Goal: Task Accomplishment & Management: Manage account settings

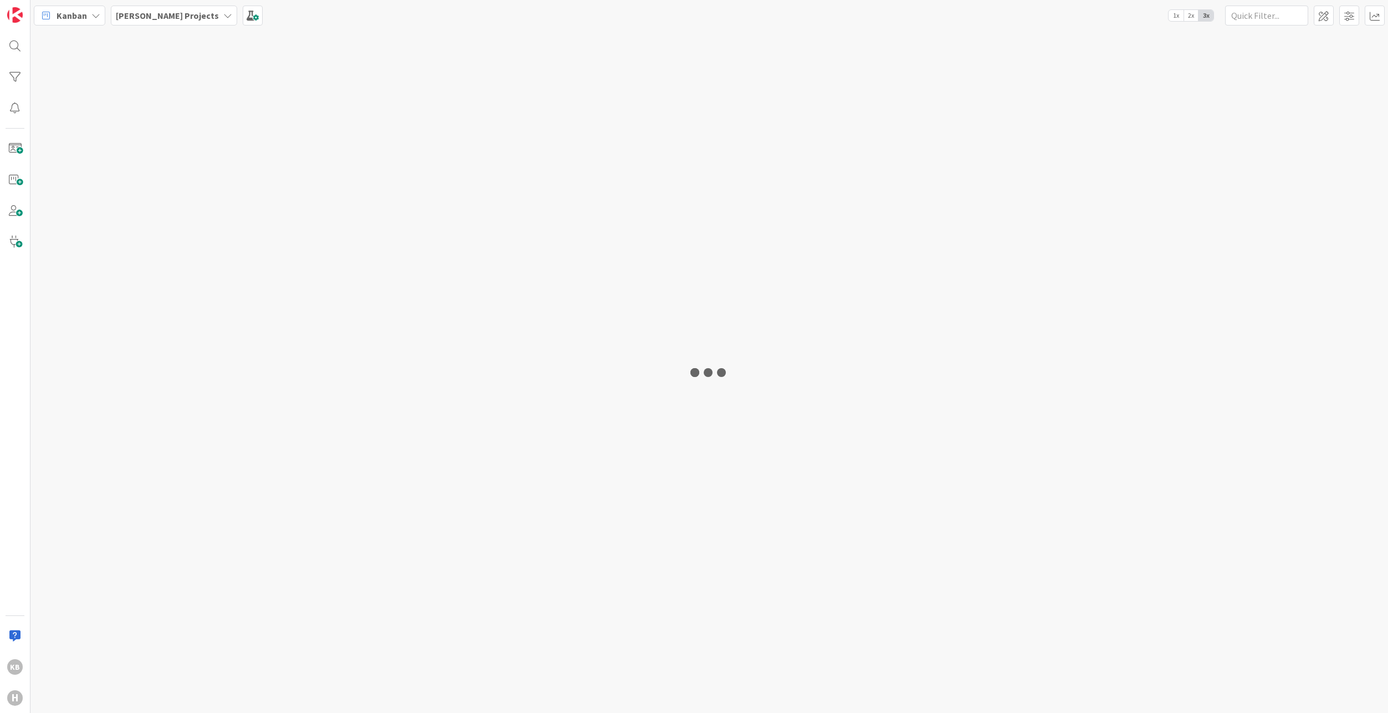
click at [223, 13] on icon at bounding box center [227, 15] width 9 height 9
click at [155, 125] on div "Domain Architect" at bounding box center [204, 132] width 169 height 21
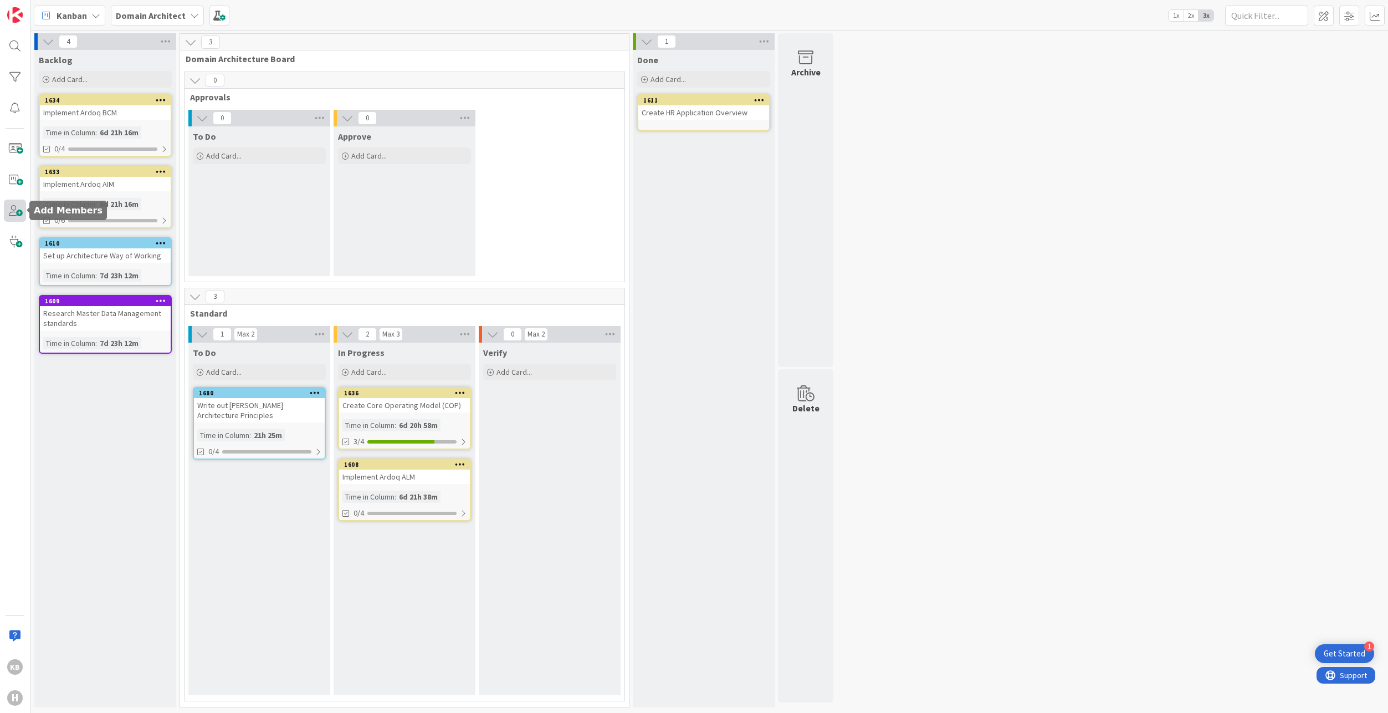
click at [18, 206] on span at bounding box center [15, 210] width 22 height 22
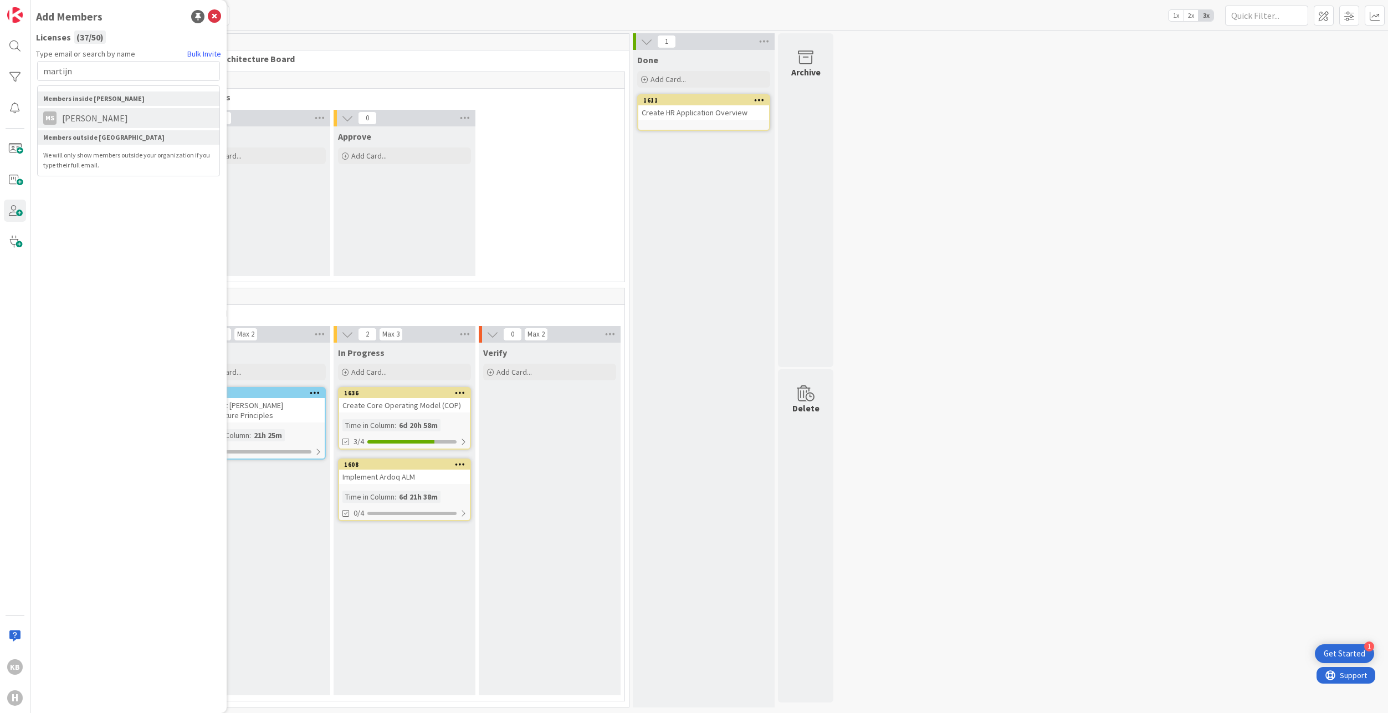
type input "martijn"
click at [84, 117] on span "Martijn Schoonus" at bounding box center [95, 117] width 77 height 13
click at [48, 157] on span at bounding box center [48, 156] width 13 height 13
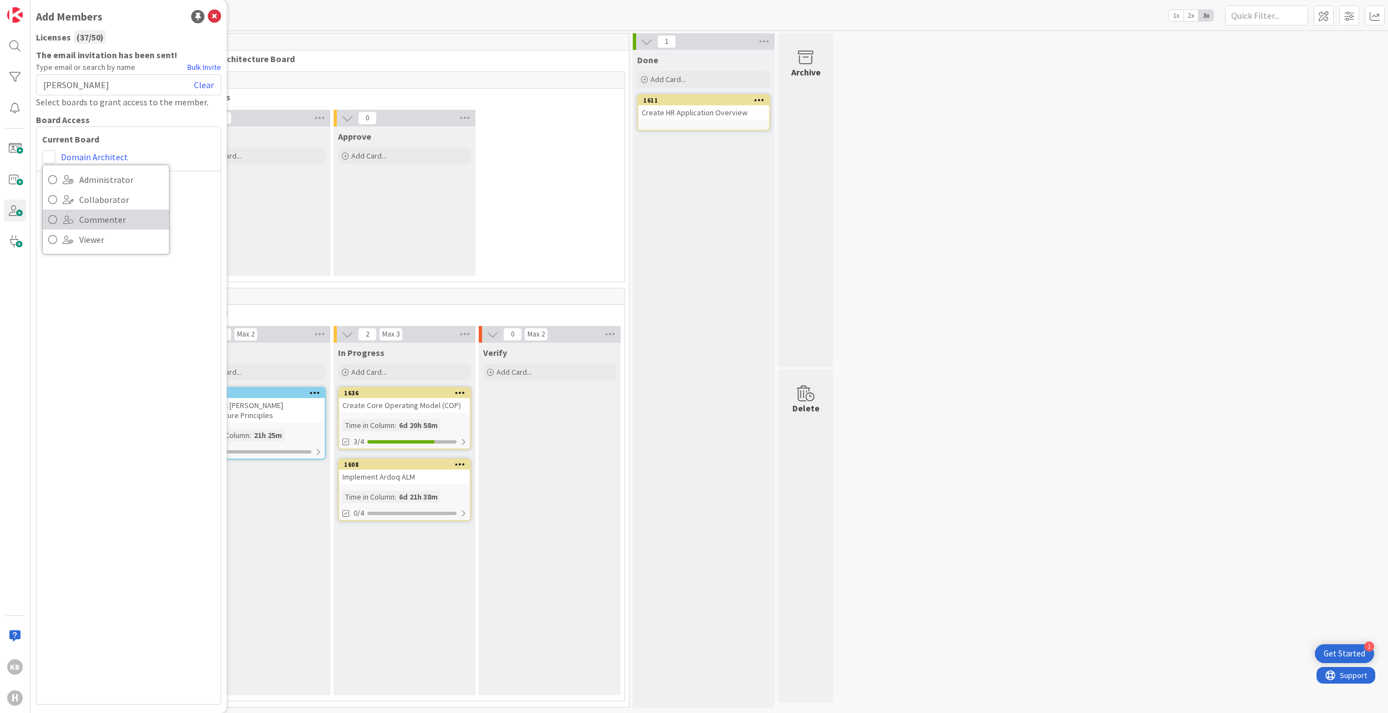
click at [85, 225] on span "Commenter" at bounding box center [121, 219] width 84 height 17
click at [212, 14] on icon at bounding box center [214, 16] width 13 height 13
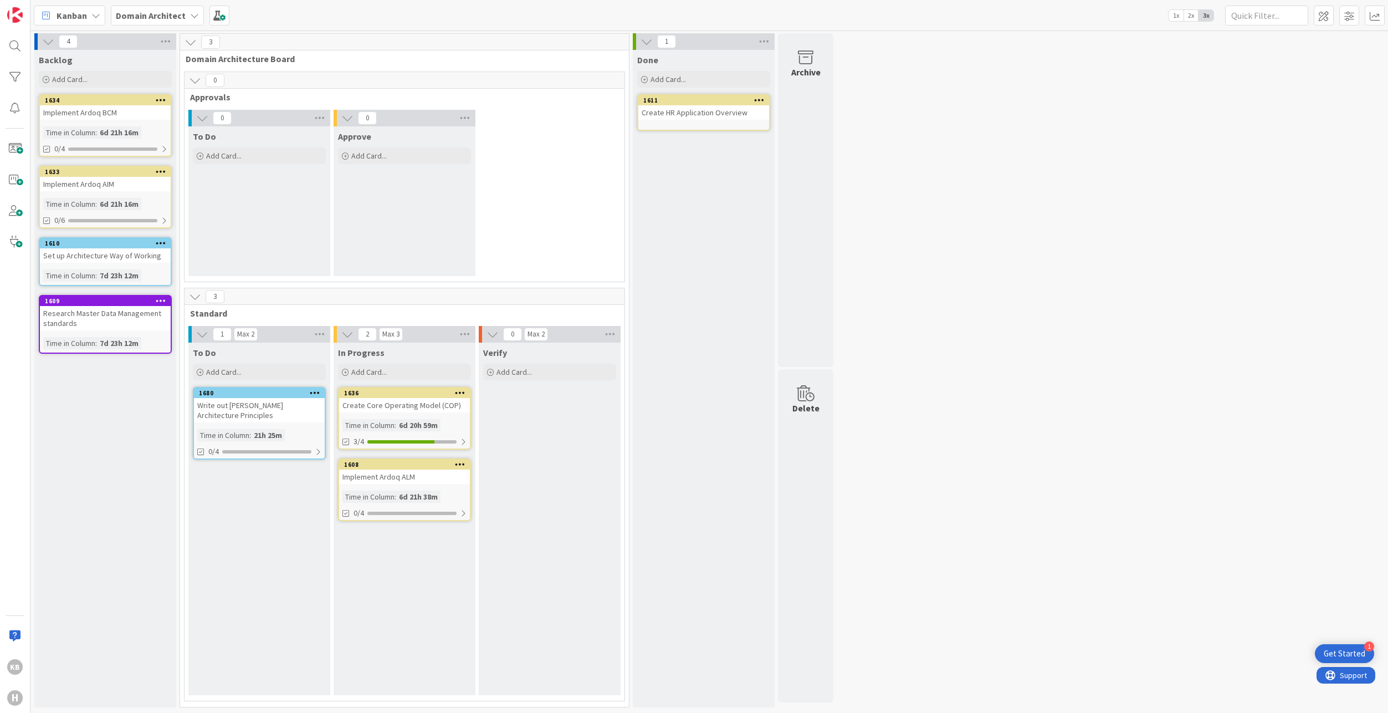
click at [160, 14] on b "Domain Architect" at bounding box center [151, 15] width 70 height 11
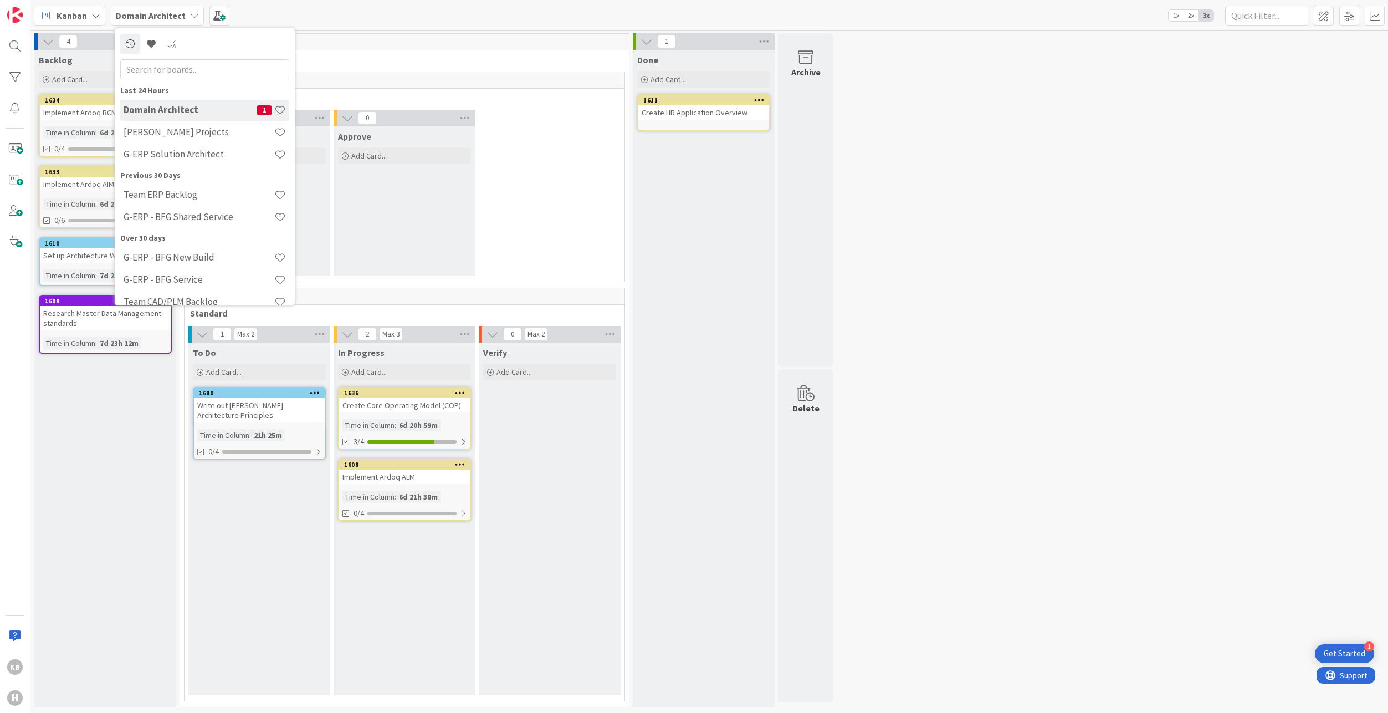
click at [218, 115] on h4 "Domain Architect" at bounding box center [191, 109] width 134 height 11
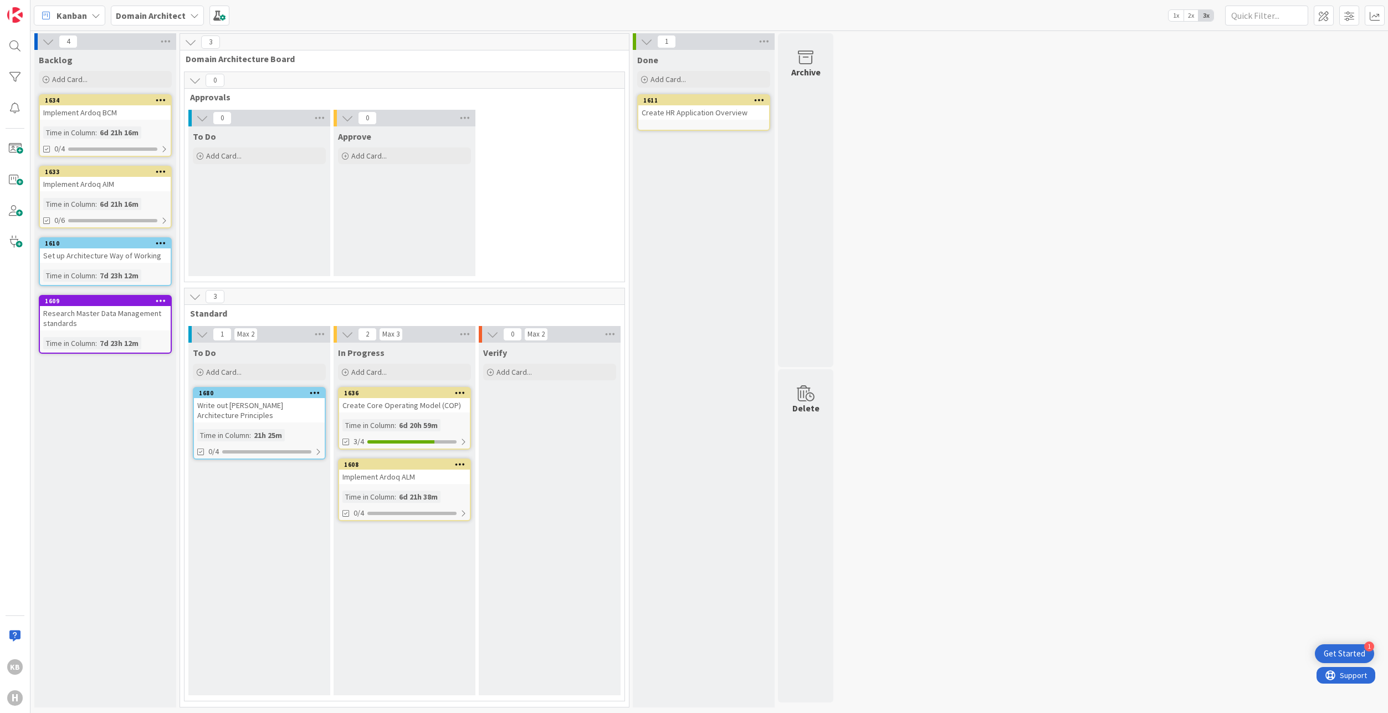
click at [139, 19] on b "Domain Architect" at bounding box center [151, 15] width 70 height 11
type input "architect"
click at [206, 112] on h4 "Domain Architect" at bounding box center [191, 109] width 134 height 11
click at [80, 17] on span "Kanban" at bounding box center [72, 15] width 30 height 13
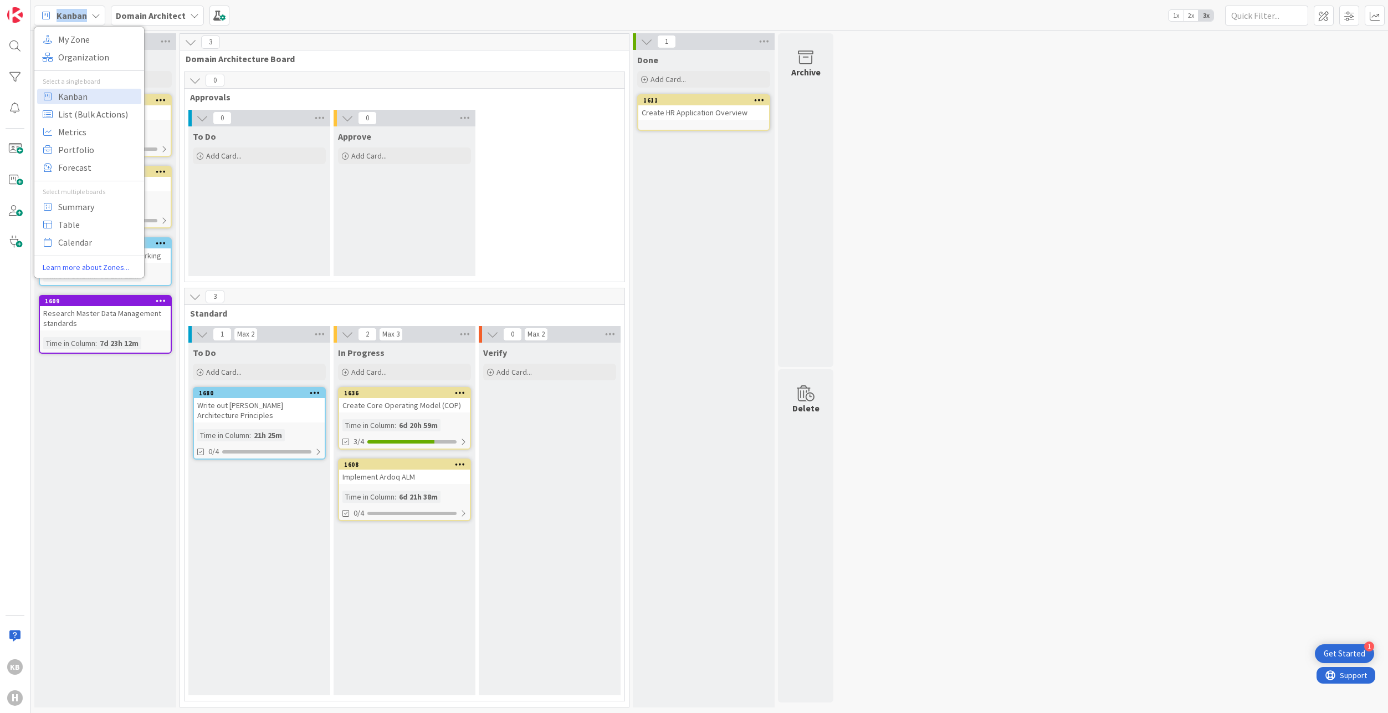
click at [80, 17] on span "Kanban" at bounding box center [72, 15] width 30 height 13
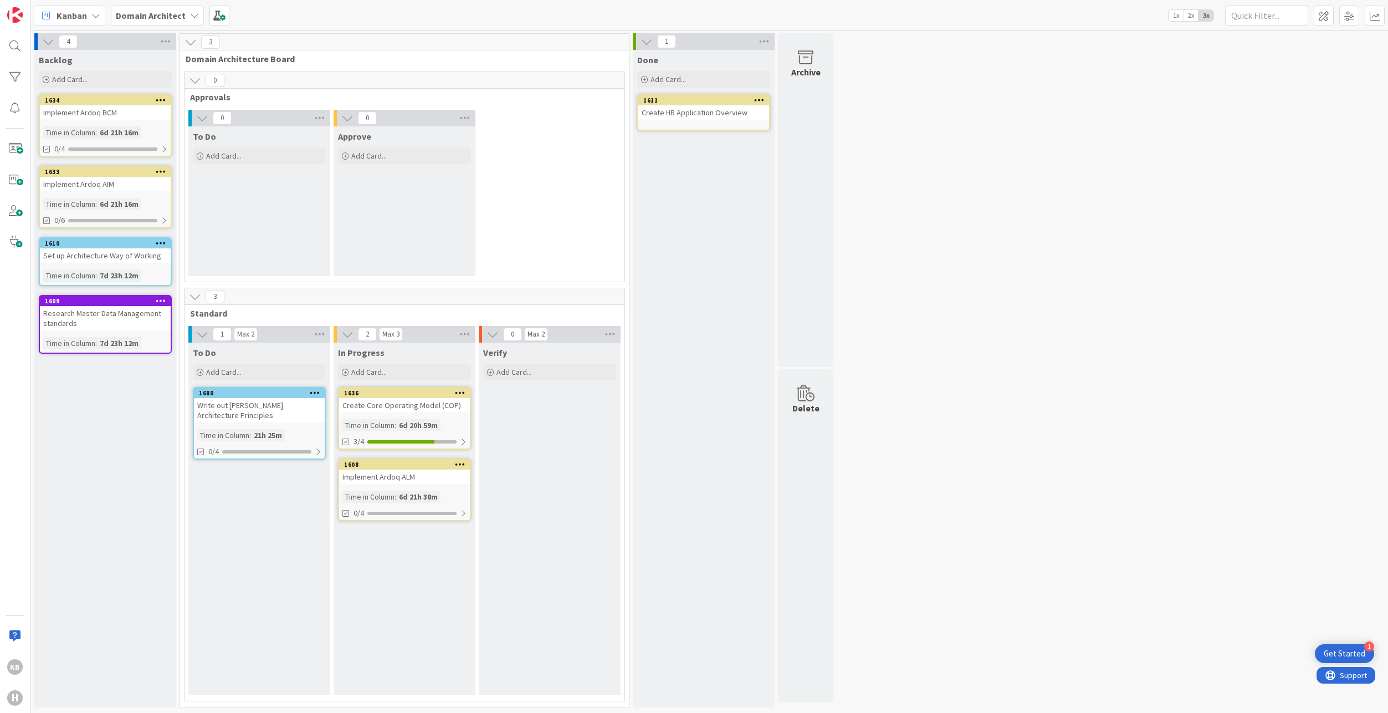
drag, startPoint x: 80, startPoint y: 17, endPoint x: 306, endPoint y: 20, distance: 226.6
click at [306, 19] on div "Kanban My Zone Organization Select a single board Kanban List (Bulk Actions) Me…" at bounding box center [709, 15] width 1358 height 30
click at [1358, 16] on span at bounding box center [1349, 16] width 20 height 20
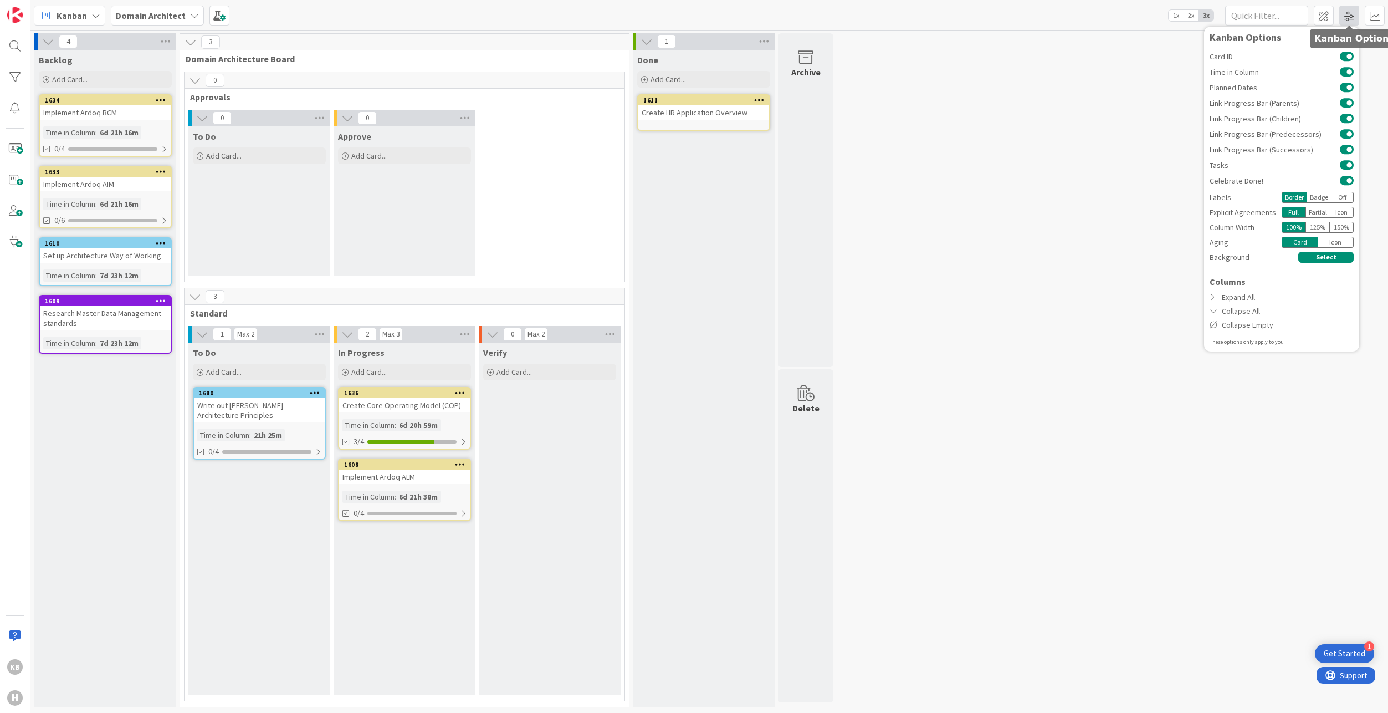
click at [1345, 16] on span at bounding box center [1349, 16] width 20 height 20
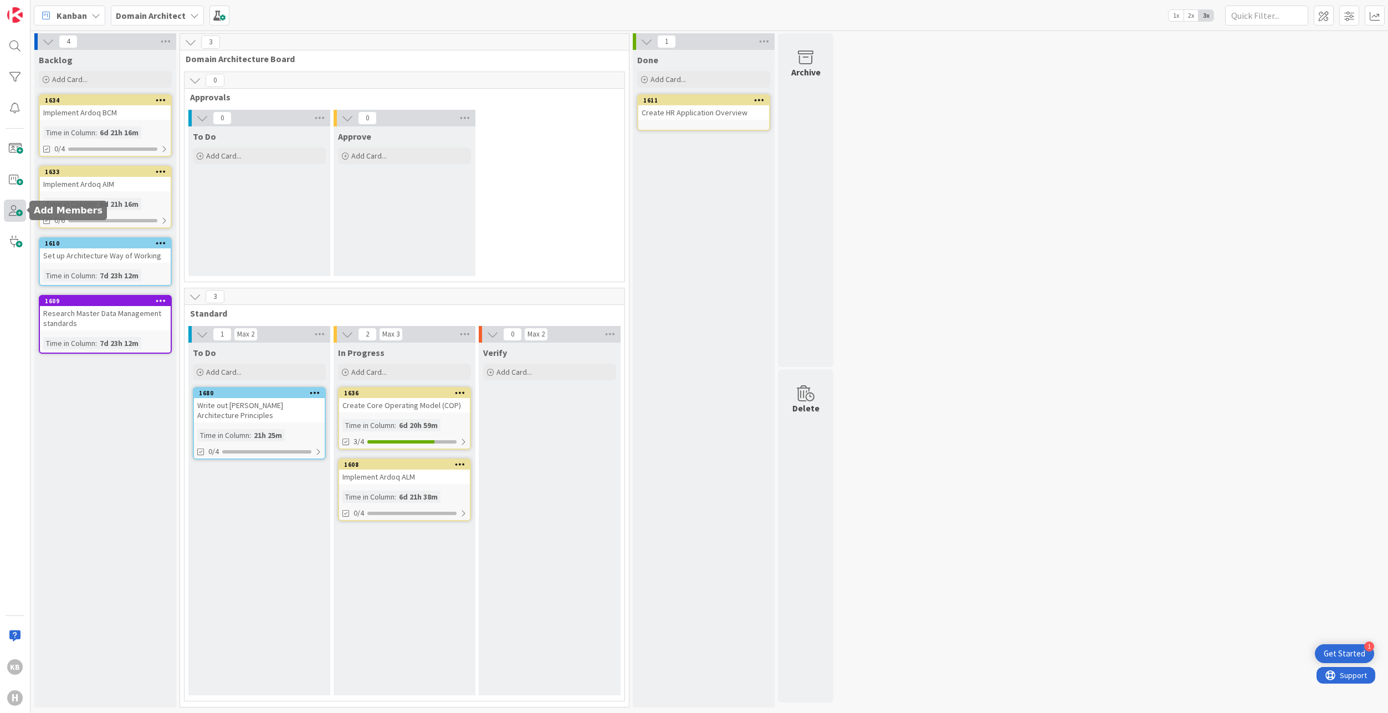
click at [12, 206] on span at bounding box center [15, 210] width 22 height 22
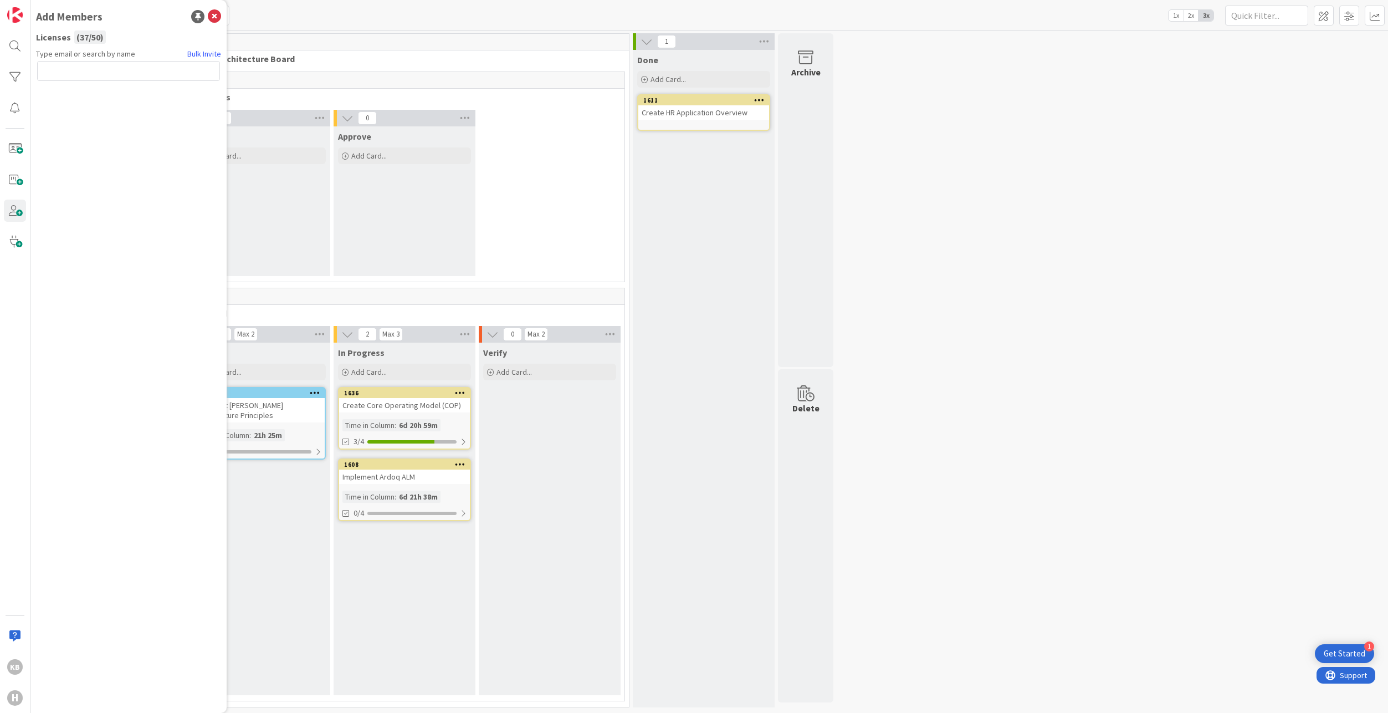
click at [87, 72] on input "text" at bounding box center [128, 71] width 183 height 20
type input "martijn"
click at [68, 126] on li "MS Martijn Schoonus" at bounding box center [129, 118] width 182 height 20
click at [50, 161] on span at bounding box center [48, 156] width 13 height 13
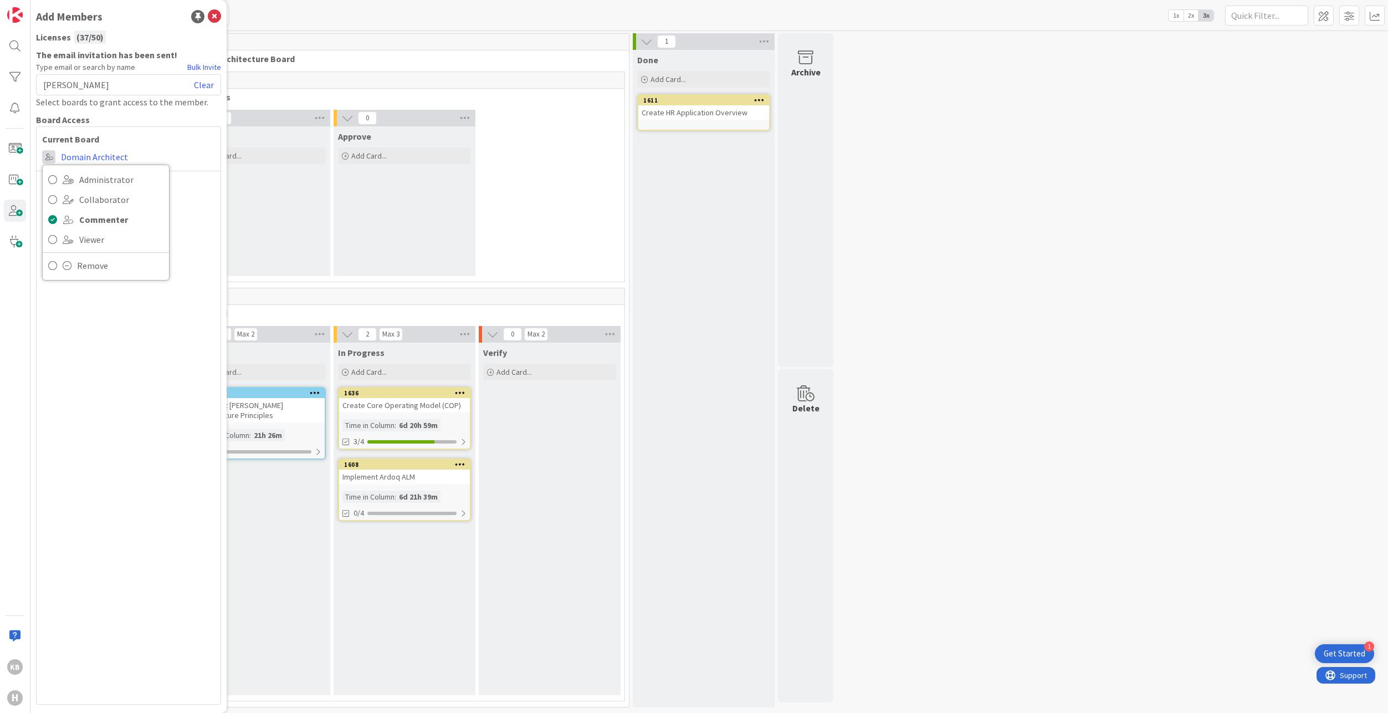
click at [47, 156] on span at bounding box center [48, 156] width 13 height 13
click at [160, 130] on div "Current Board Administrator Collaborator Commenter Viewer Remove Domain Archite…" at bounding box center [128, 415] width 185 height 578
click at [216, 15] on icon at bounding box center [214, 16] width 13 height 13
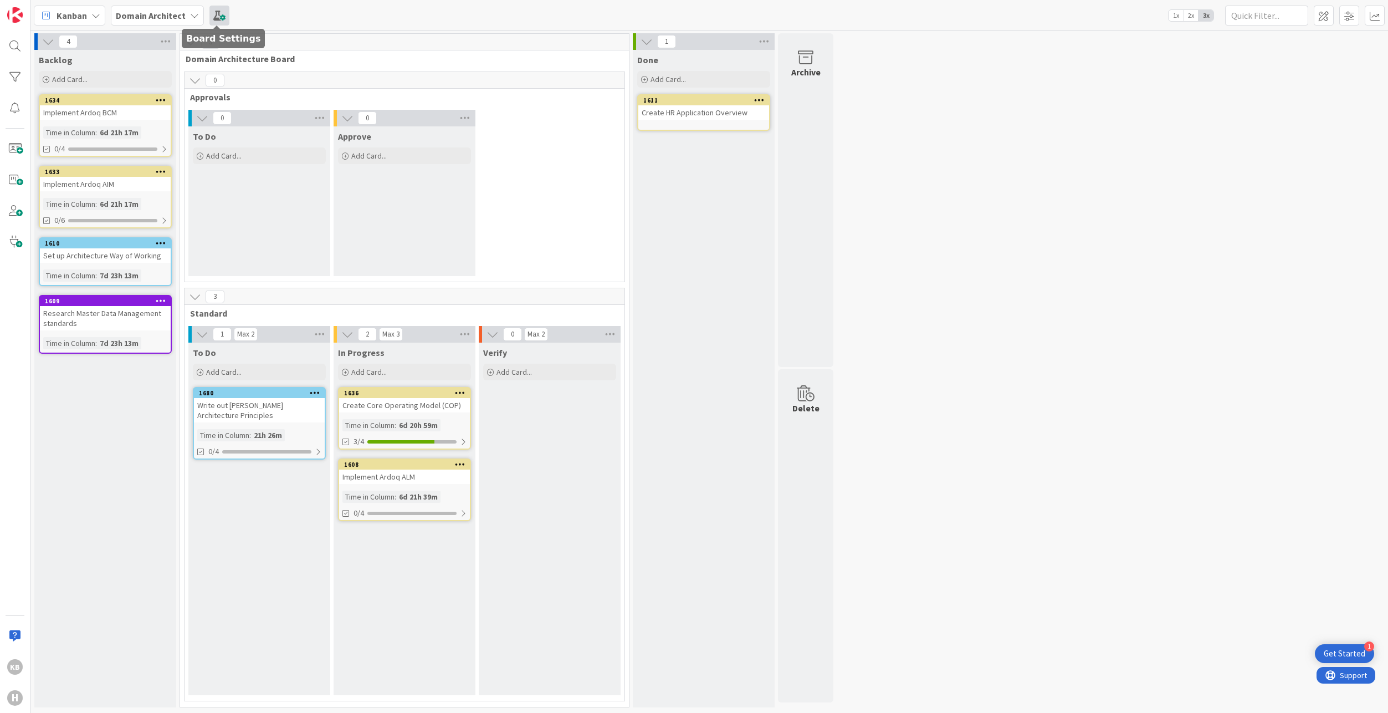
click at [210, 17] on span at bounding box center [219, 16] width 20 height 20
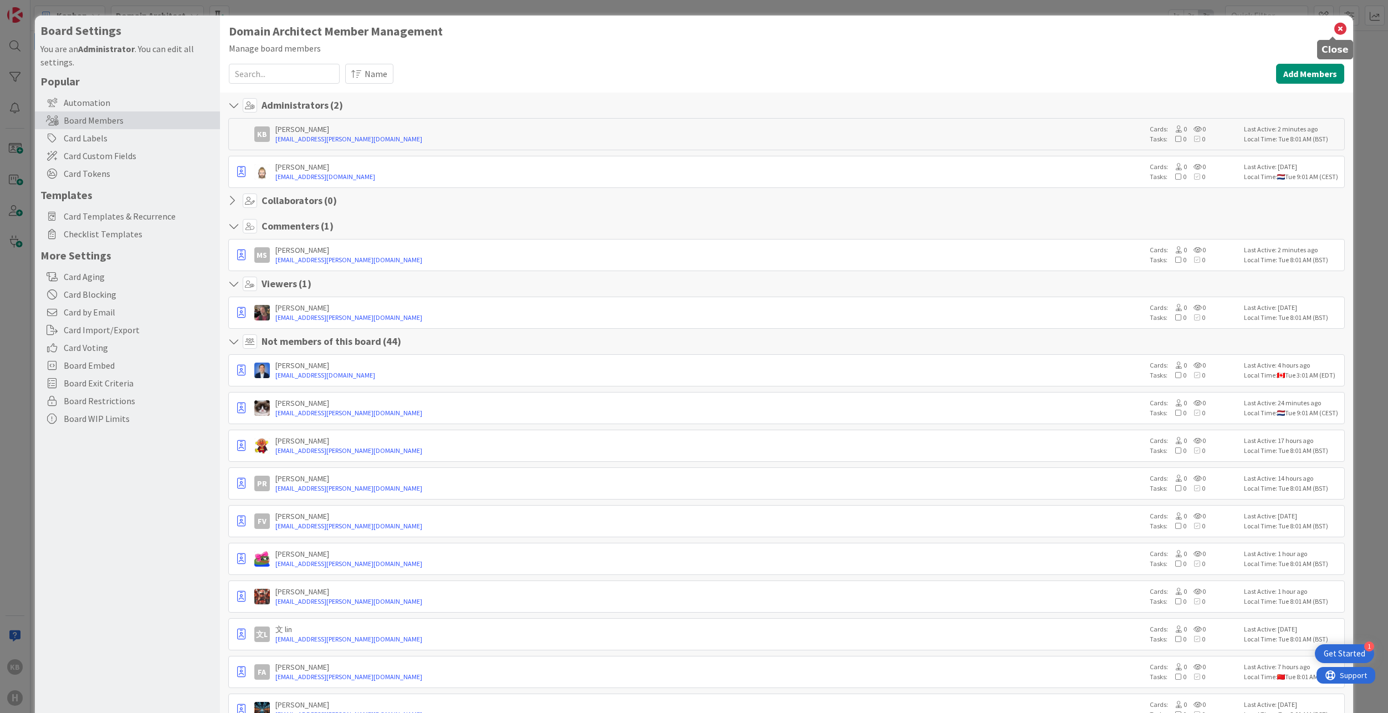
click at [1333, 29] on icon at bounding box center [1340, 29] width 14 height 16
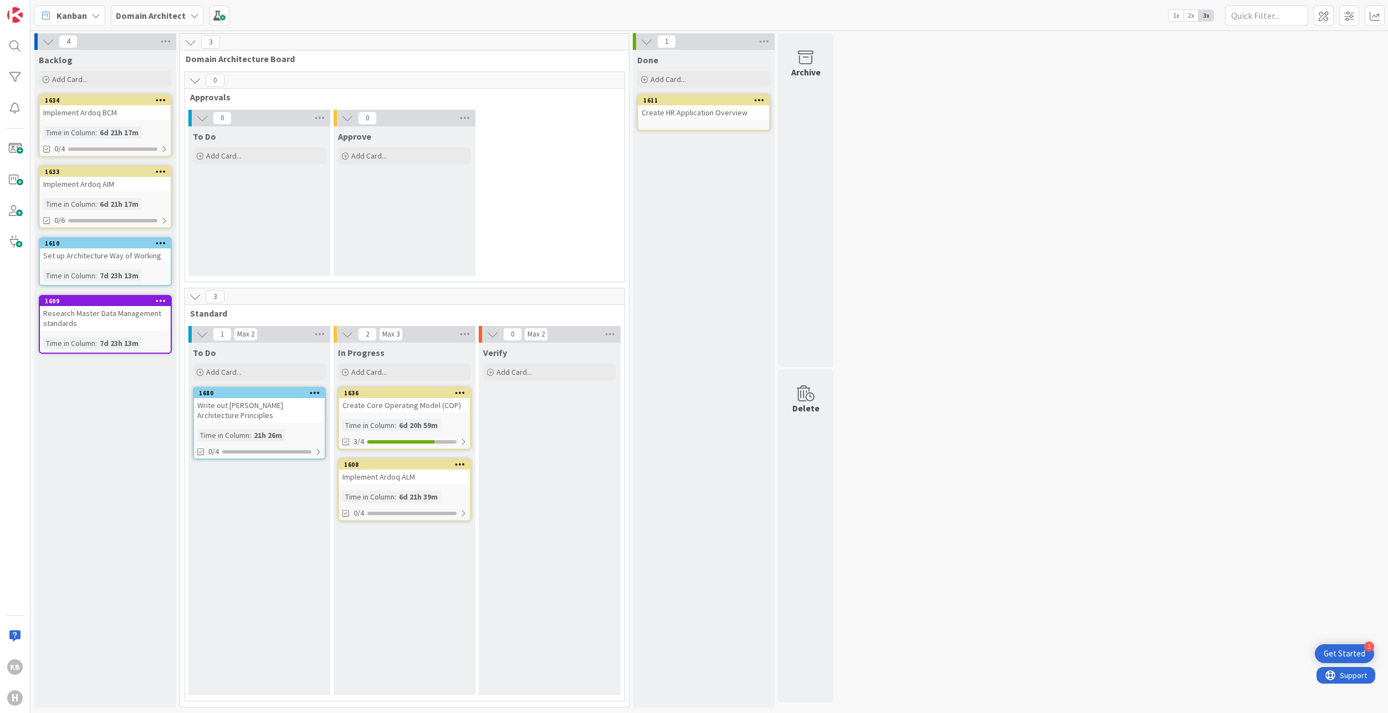
click at [762, 100] on icon at bounding box center [759, 100] width 11 height 8
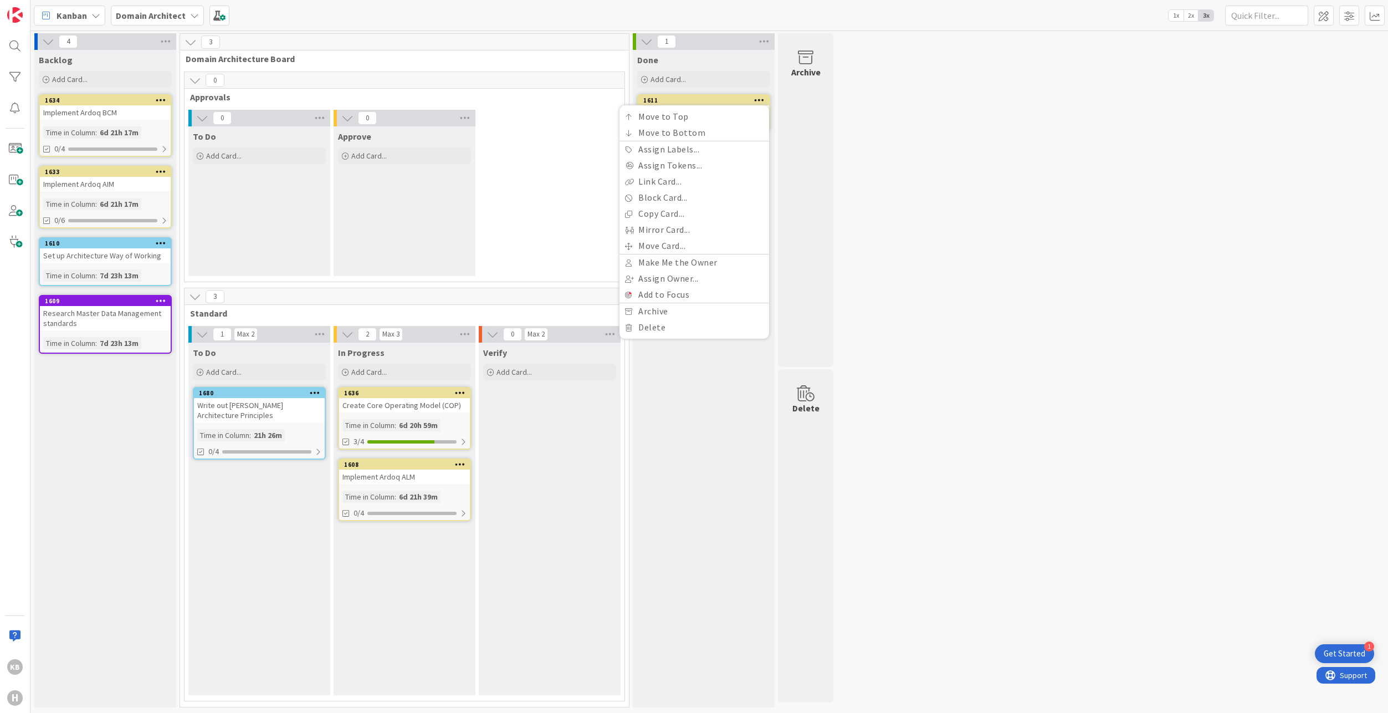
click at [762, 99] on icon at bounding box center [759, 100] width 11 height 8
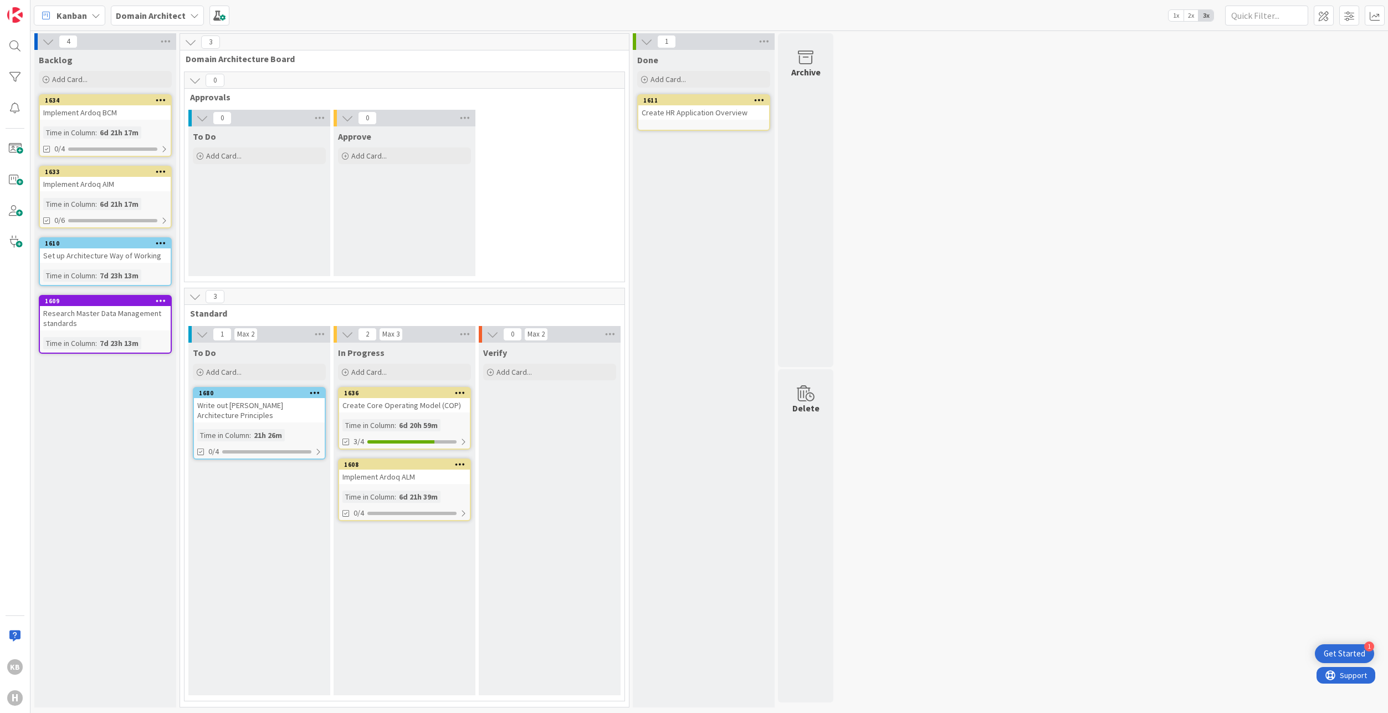
click at [434, 475] on div "Implement Ardoq ALM" at bounding box center [404, 476] width 131 height 14
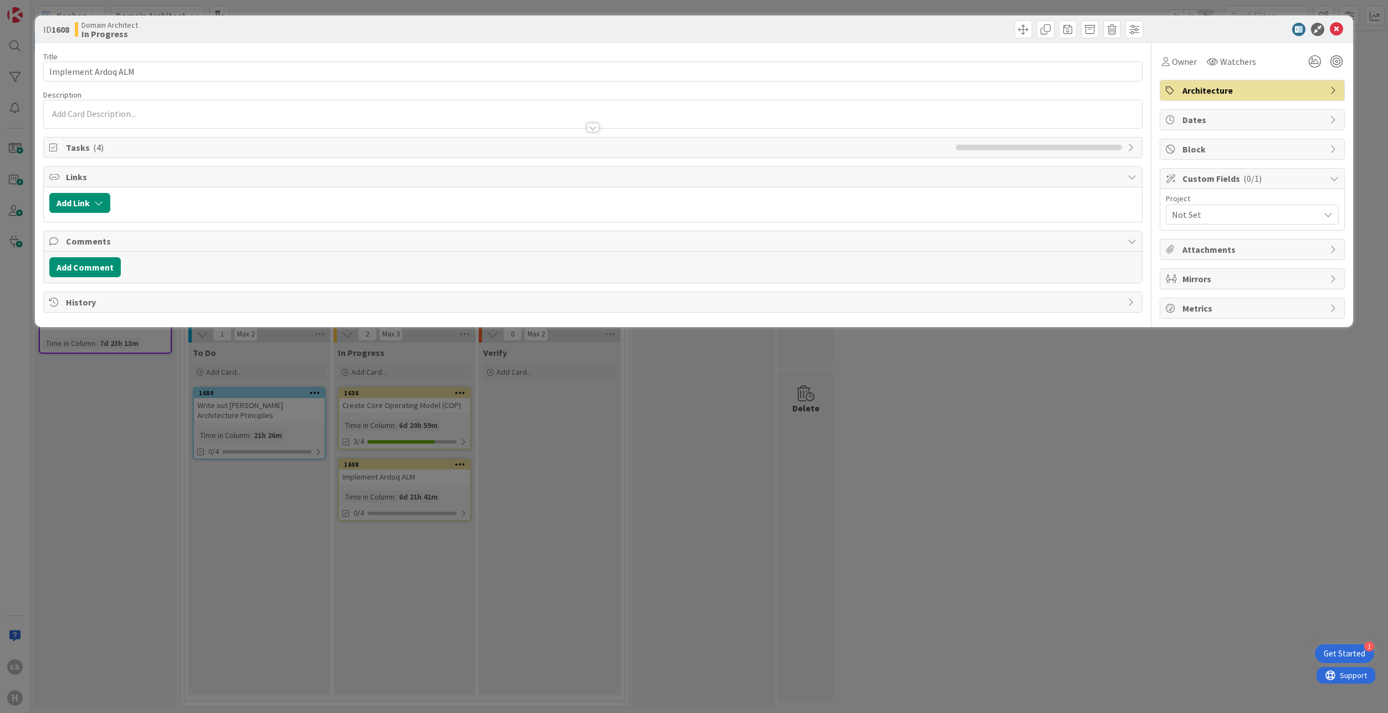
click at [1214, 213] on span "Not Set" at bounding box center [1243, 215] width 142 height 16
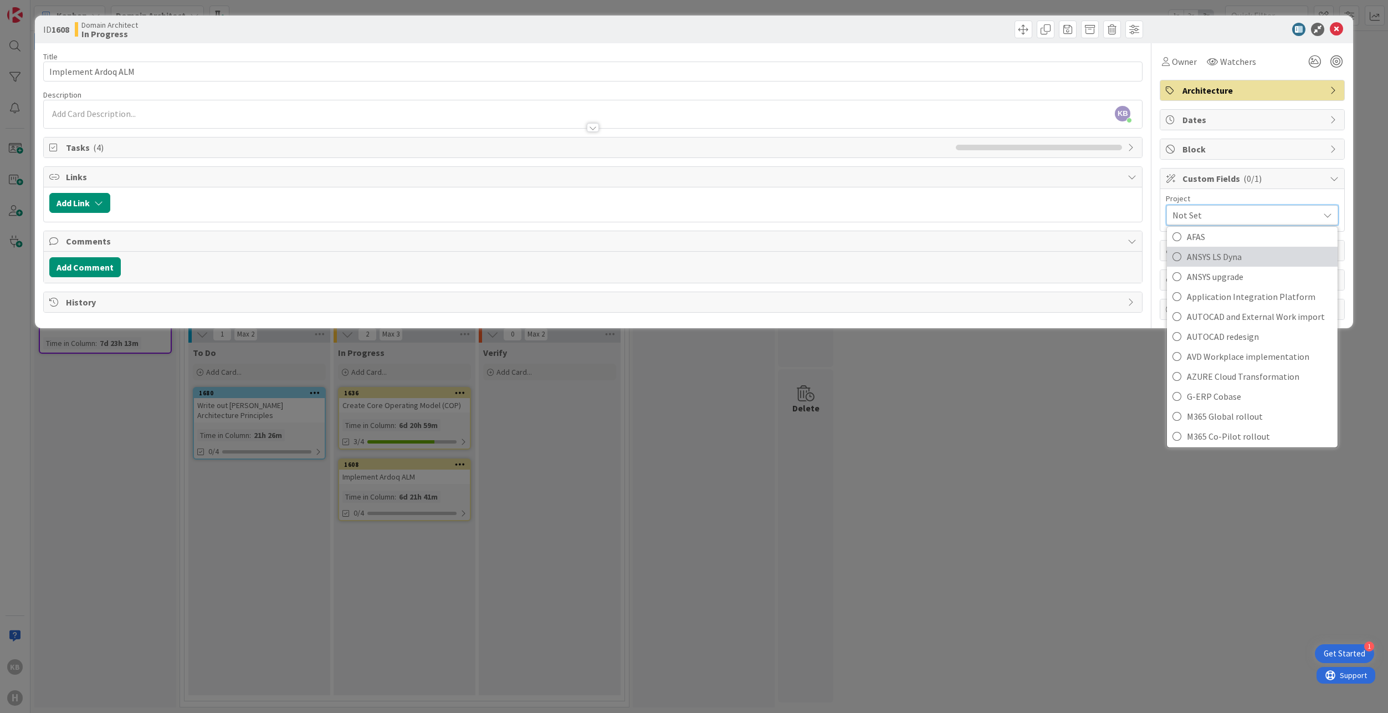
scroll to position [111, 0]
click at [1057, 412] on div "ID 1608 Domain Architect In Progress Title 19 / 128 Implement Ardoq ALM Descrip…" at bounding box center [694, 356] width 1388 height 713
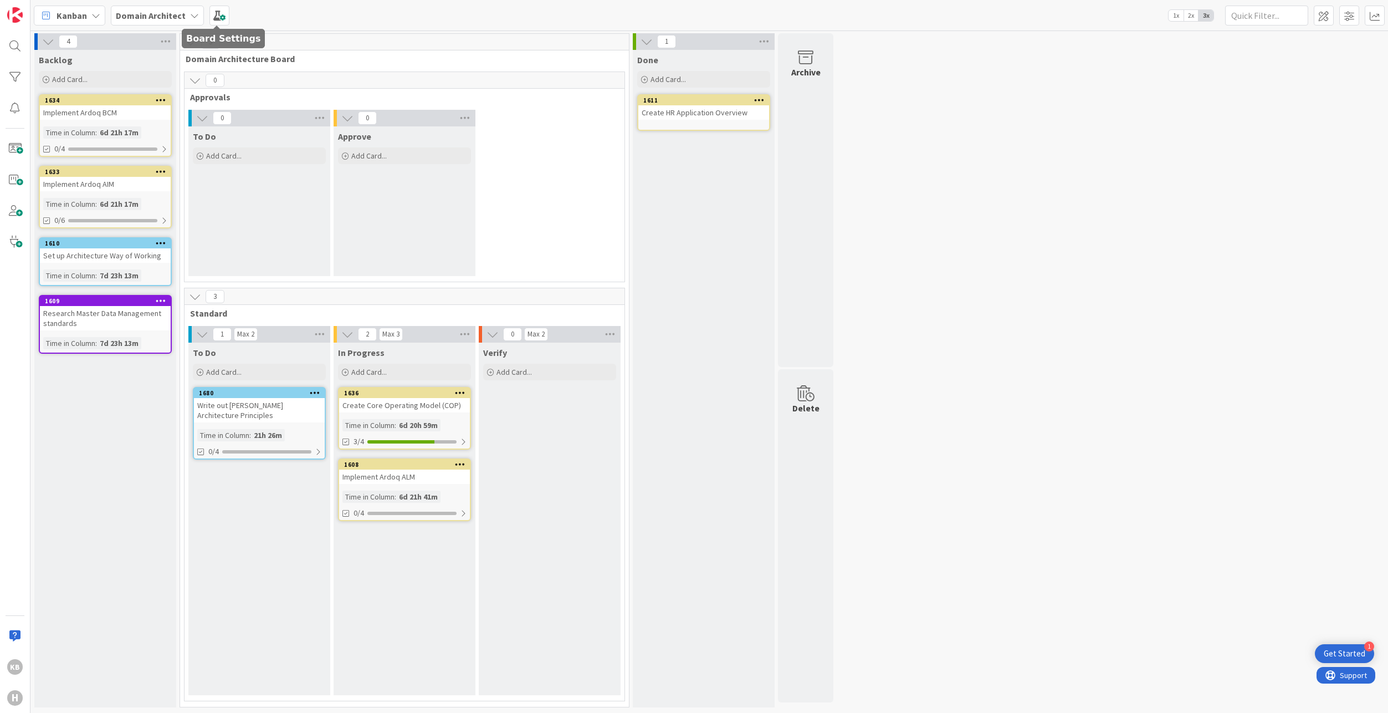
click at [175, 14] on b "Domain Architect" at bounding box center [151, 15] width 70 height 11
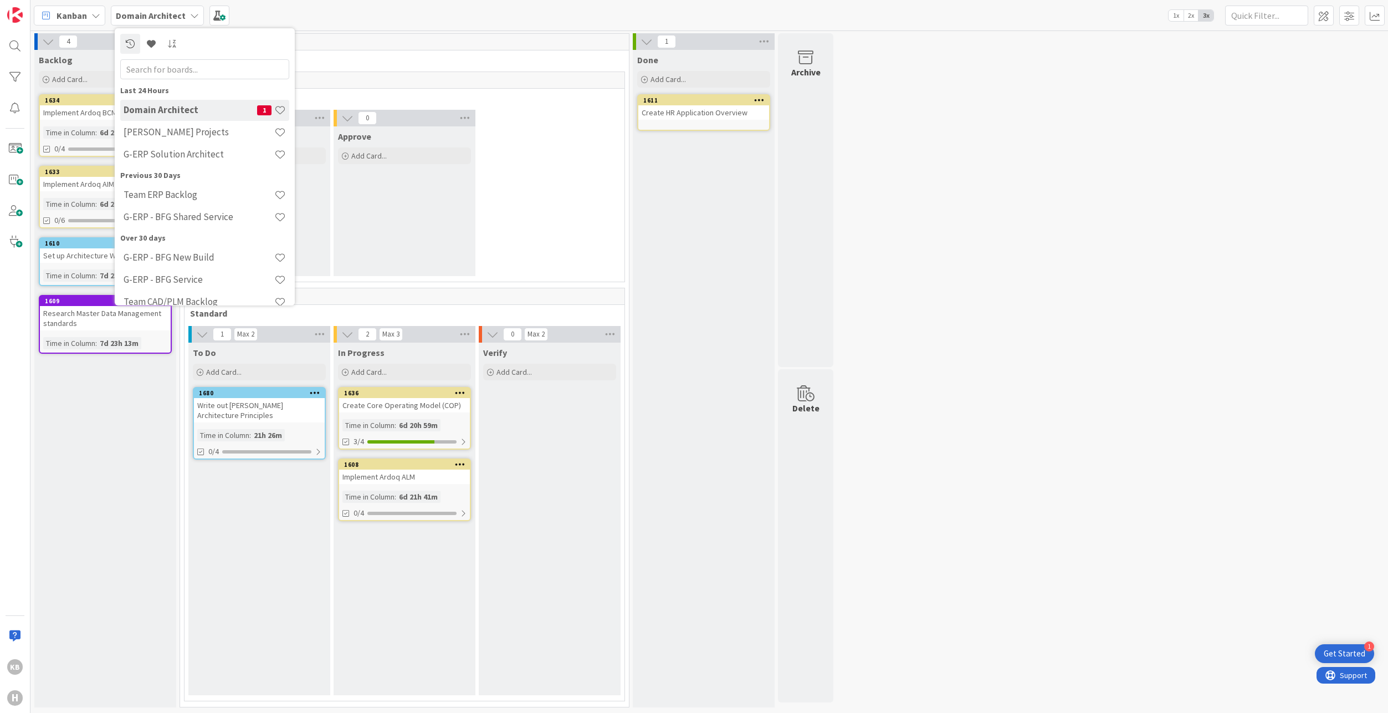
click at [181, 13] on b "Domain Architect" at bounding box center [151, 15] width 70 height 11
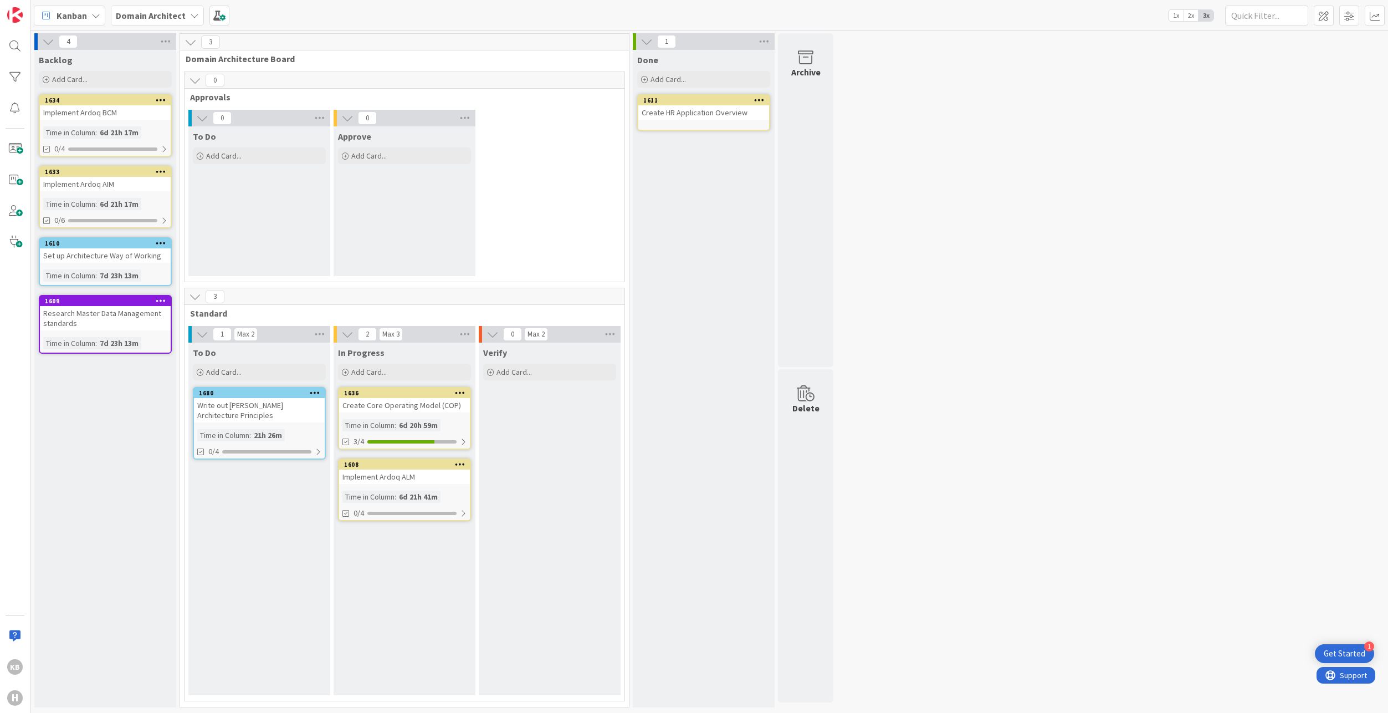
click at [453, 392] on div at bounding box center [460, 393] width 20 height 8
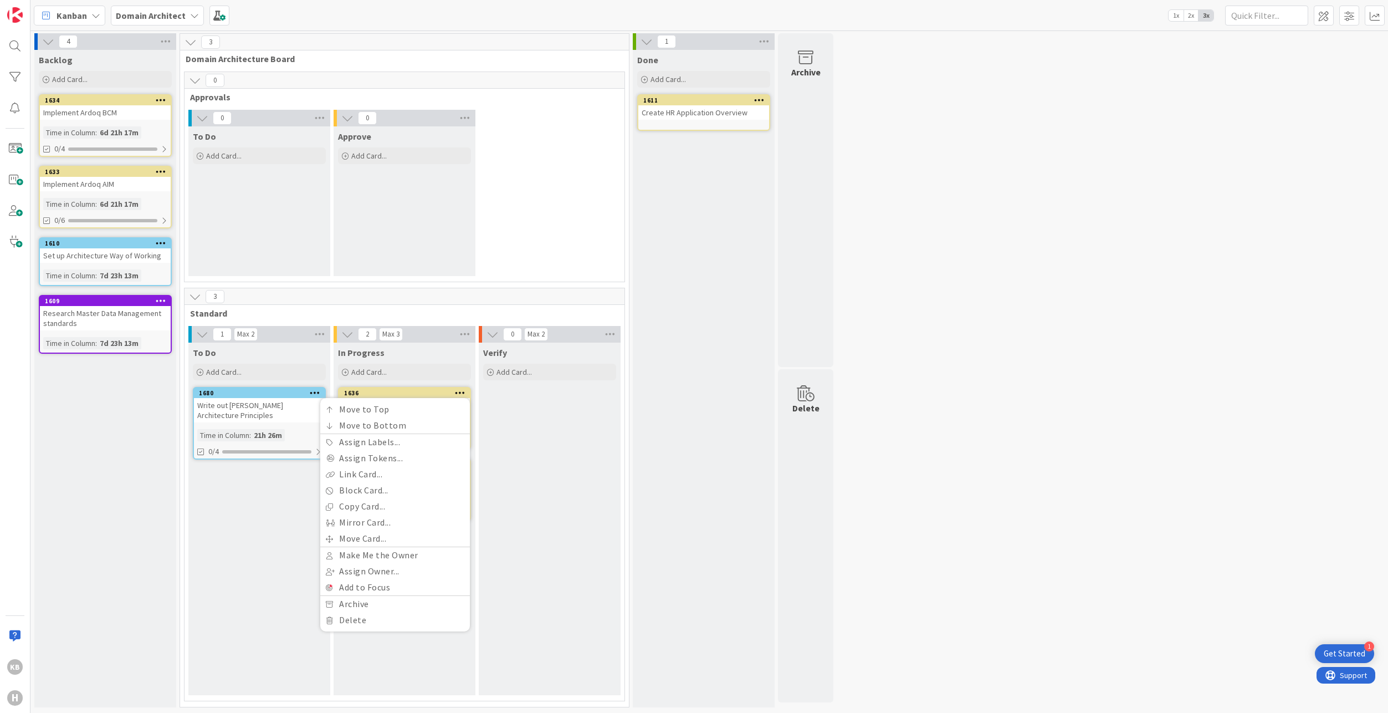
click at [541, 392] on div "Verify Add Card..." at bounding box center [550, 518] width 142 height 352
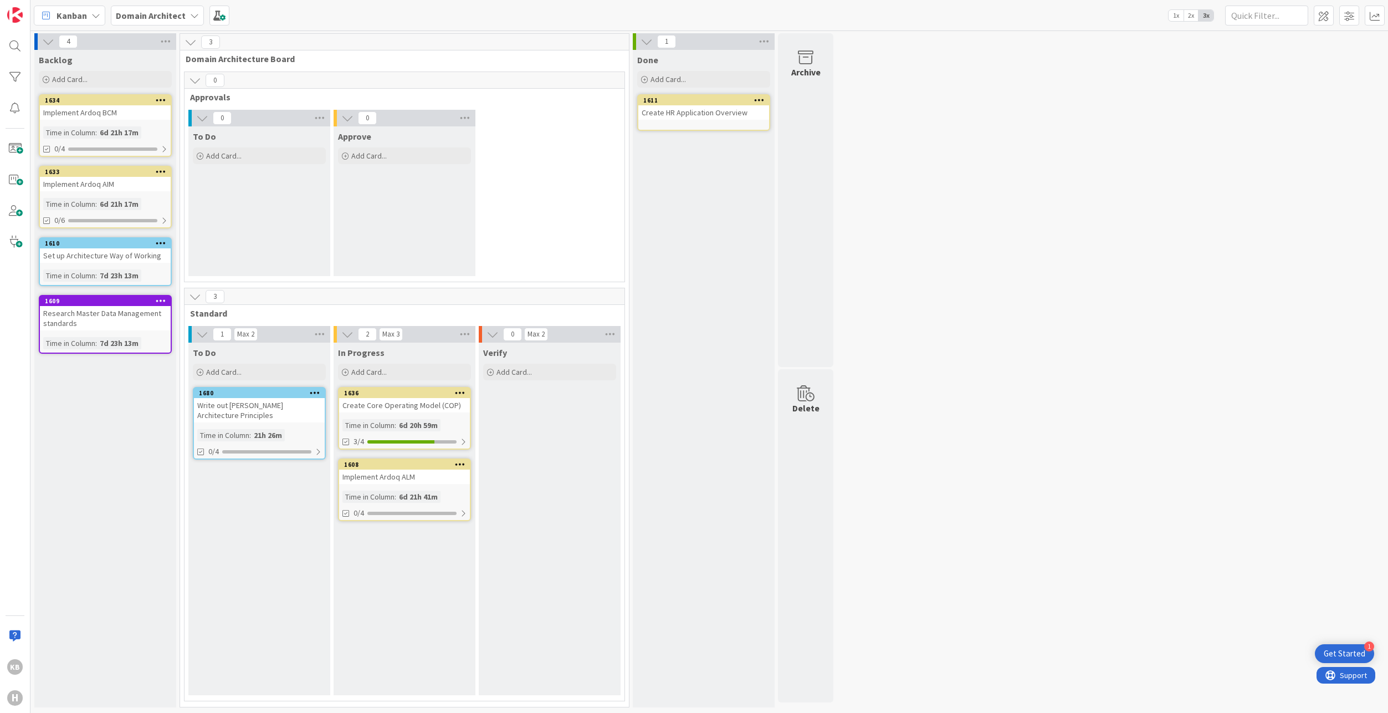
click at [403, 484] on link "1608 Implement Ardoq ALM Time in Column : 6d 21h 41m 0/4" at bounding box center [404, 489] width 133 height 63
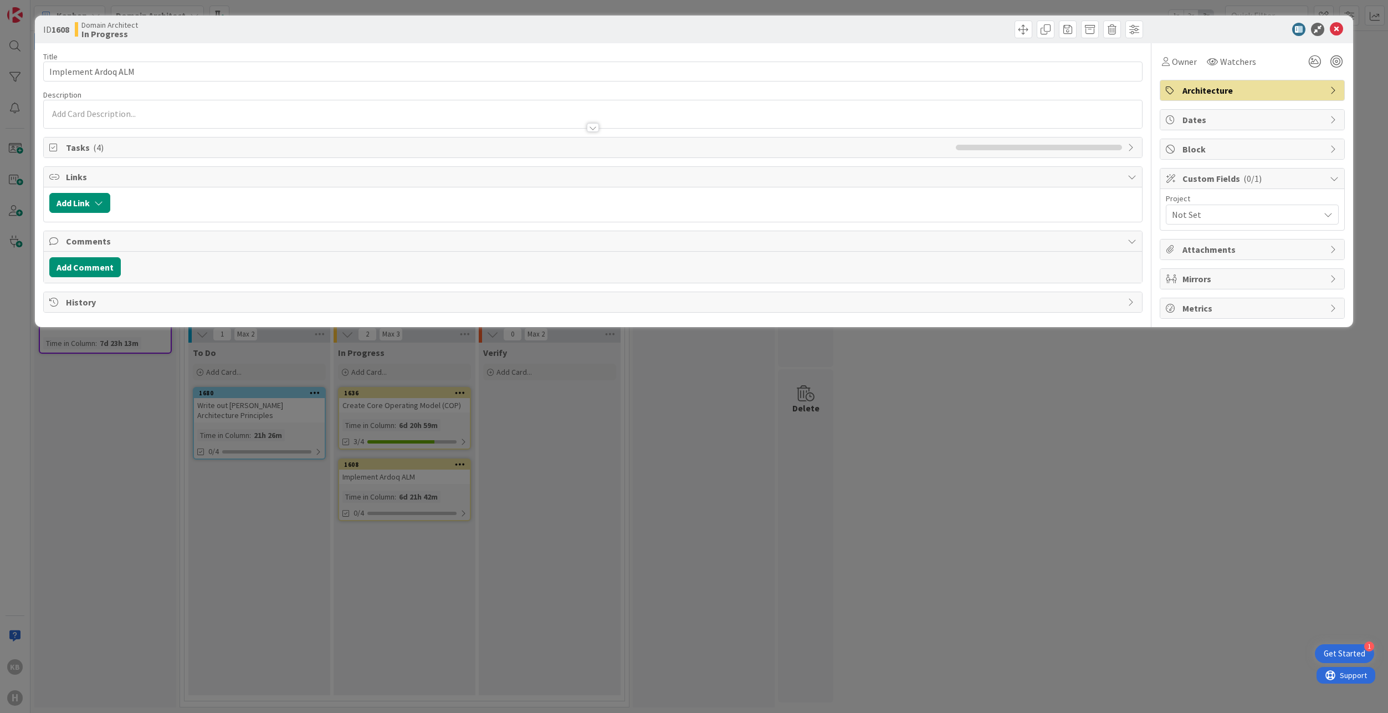
click at [1099, 560] on div "ID 1608 Domain Architect In Progress Title 19 / 128 Implement Ardoq ALM Descrip…" at bounding box center [694, 356] width 1388 height 713
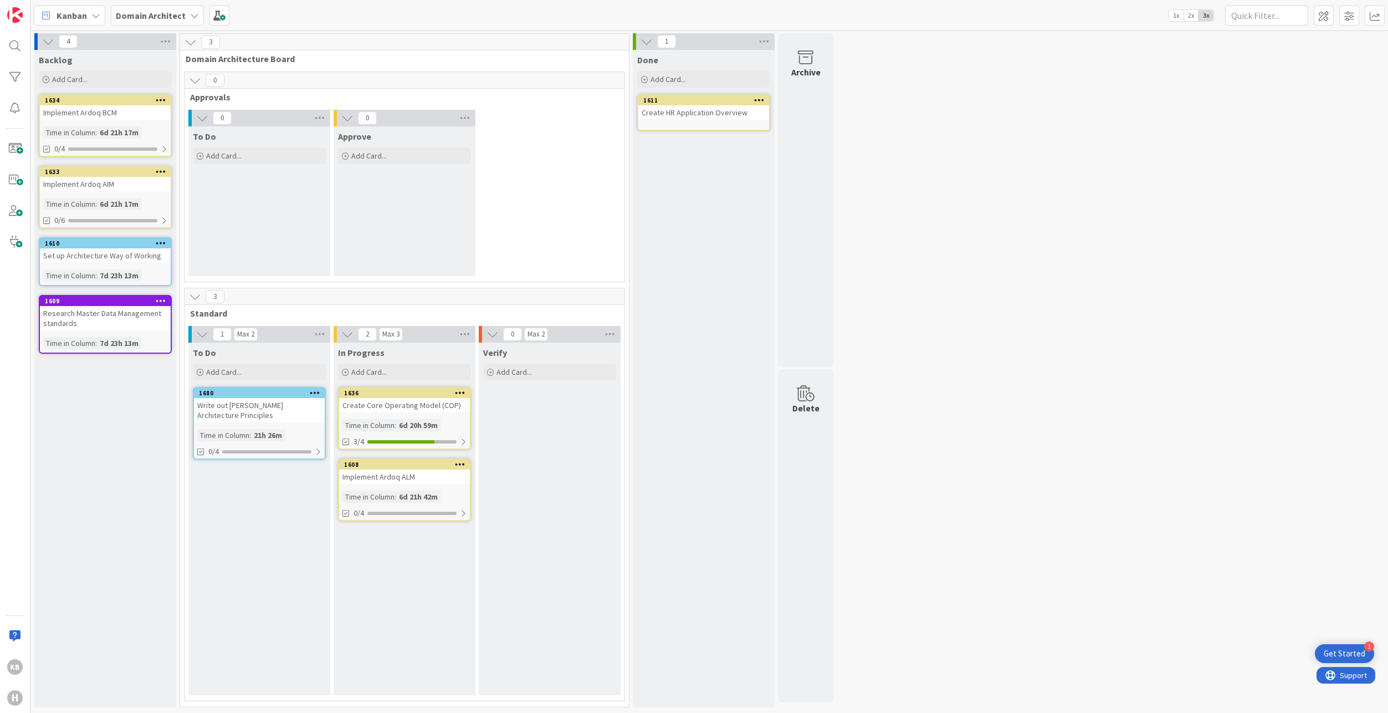
drag, startPoint x: 86, startPoint y: 634, endPoint x: 696, endPoint y: 379, distance: 660.9
click at [86, 634] on div "Backlog Add Card... 1634 Implement Ardoq BCM Time in Column : 6d 21h 17m 0/4 16…" at bounding box center [105, 378] width 142 height 657
click at [753, 102] on div at bounding box center [759, 100] width 20 height 8
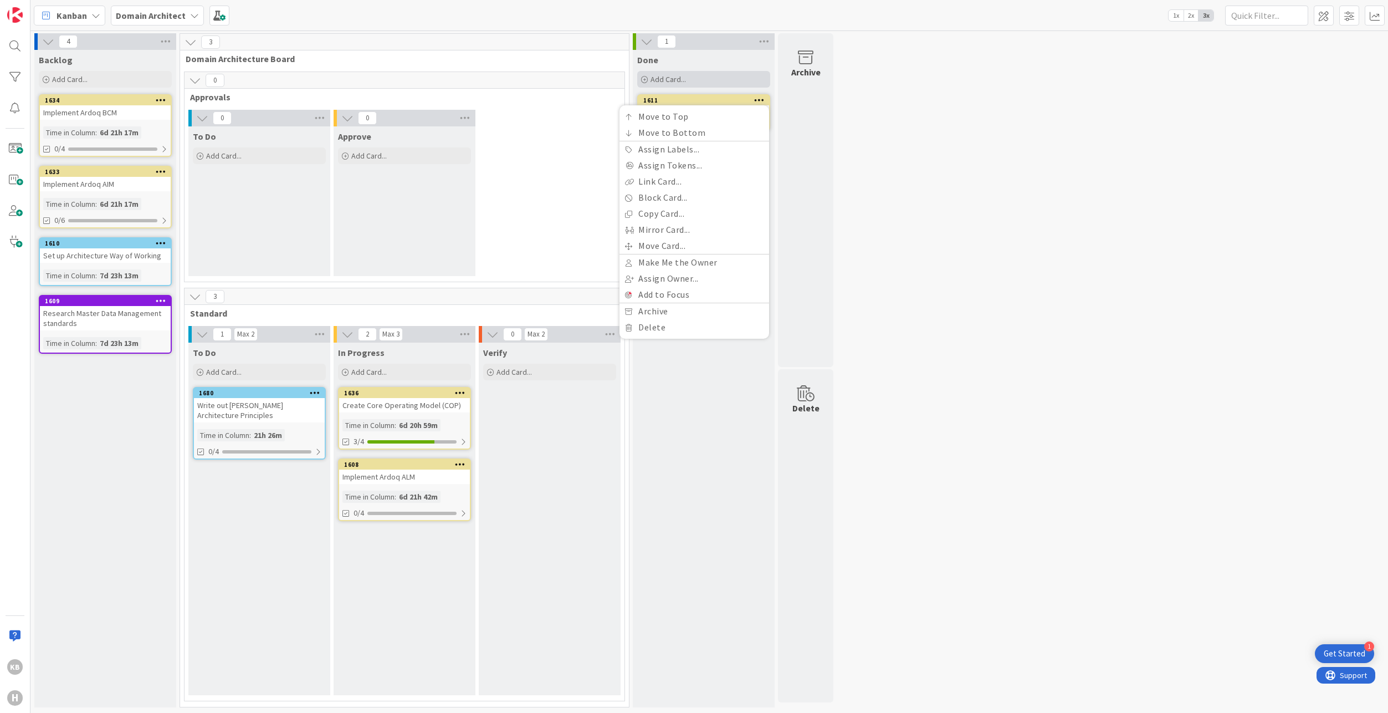
click at [694, 85] on div "Add Card..." at bounding box center [703, 79] width 133 height 17
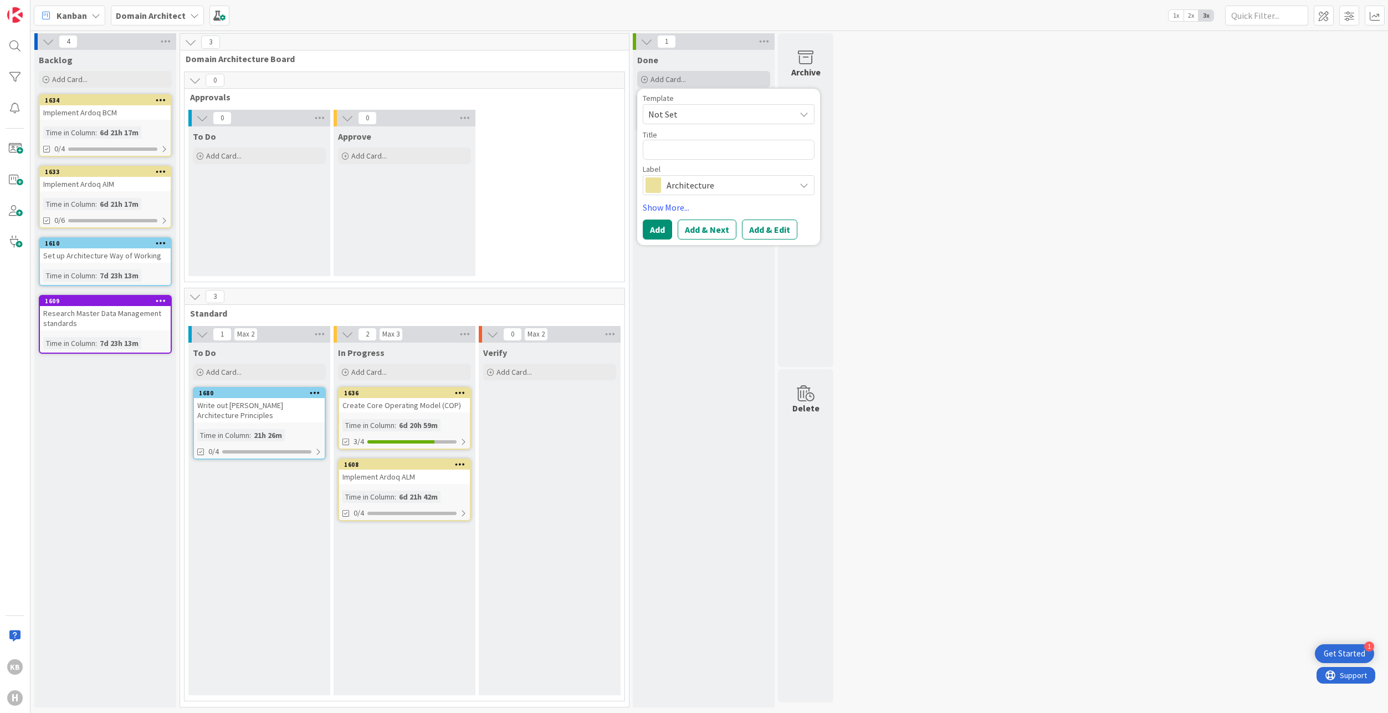
click at [694, 80] on div "Add Card..." at bounding box center [703, 79] width 133 height 17
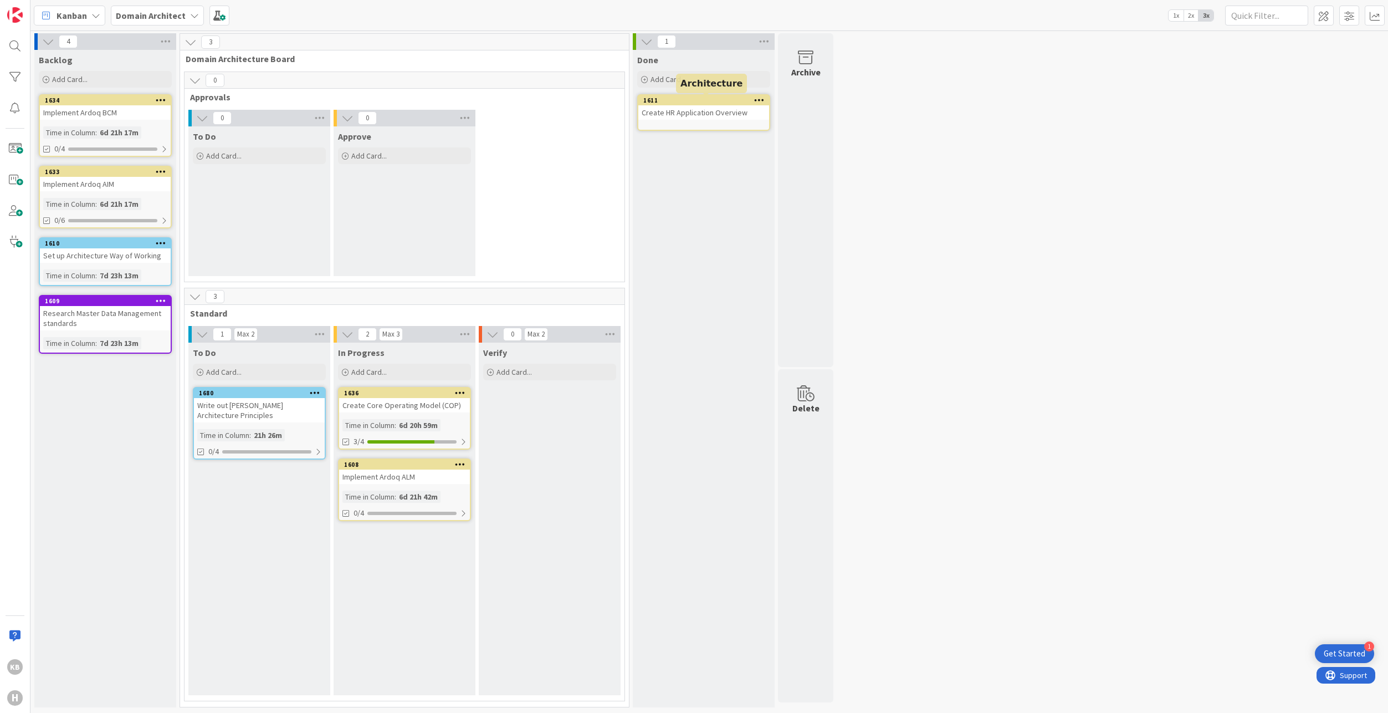
click at [686, 98] on div "1611" at bounding box center [706, 100] width 126 height 8
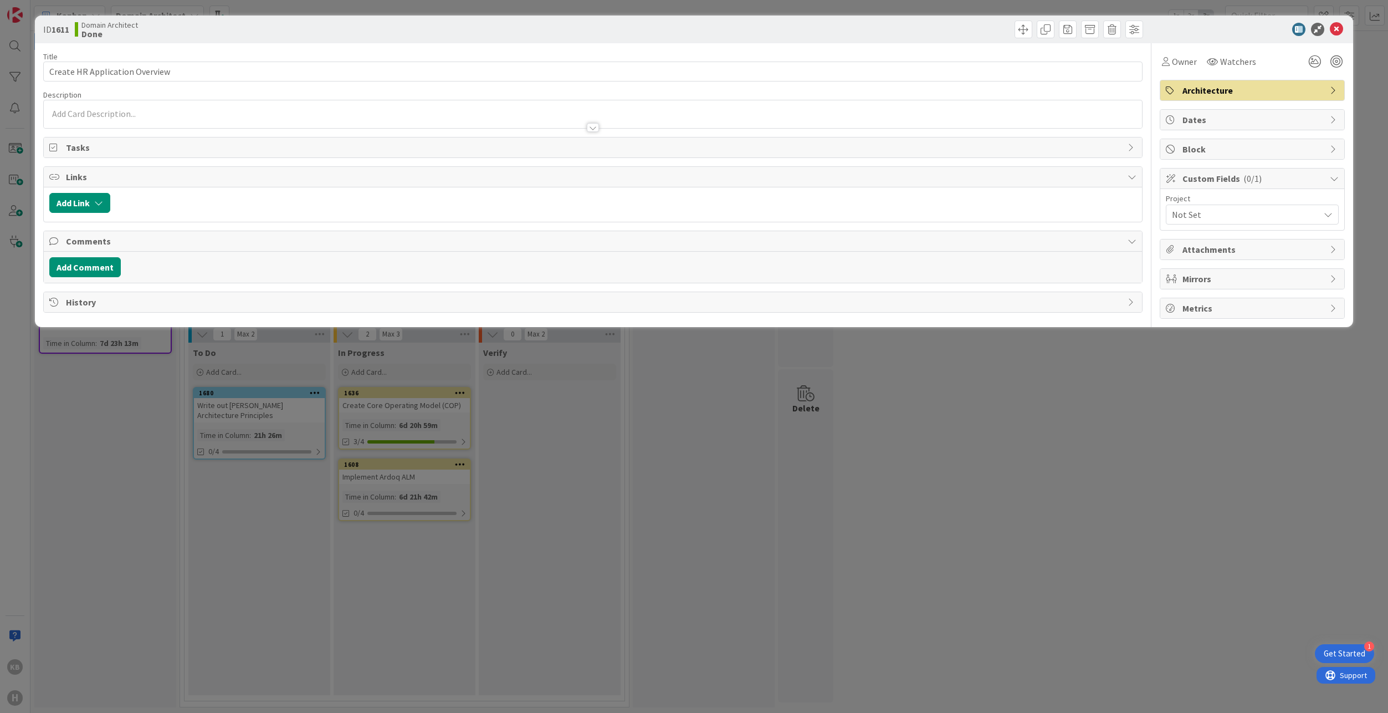
click at [1198, 218] on span "Not Set" at bounding box center [1243, 215] width 142 height 16
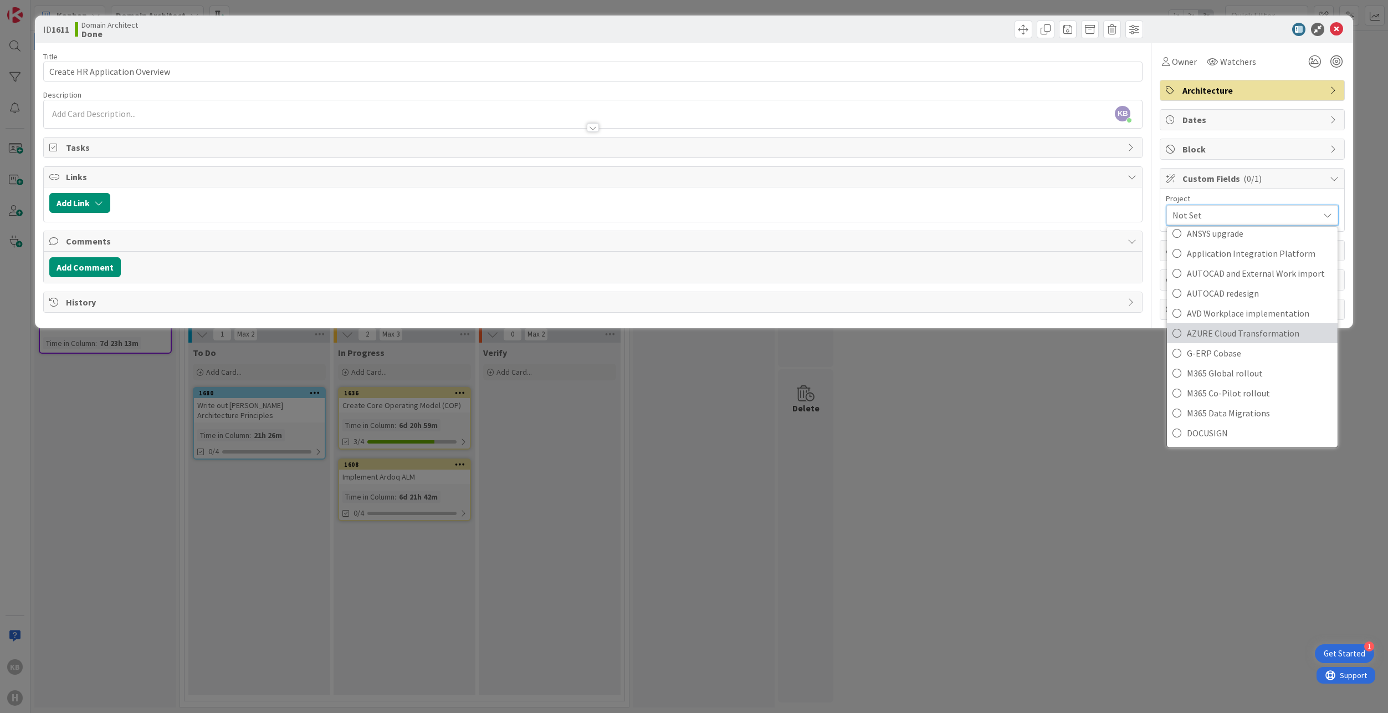
scroll to position [111, 0]
click at [1068, 433] on div "ID 1611 Domain Architect Done Title 30 / 128 Create HR Application Overview Des…" at bounding box center [694, 356] width 1388 height 713
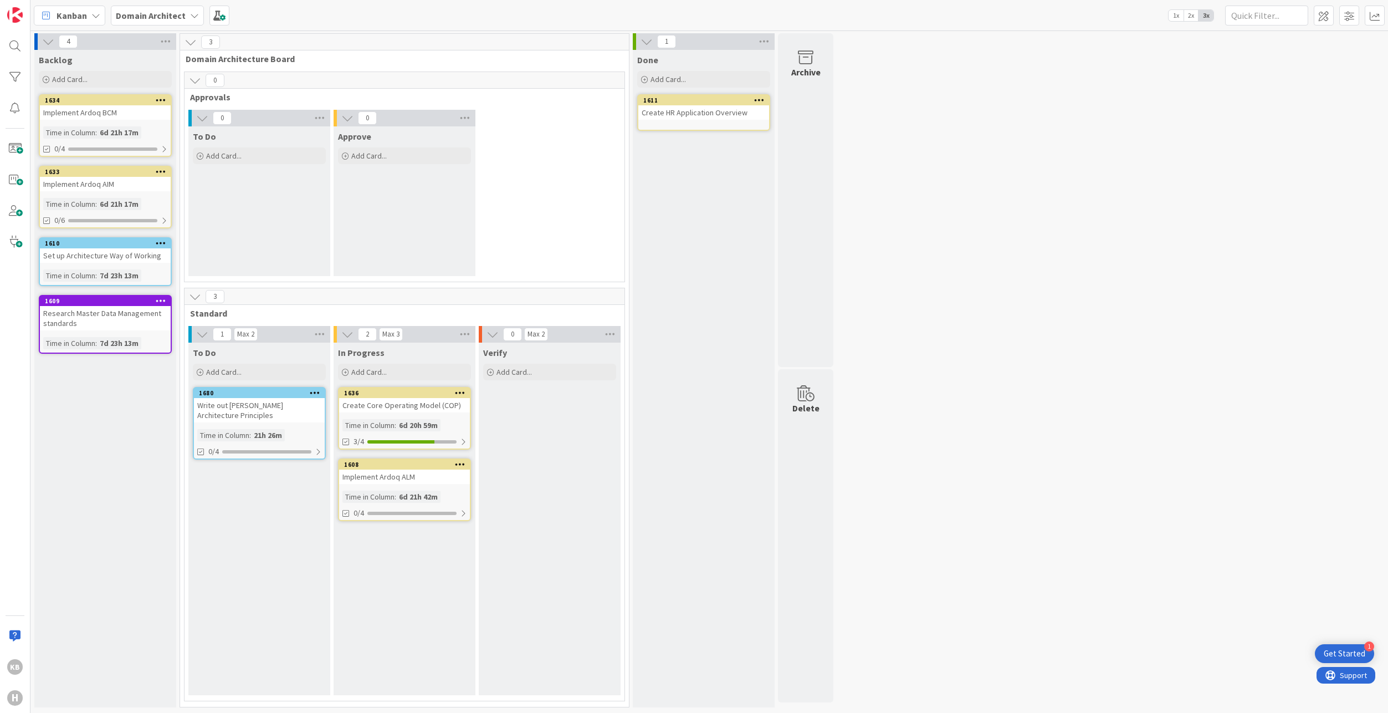
click at [155, 13] on b "Domain Architect" at bounding box center [151, 15] width 70 height 11
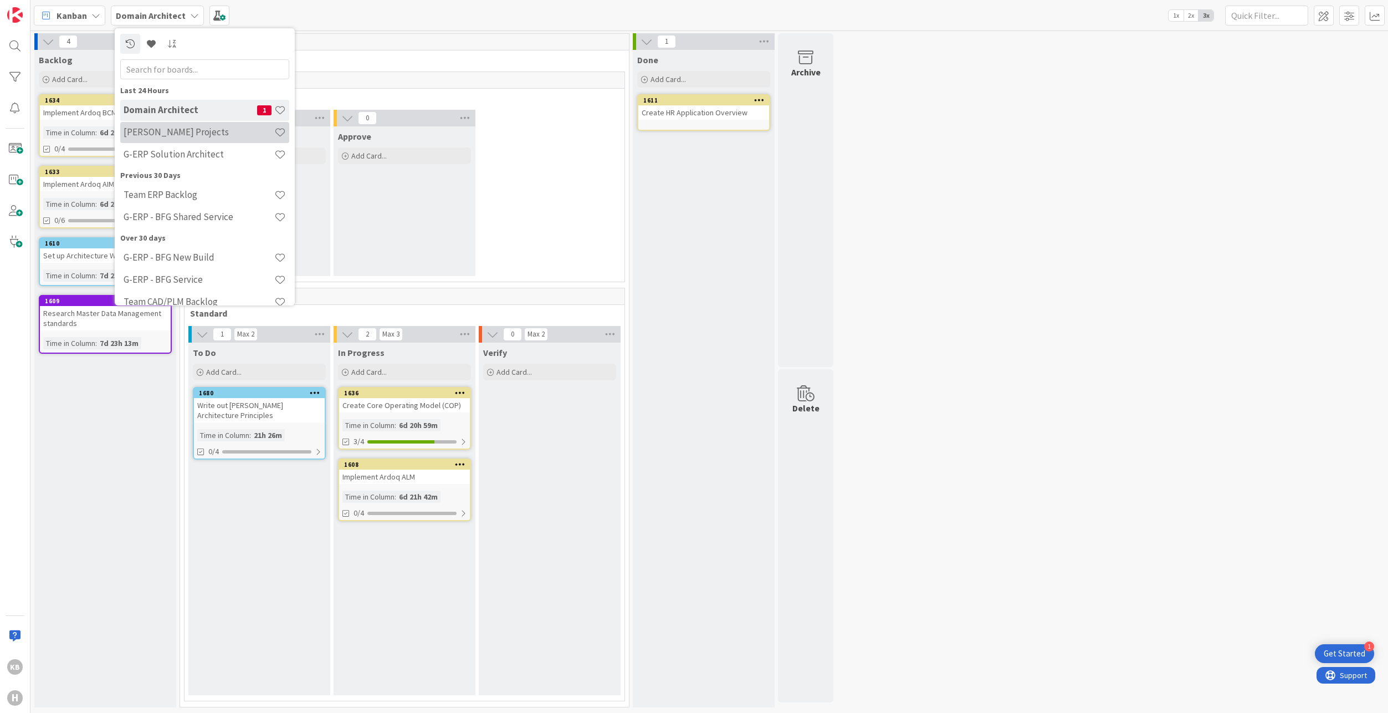
click at [178, 137] on h4 "Huisman Projects" at bounding box center [199, 131] width 151 height 11
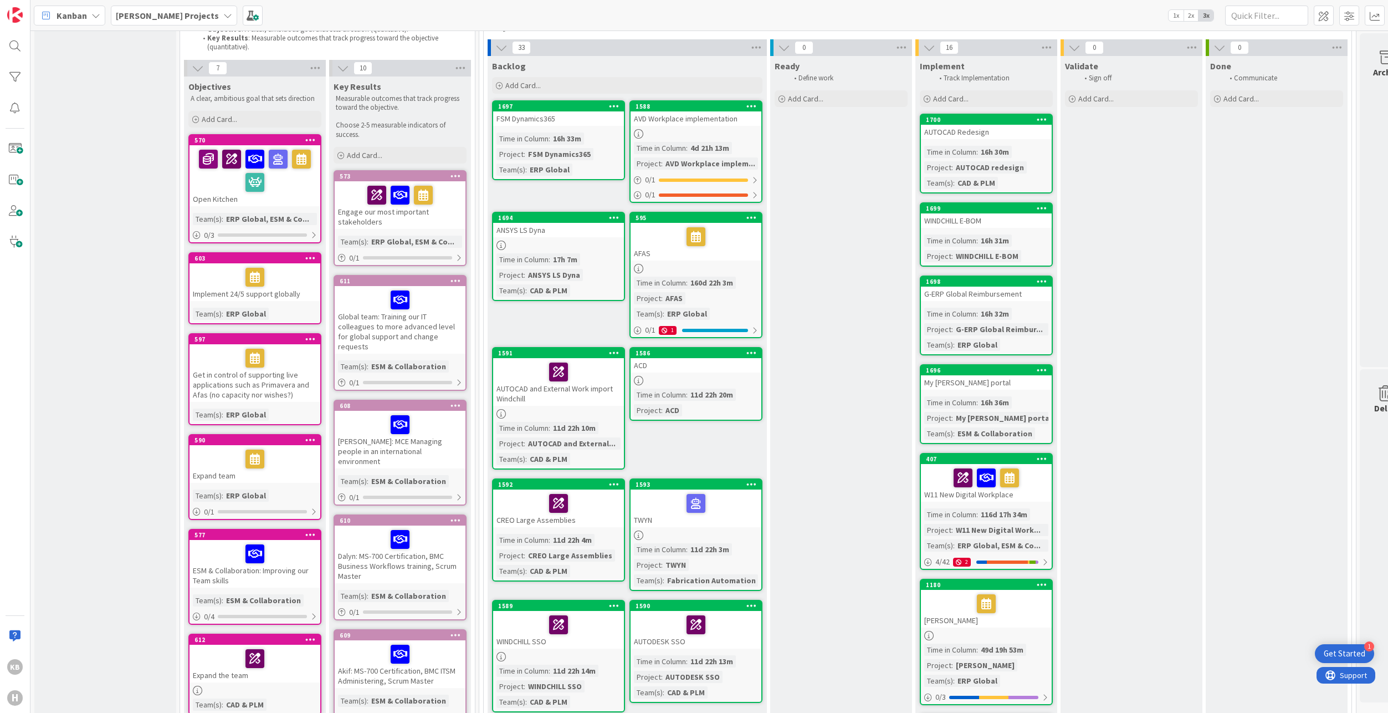
scroll to position [55, 0]
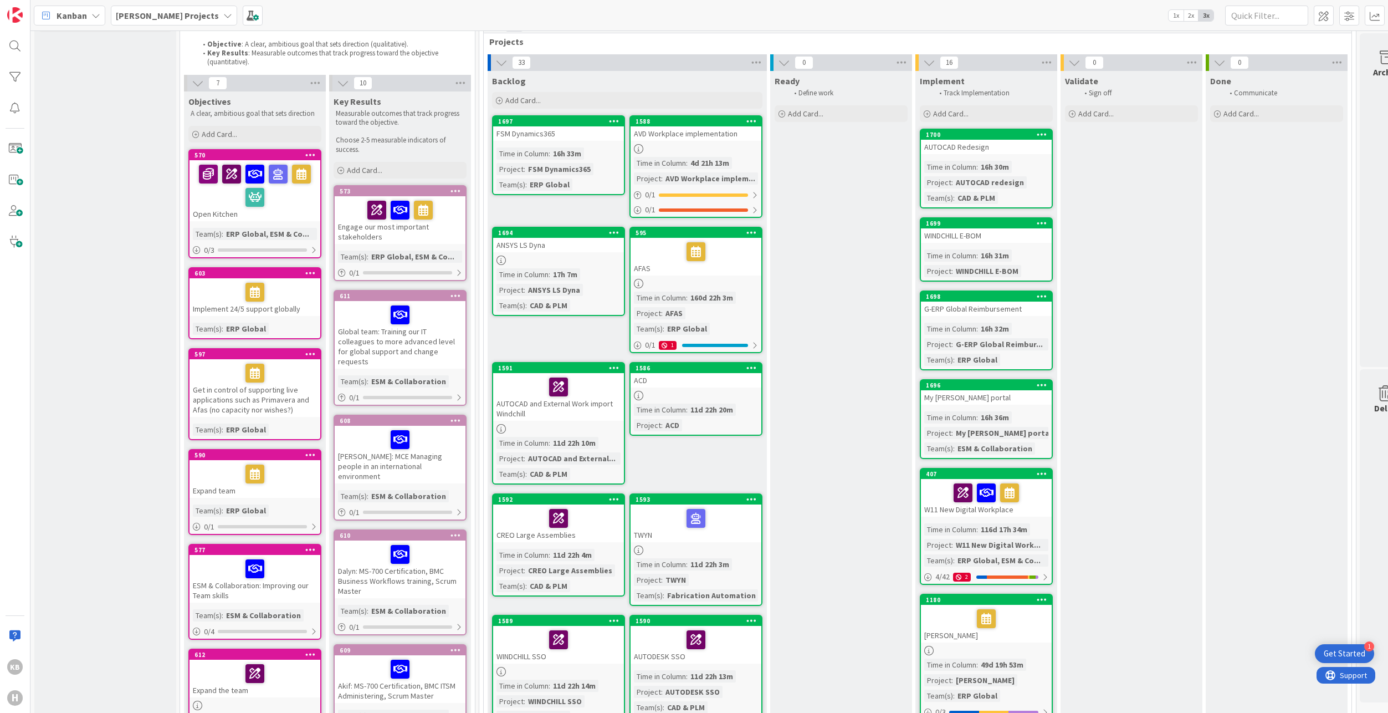
click at [643, 259] on div at bounding box center [696, 251] width 124 height 23
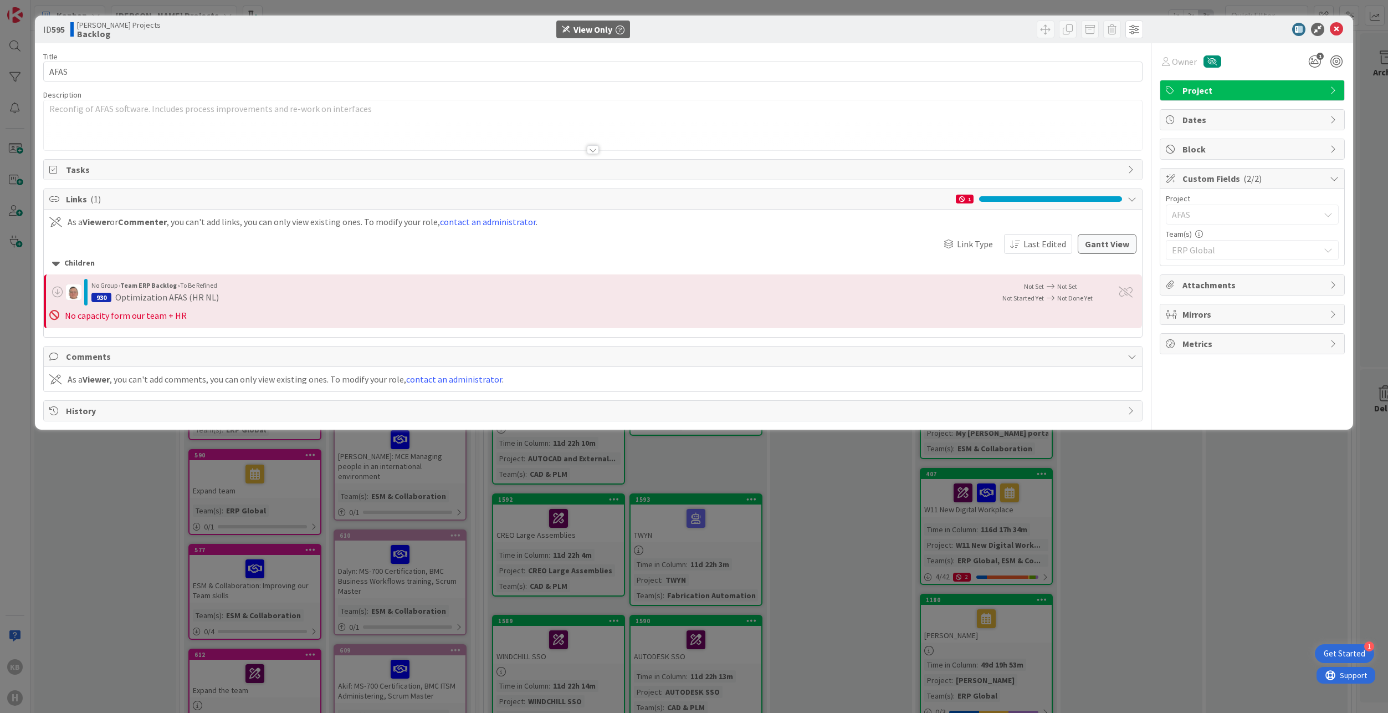
click at [1342, 28] on icon at bounding box center [1336, 29] width 13 height 13
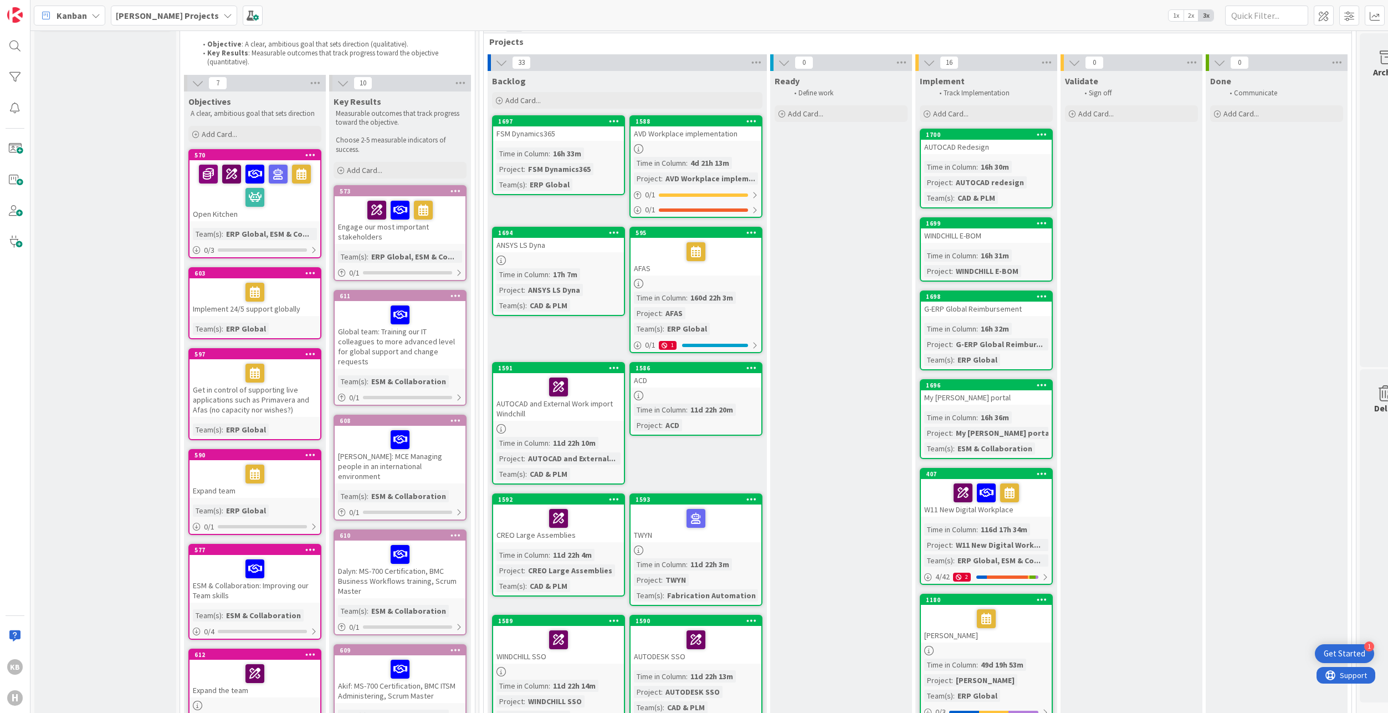
click at [173, 17] on b "Huisman Projects" at bounding box center [167, 15] width 103 height 11
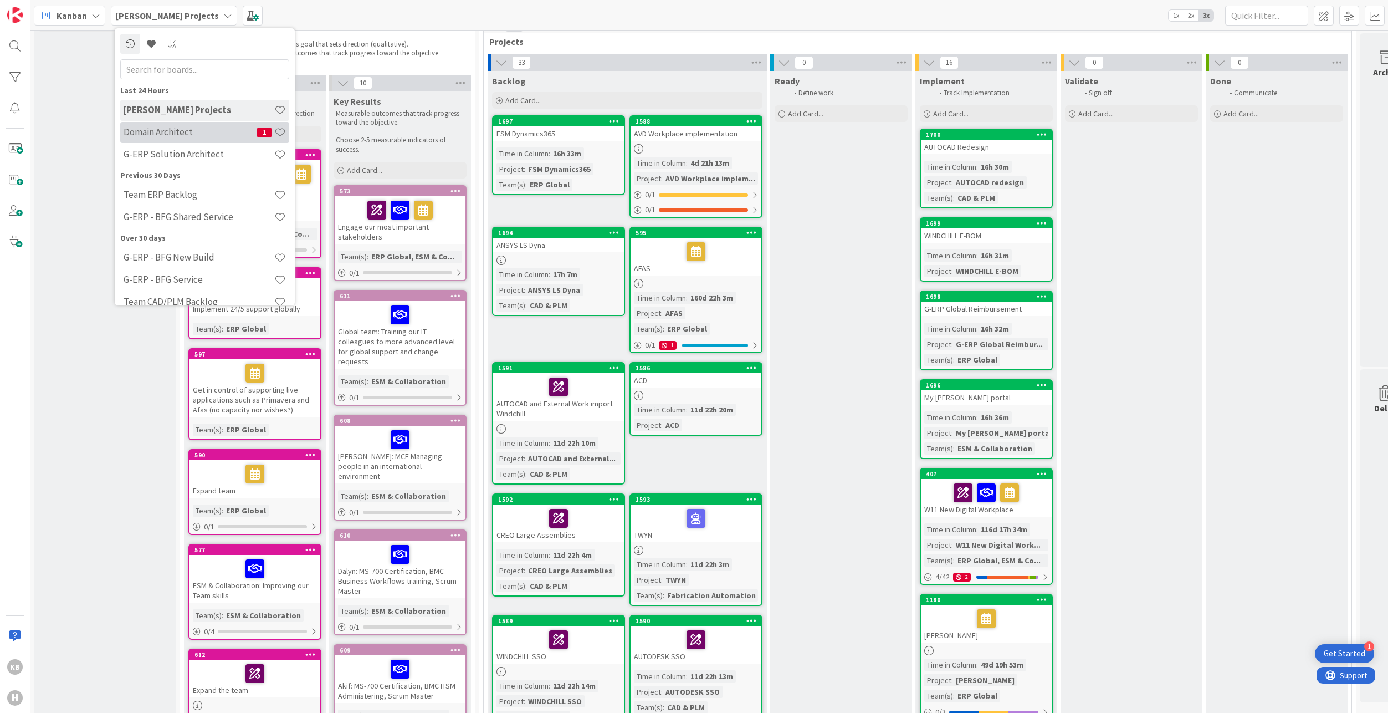
click at [166, 134] on h4 "Domain Architect" at bounding box center [191, 131] width 134 height 11
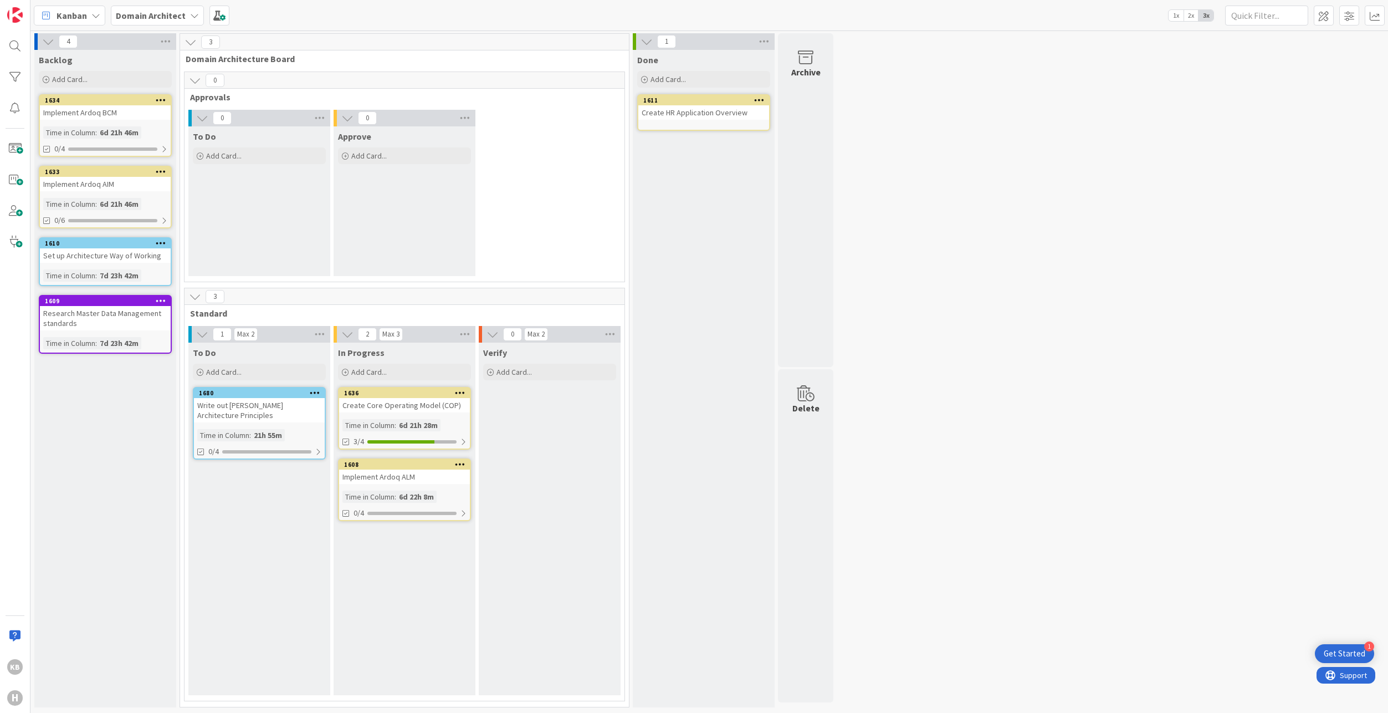
click at [734, 107] on div "Create HR Application Overview" at bounding box center [703, 112] width 131 height 14
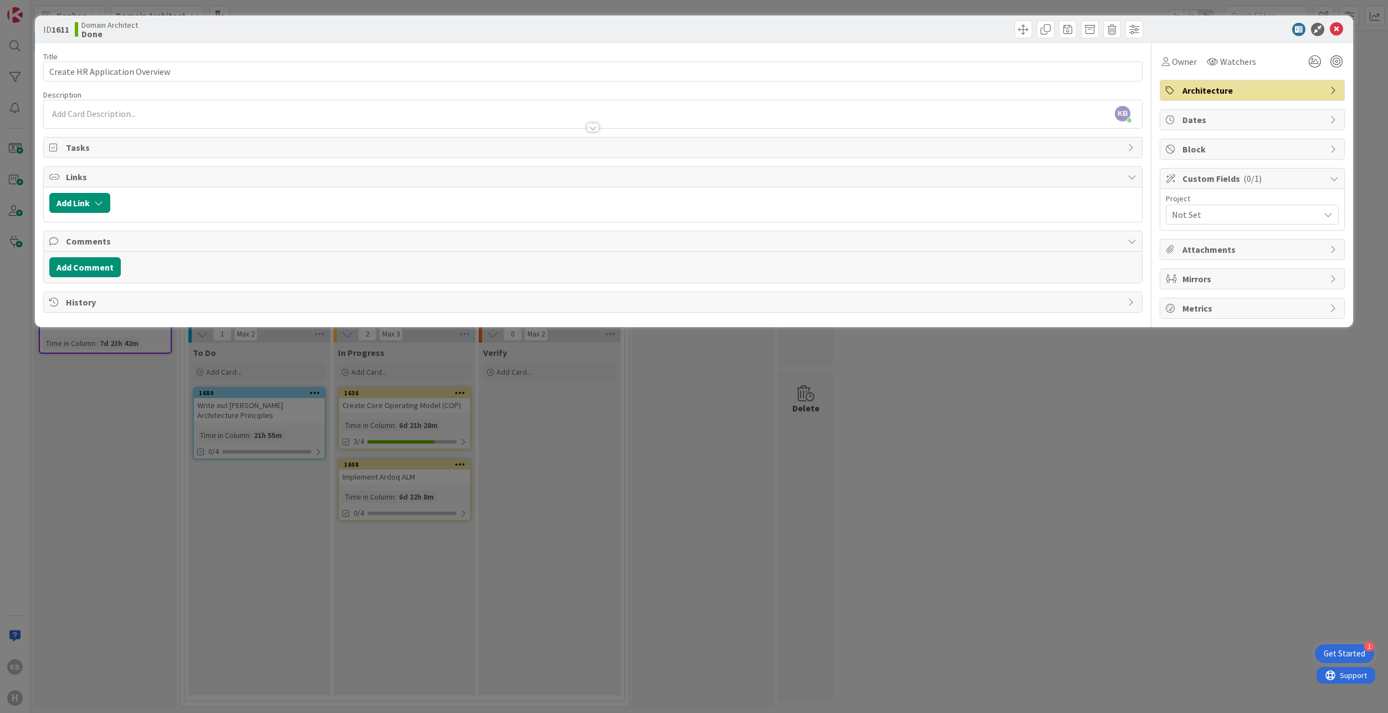
click at [1208, 201] on div "Project" at bounding box center [1252, 198] width 173 height 8
click at [1205, 214] on span "Not Set" at bounding box center [1243, 215] width 142 height 16
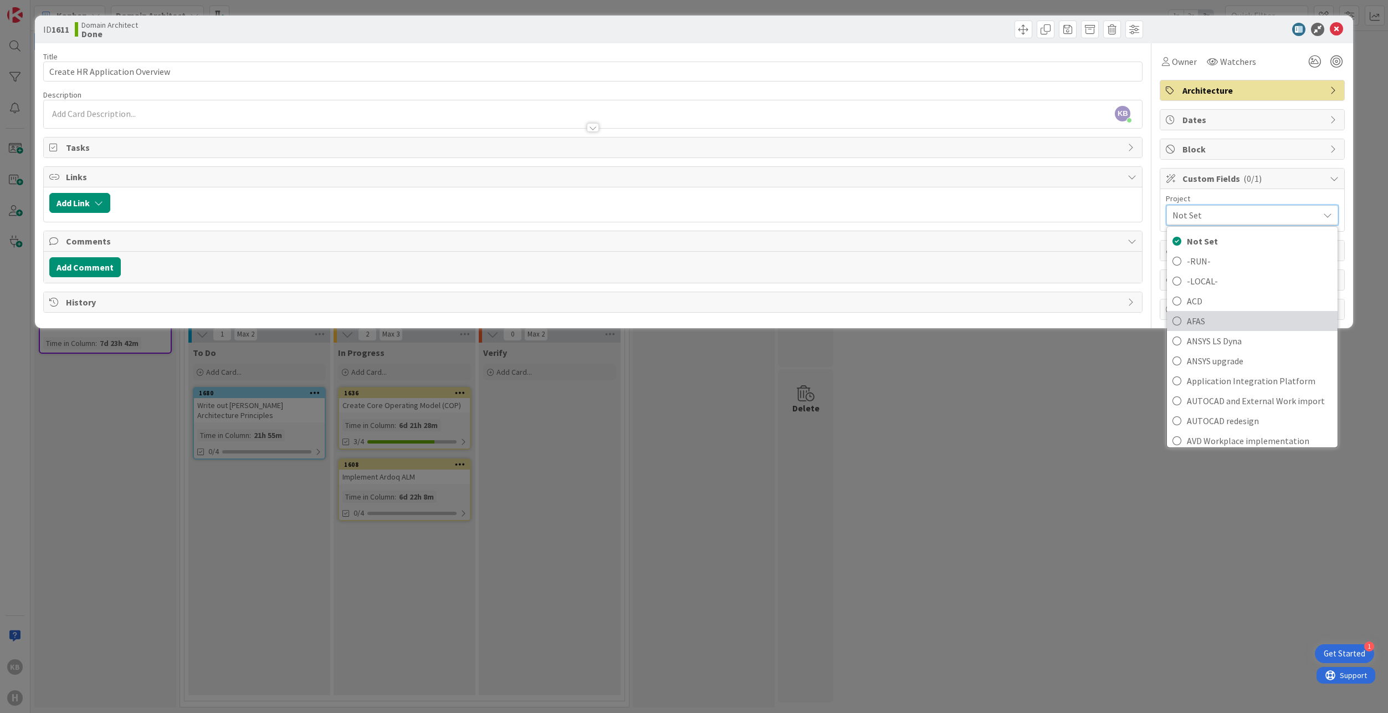
click at [1212, 316] on span "AFAS" at bounding box center [1259, 321] width 145 height 17
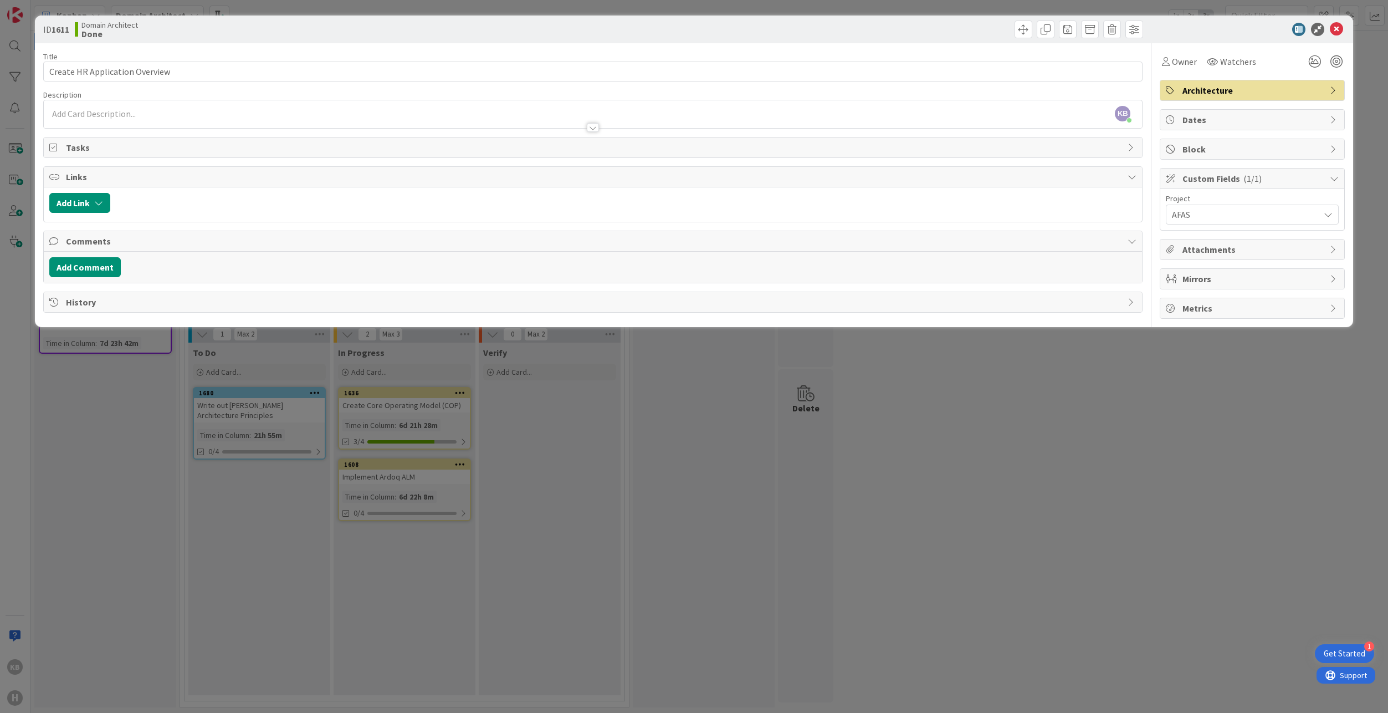
click at [1126, 433] on div "ID 1611 Domain Architect Done Title 30 / 128 Create HR Application Overview Des…" at bounding box center [694, 356] width 1388 height 713
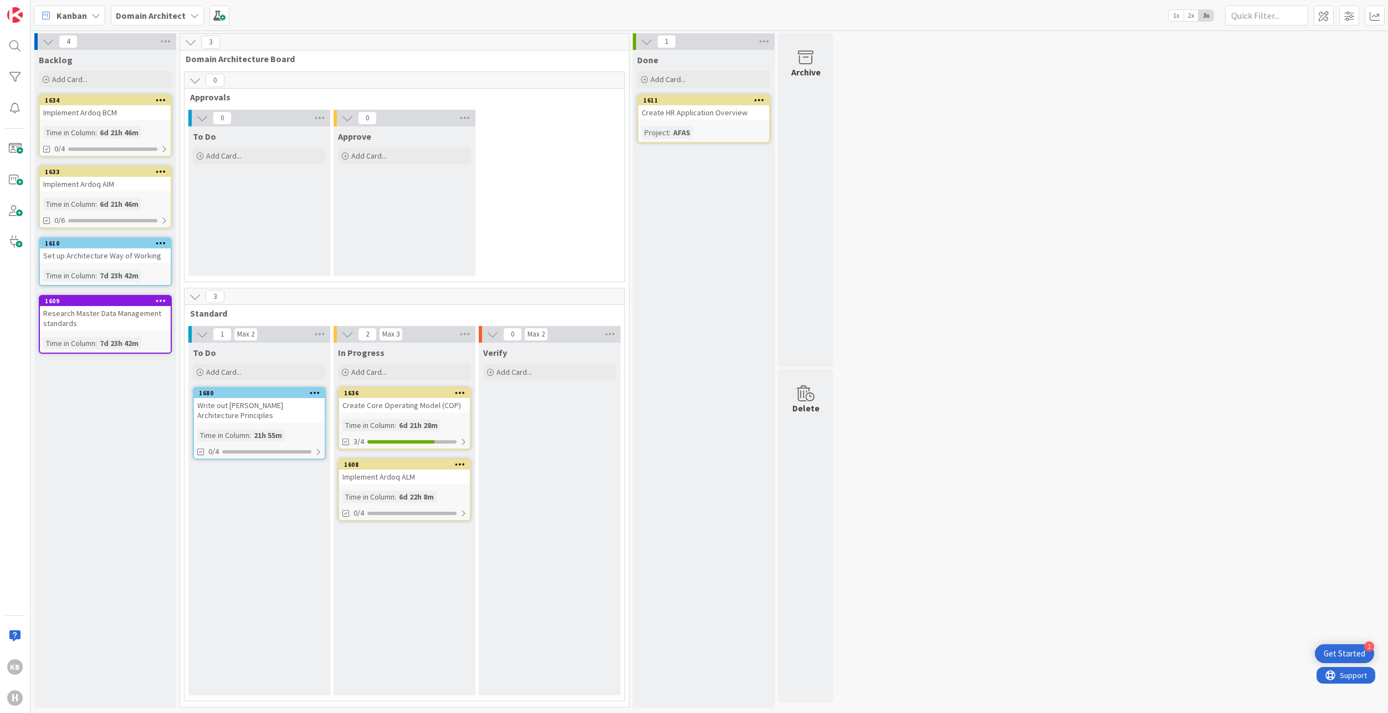
click at [412, 473] on div "Implement Ardoq ALM" at bounding box center [404, 476] width 131 height 14
click at [424, 475] on div "Implement Ardoq ALM" at bounding box center [404, 476] width 131 height 14
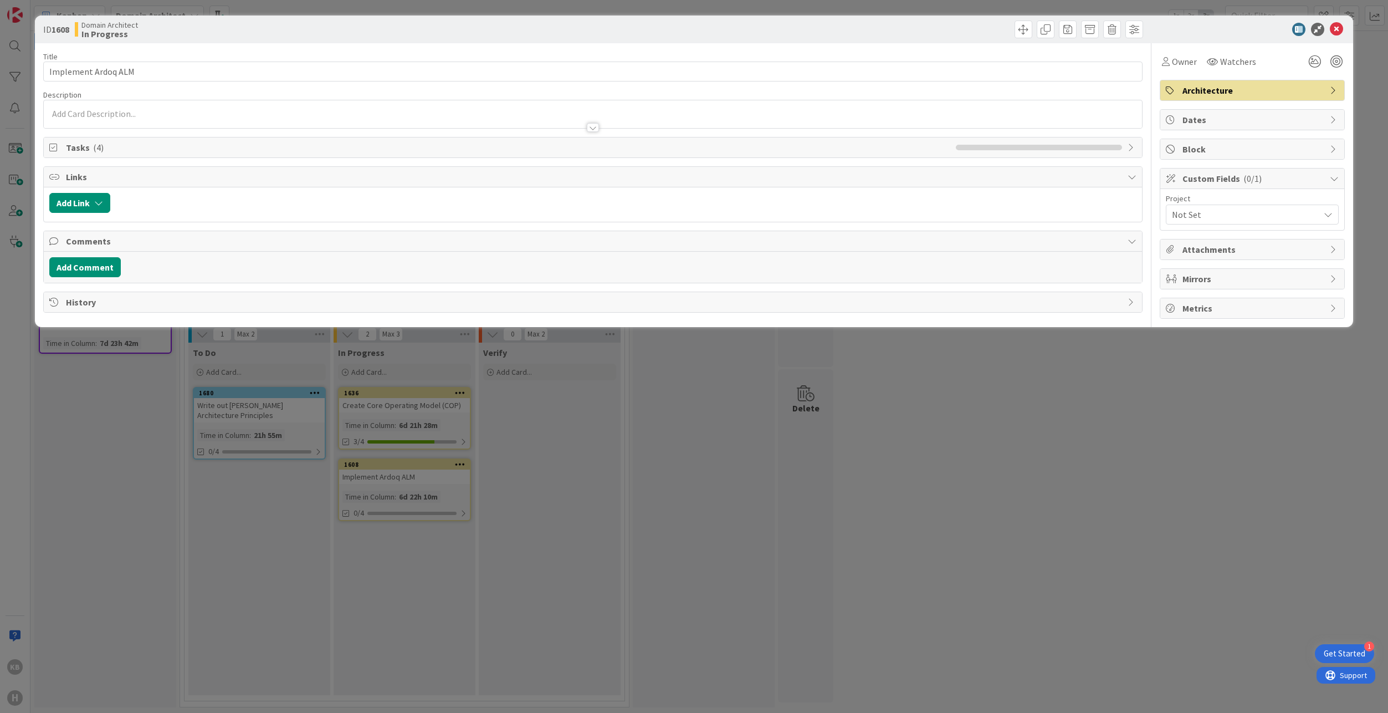
click at [1202, 218] on span "Not Set" at bounding box center [1243, 215] width 142 height 16
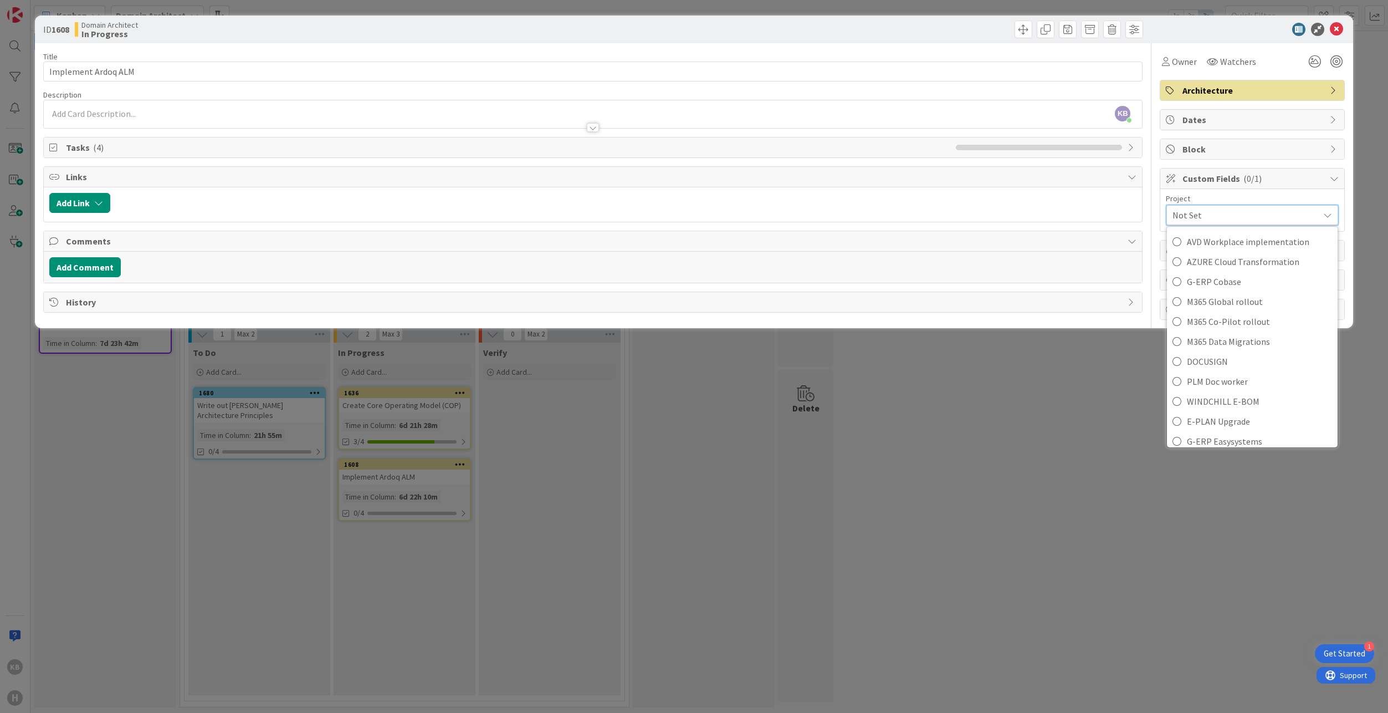
scroll to position [193, 0]
click at [956, 415] on div "ID 1608 Domain Architect In Progress Title 19 / 128 Implement Ardoq ALM Descrip…" at bounding box center [694, 356] width 1388 height 713
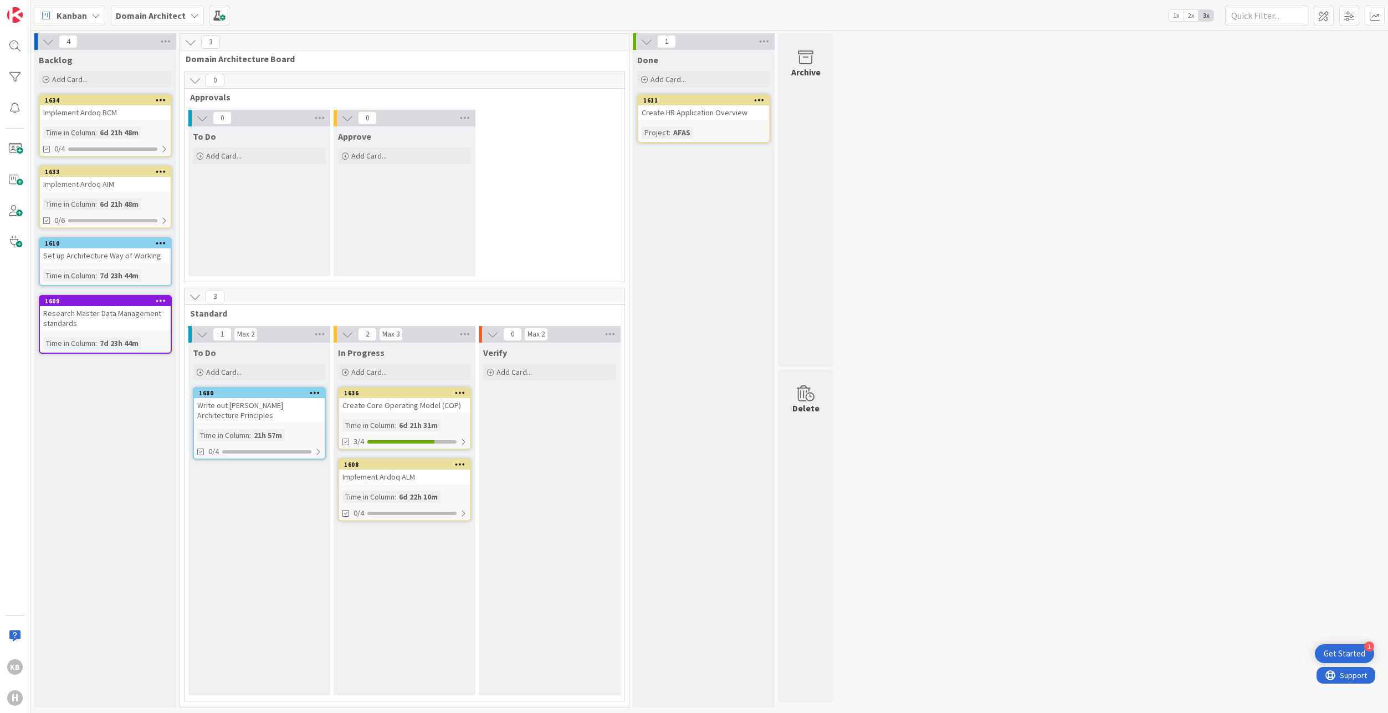
click at [396, 480] on div "Implement Ardoq ALM" at bounding box center [404, 476] width 131 height 14
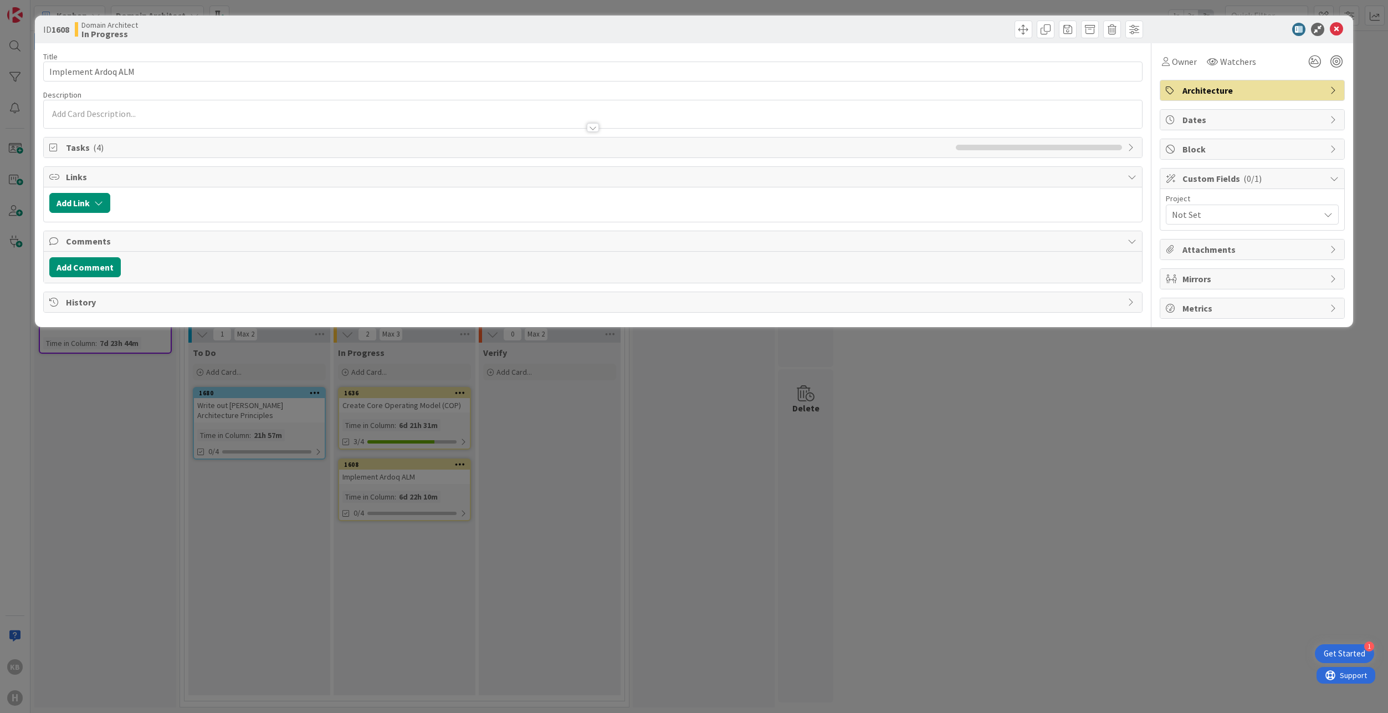
click at [1237, 208] on span "Not Set" at bounding box center [1243, 215] width 142 height 16
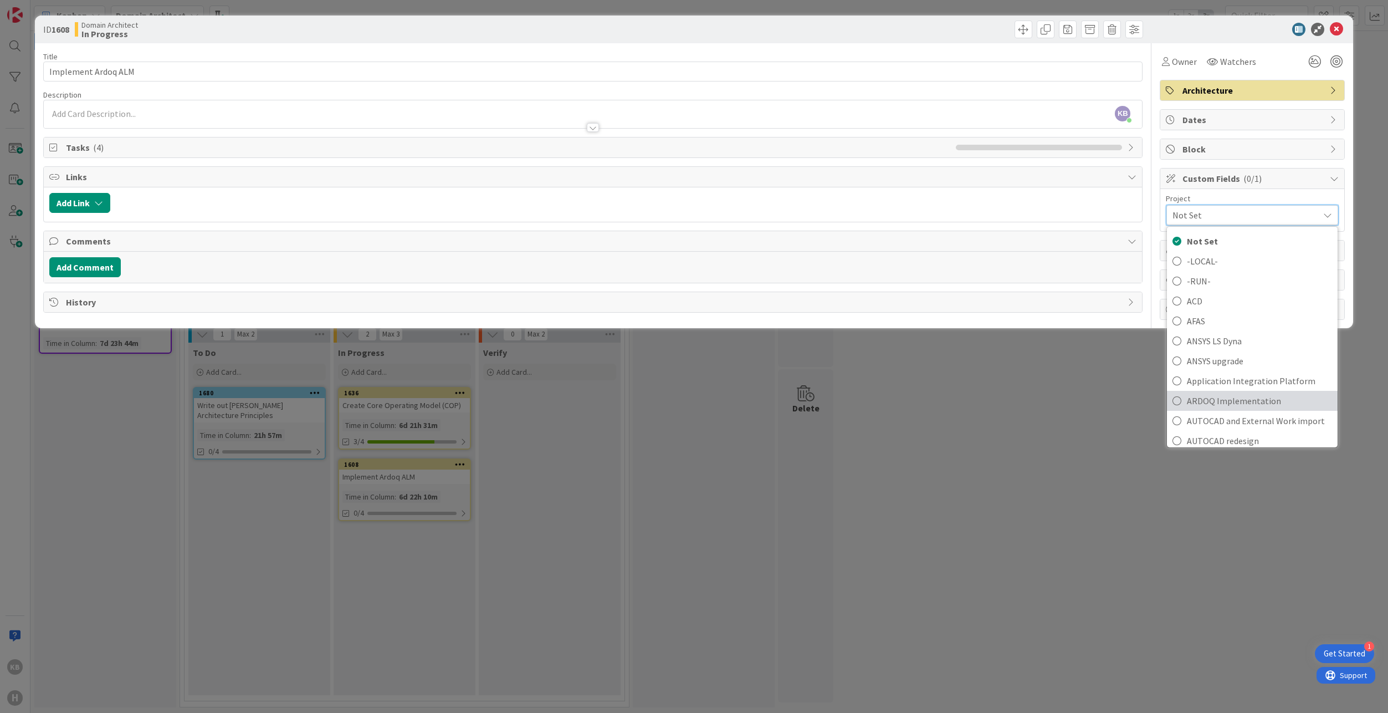
click at [1212, 399] on span "ARDOQ Implementation" at bounding box center [1259, 400] width 145 height 17
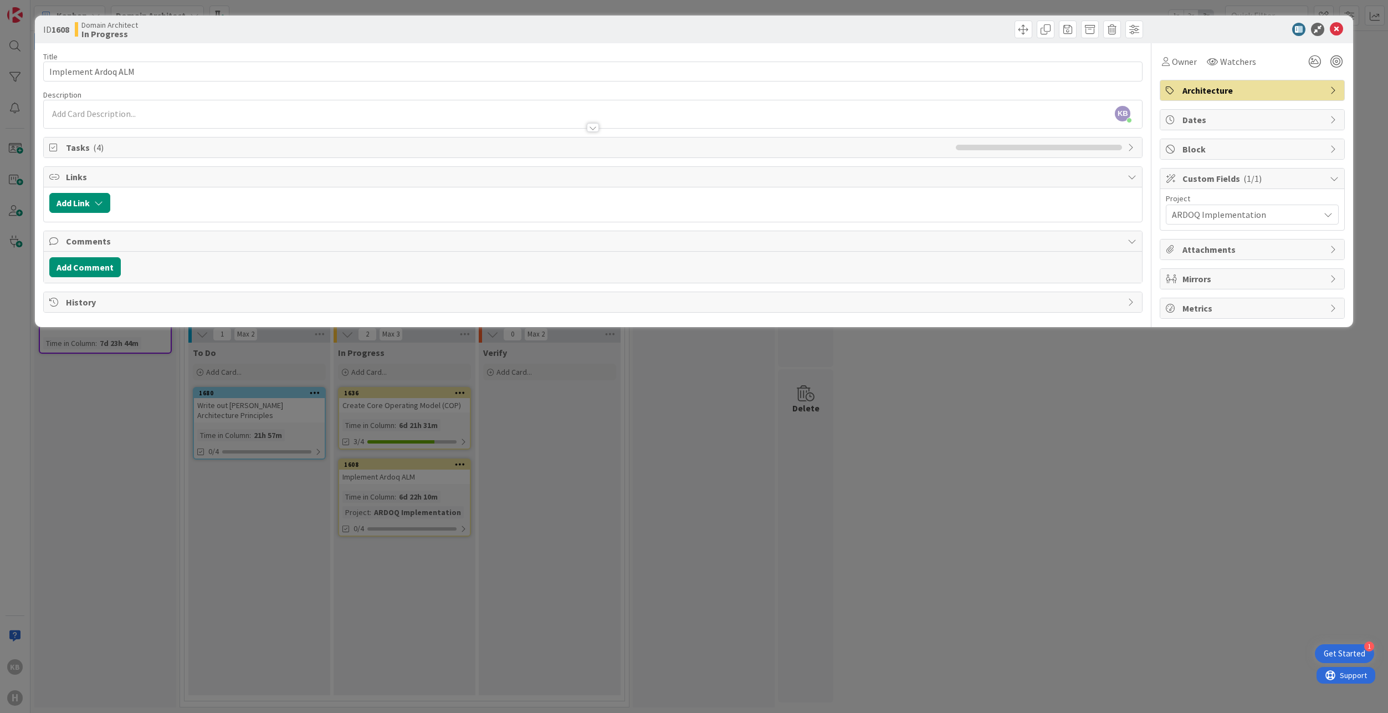
click at [581, 447] on div "ID 1608 Domain Architect In Progress Title 19 / 128 Implement Ardoq ALM Descrip…" at bounding box center [694, 356] width 1388 height 713
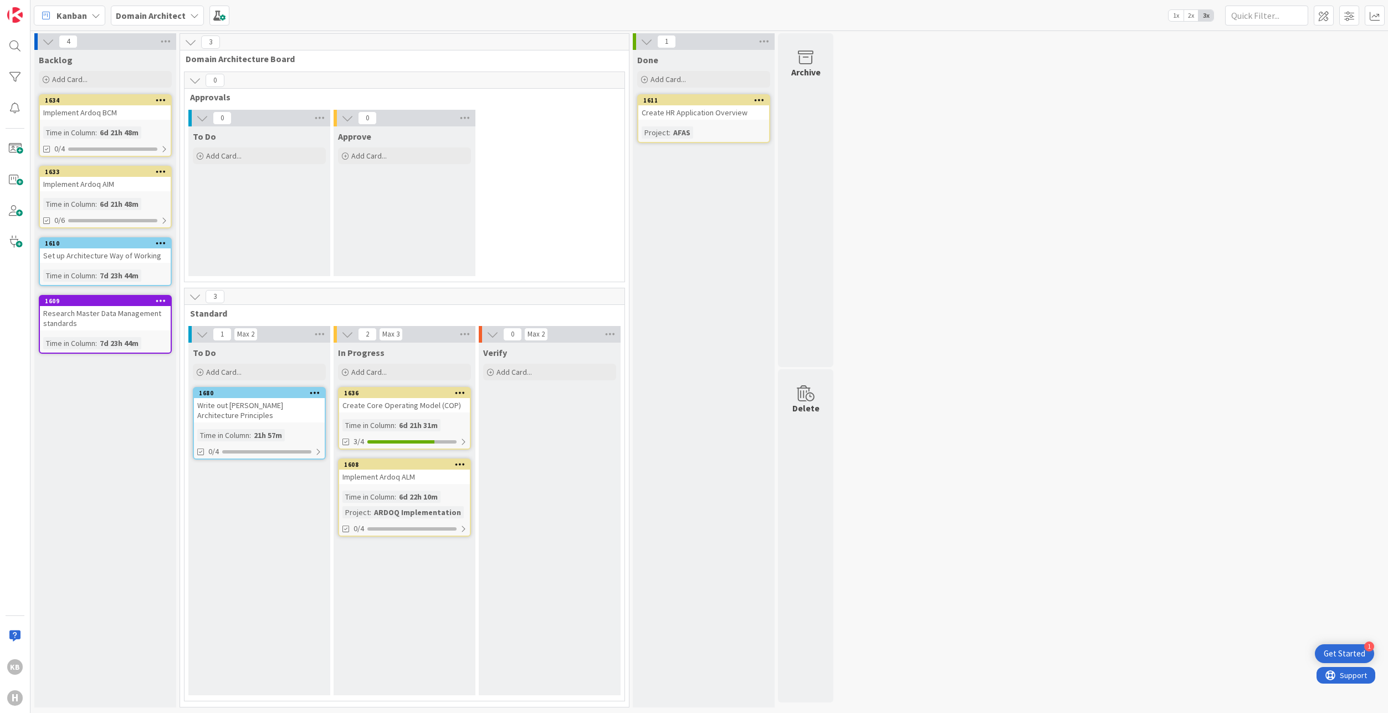
click at [67, 115] on div "Implement Ardoq BCM" at bounding box center [105, 112] width 131 height 14
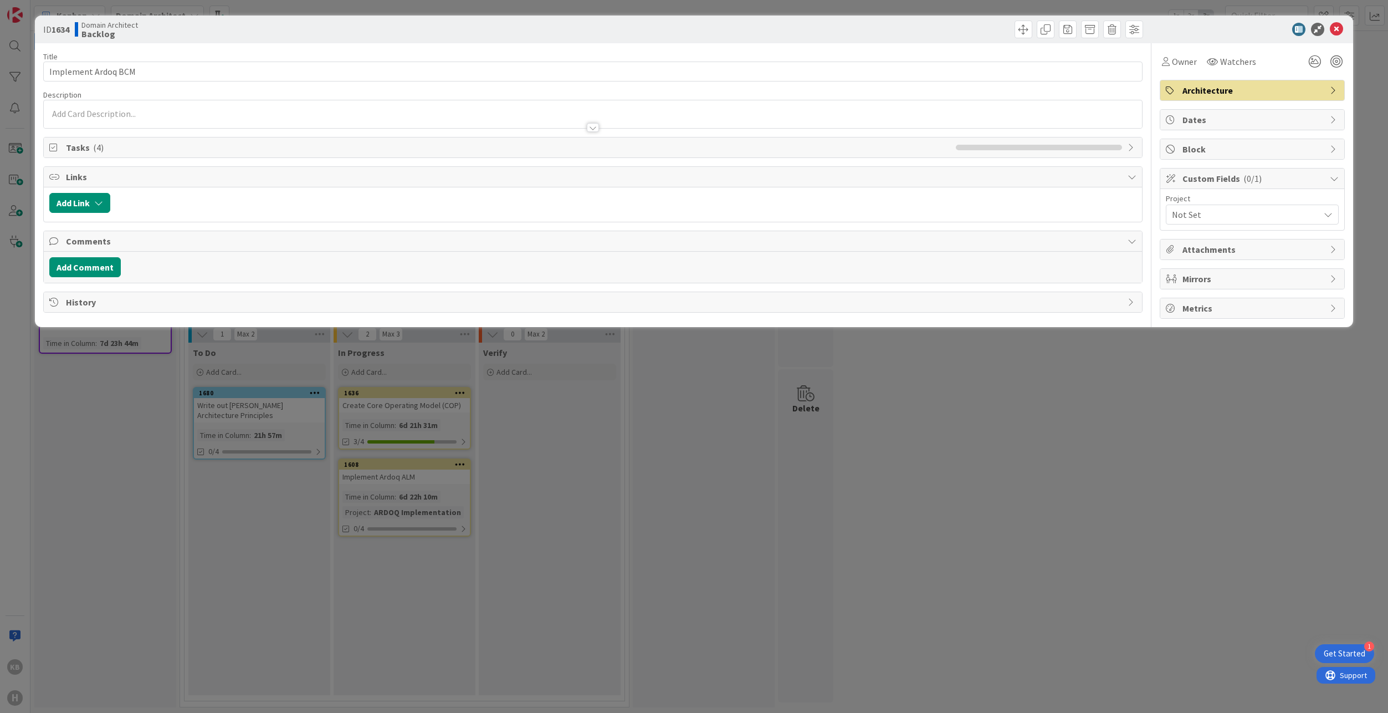
click at [1202, 214] on span "Not Set" at bounding box center [1243, 215] width 142 height 16
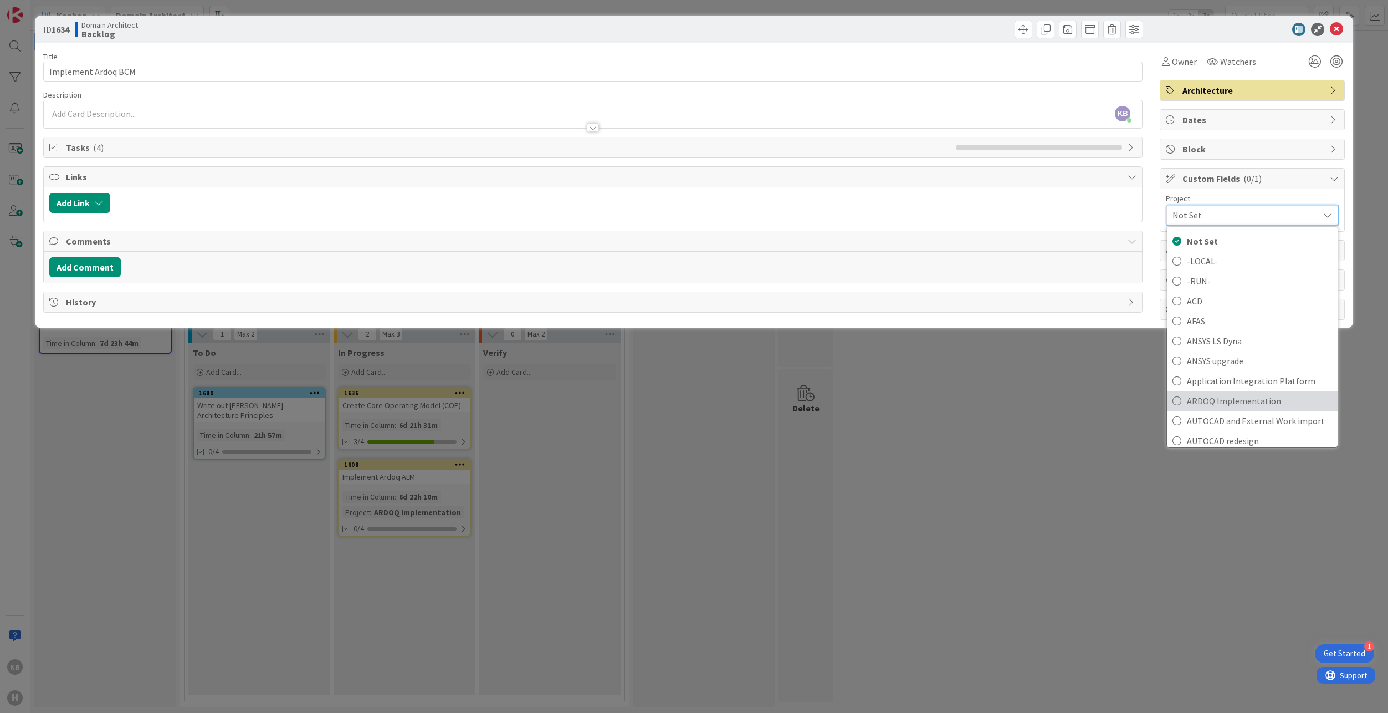
click at [1222, 408] on span "ARDOQ Implementation" at bounding box center [1259, 400] width 145 height 17
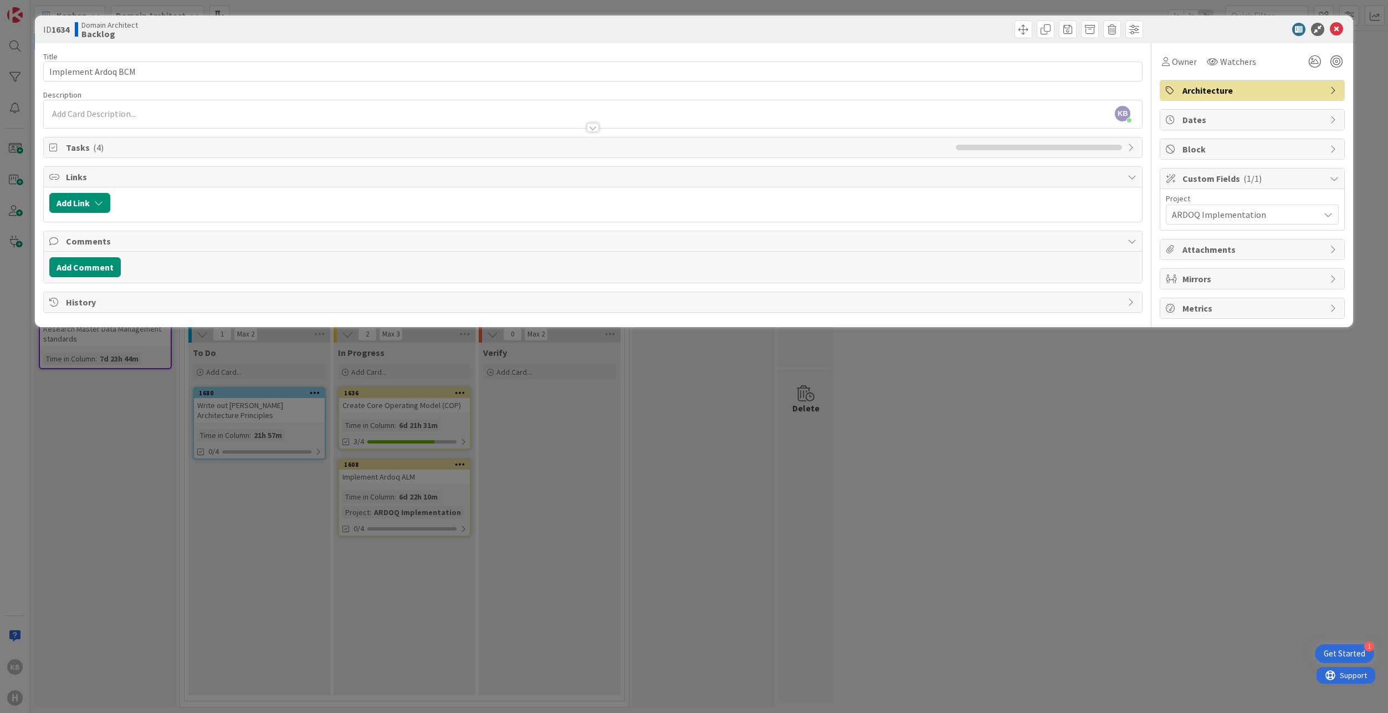
click at [130, 413] on div "ID 1634 Domain Architect Backlog Title 19 / 128 Implement Ardoq BCM Description…" at bounding box center [694, 356] width 1388 height 713
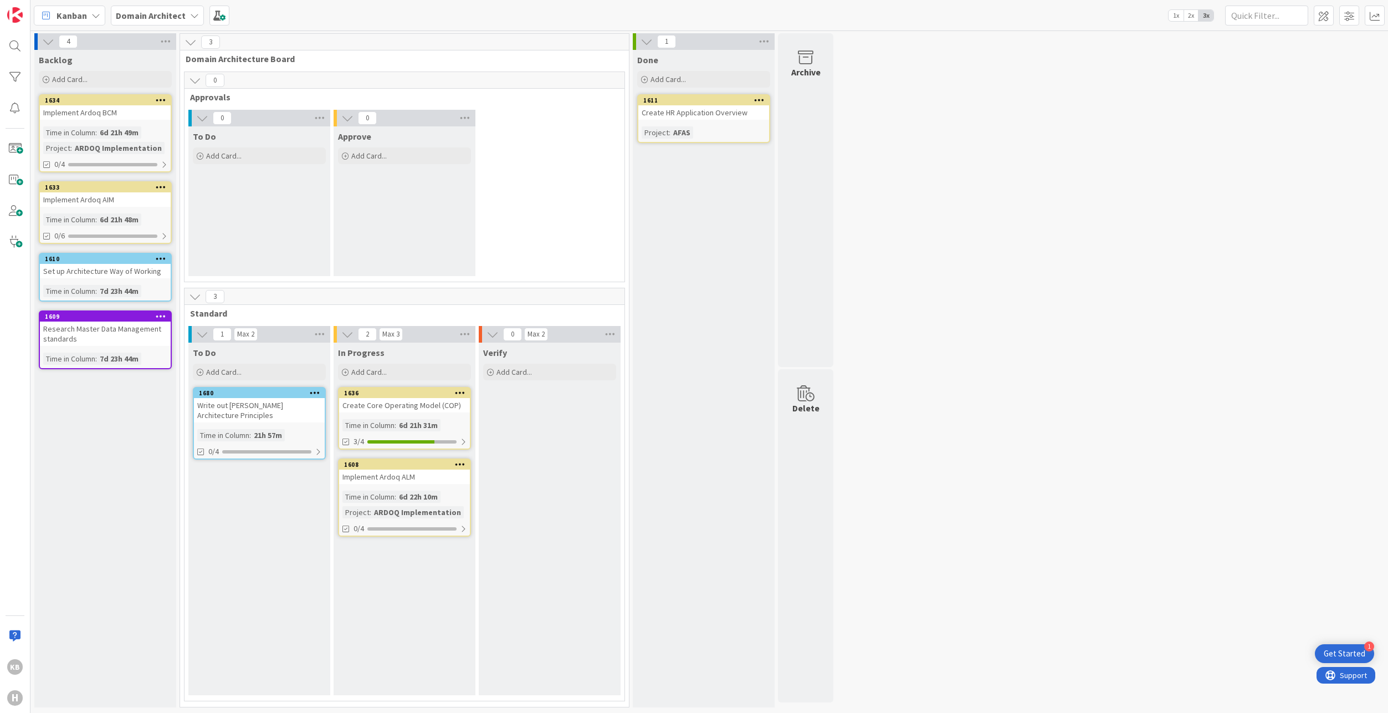
click at [93, 206] on div "Implement Ardoq AIM" at bounding box center [105, 199] width 131 height 14
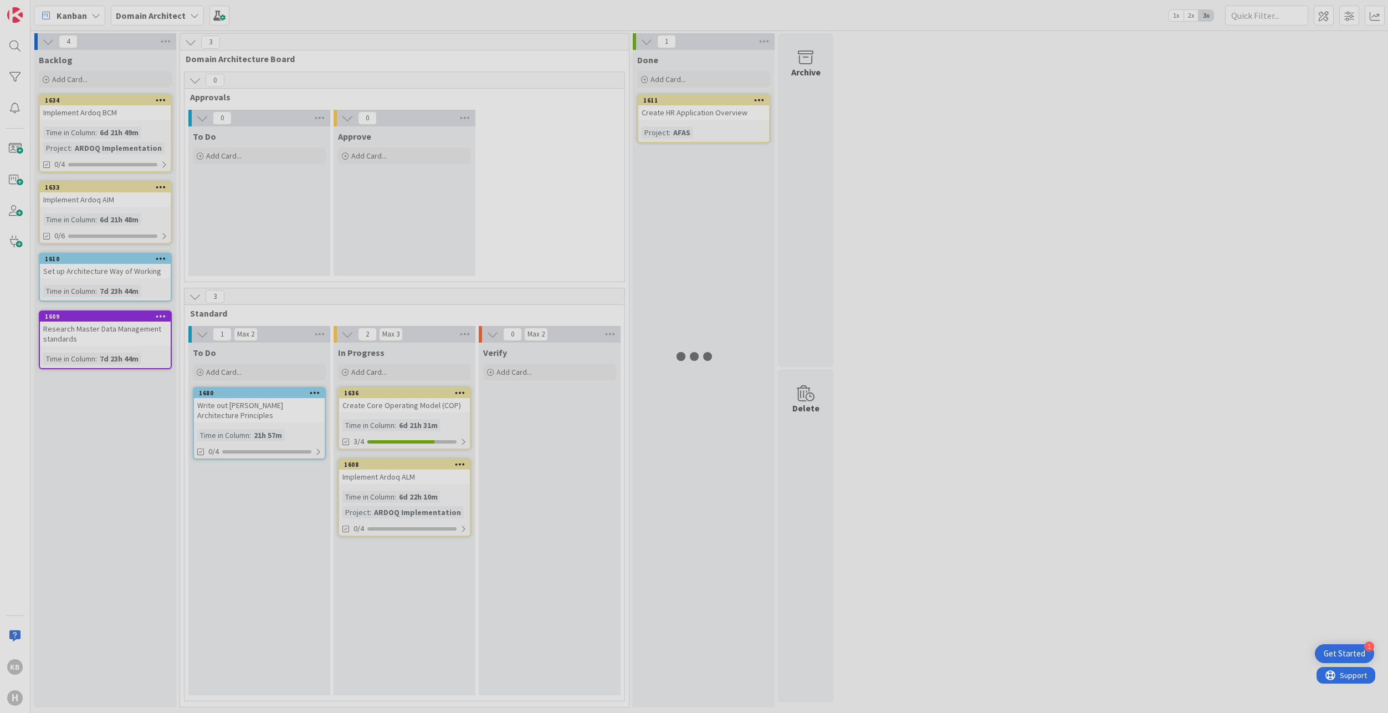
click at [105, 193] on div at bounding box center [694, 356] width 1388 height 713
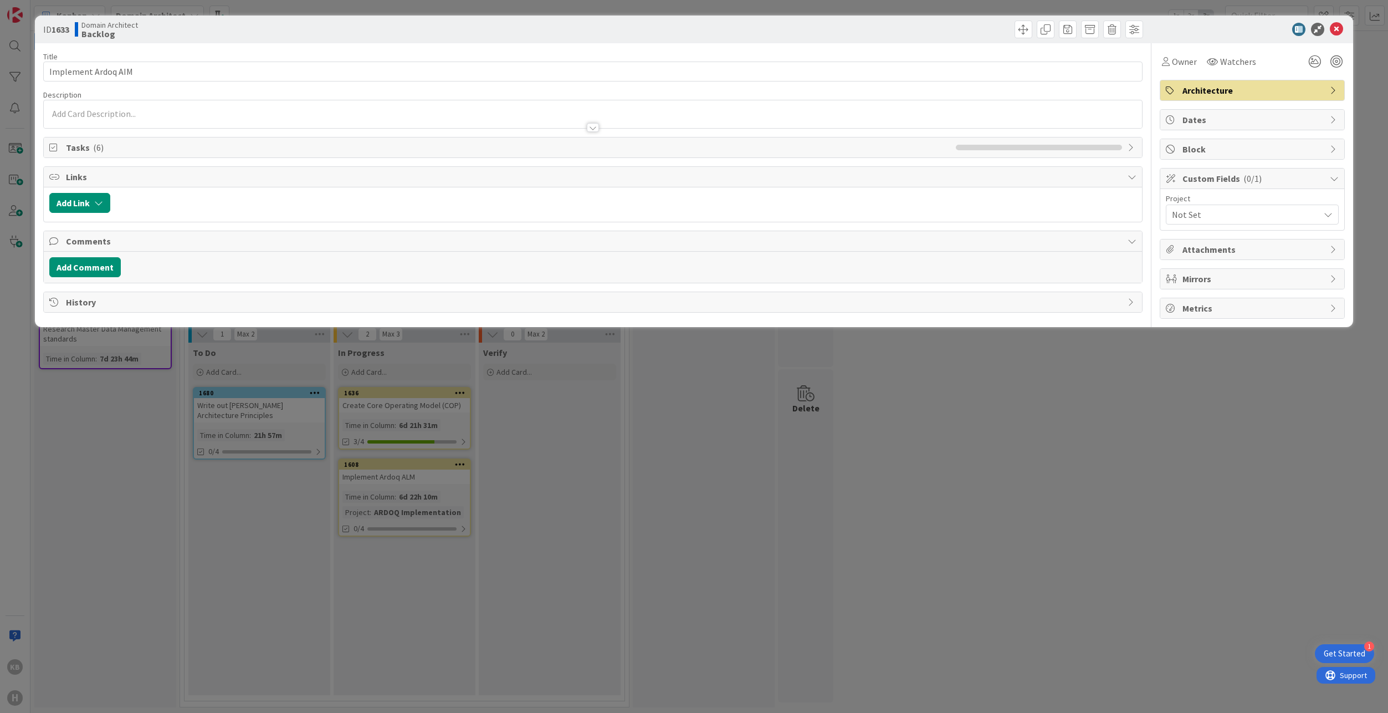
click at [1211, 212] on span "Not Set" at bounding box center [1243, 215] width 142 height 16
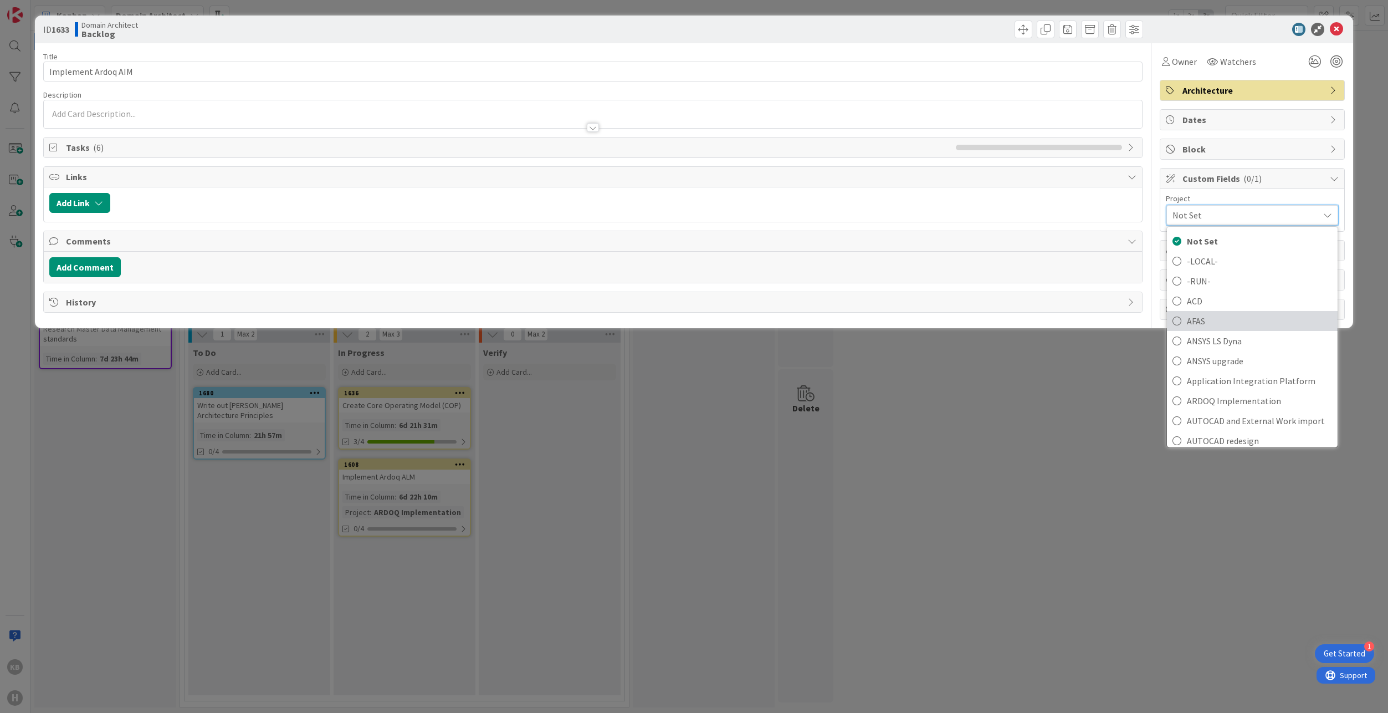
scroll to position [55, 0]
click at [1210, 346] on span "ARDOQ Implementation" at bounding box center [1259, 345] width 145 height 17
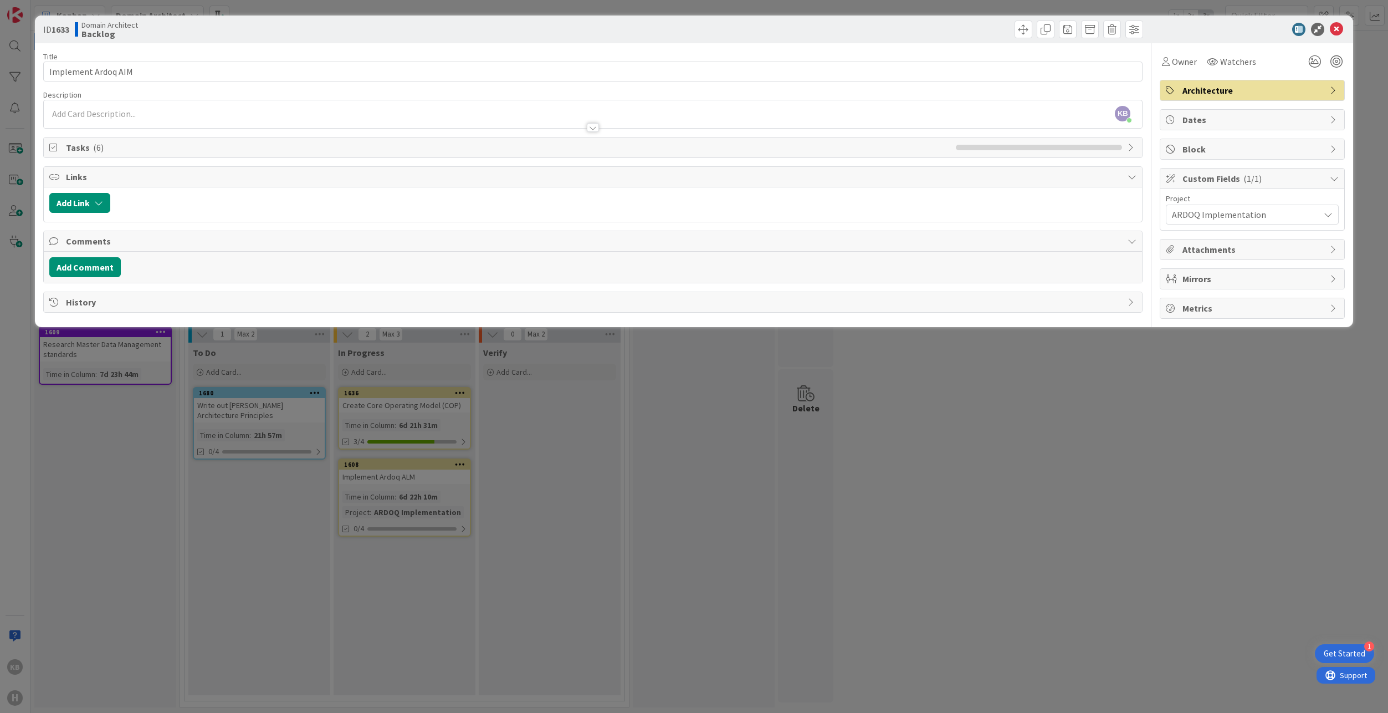
click at [98, 441] on div "ID 1633 Domain Architect Backlog Title 19 / 128 Implement Ardoq AIM Description…" at bounding box center [694, 356] width 1388 height 713
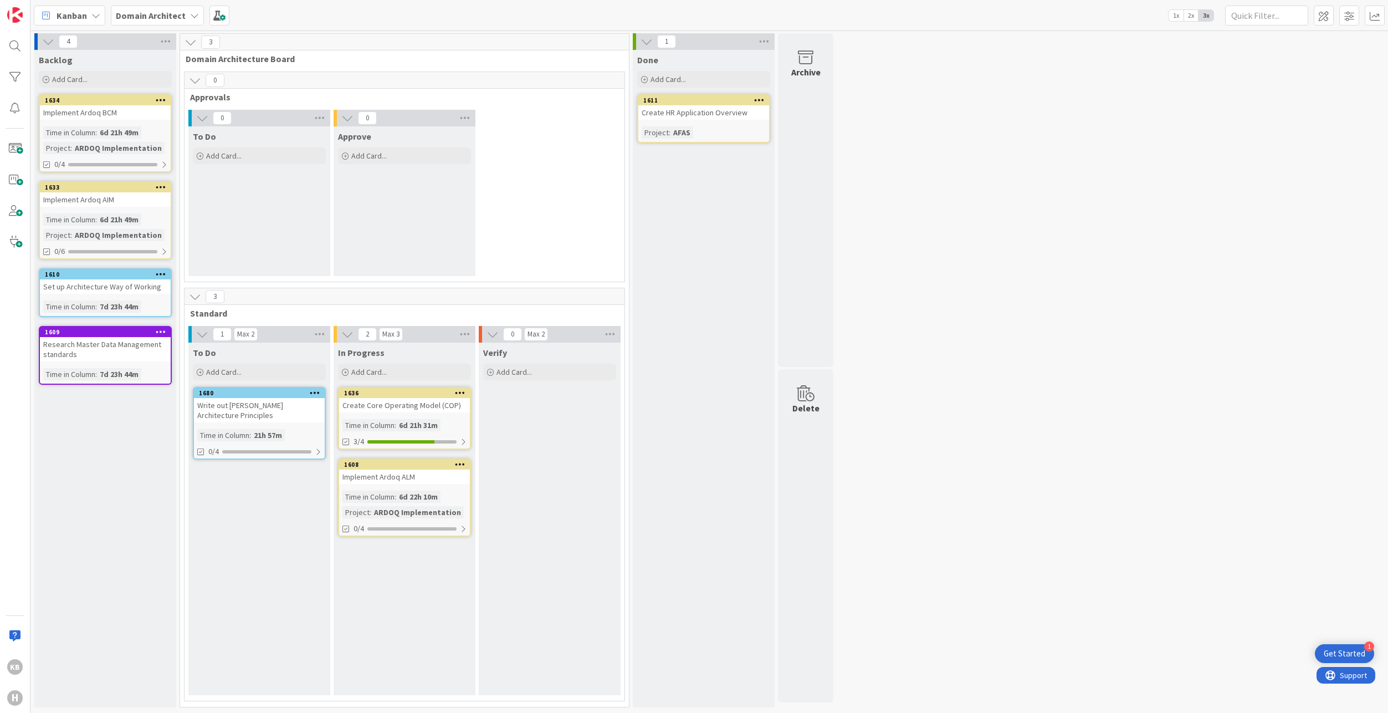
click at [128, 289] on div "Set up Architecture Way of Working" at bounding box center [105, 286] width 131 height 14
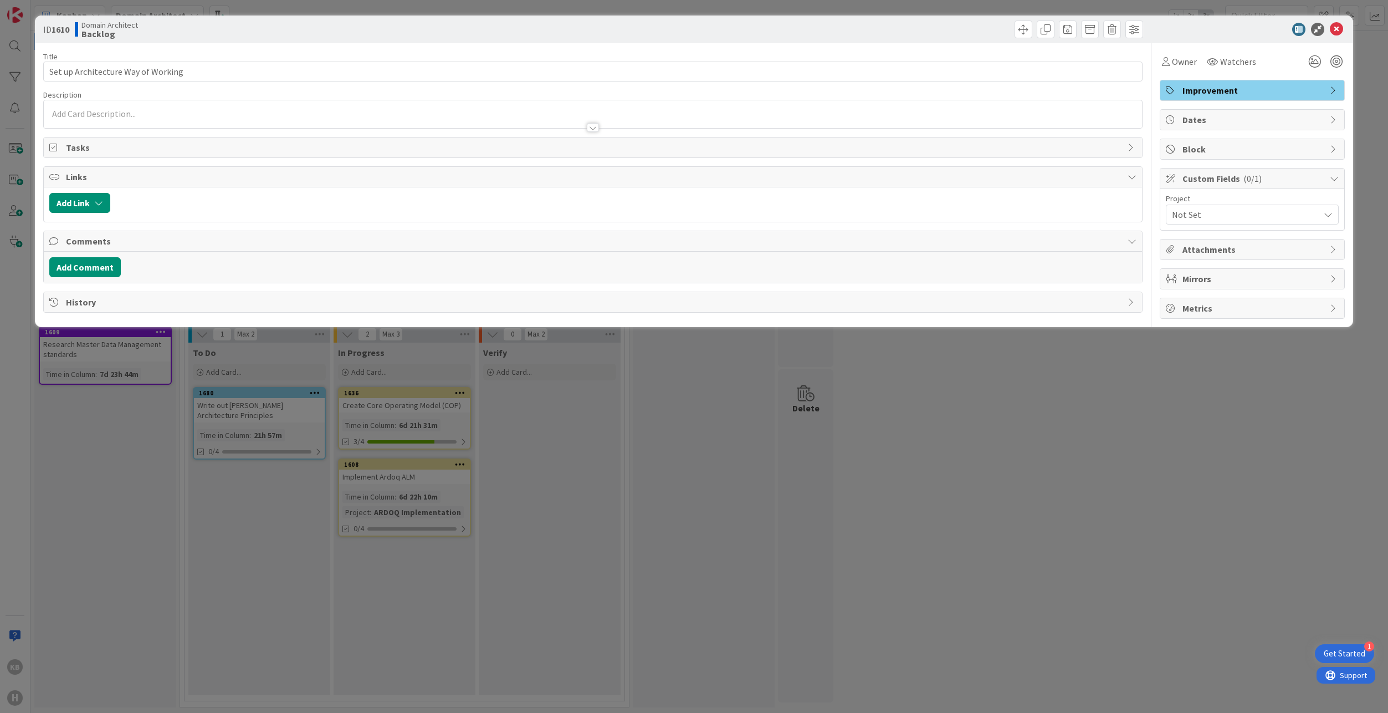
click at [1202, 219] on span "Not Set" at bounding box center [1243, 215] width 142 height 16
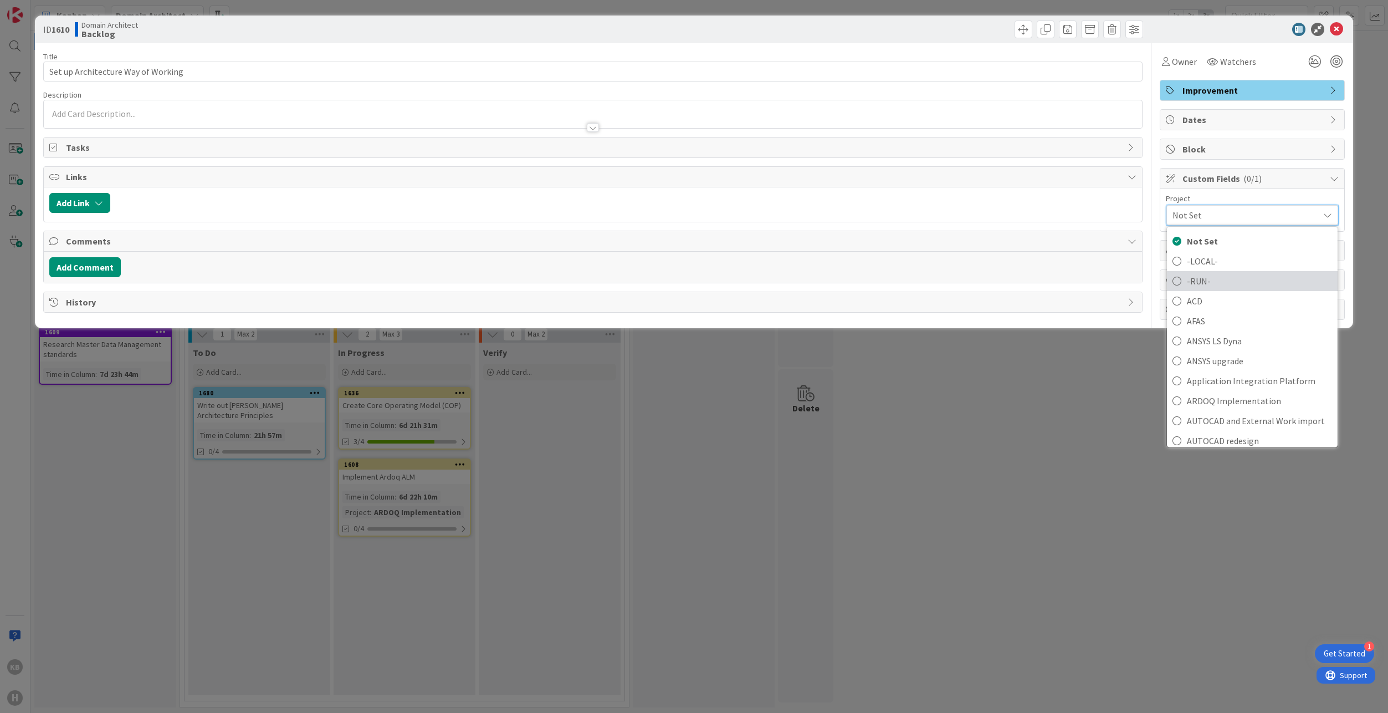
click at [1201, 274] on span "-RUN-" at bounding box center [1259, 281] width 145 height 17
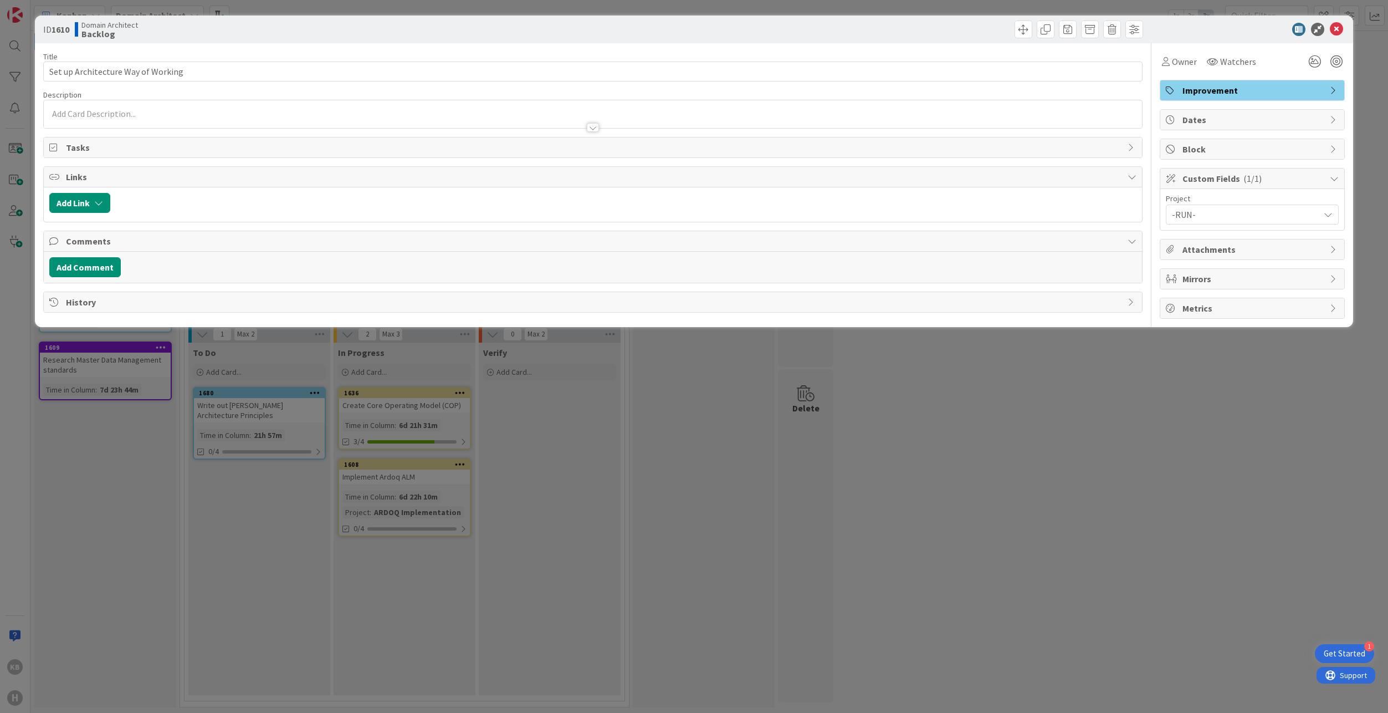
click at [570, 473] on div "ID 1610 Domain Architect Backlog Title 34 / 128 Set up Architecture Way of Work…" at bounding box center [694, 356] width 1388 height 713
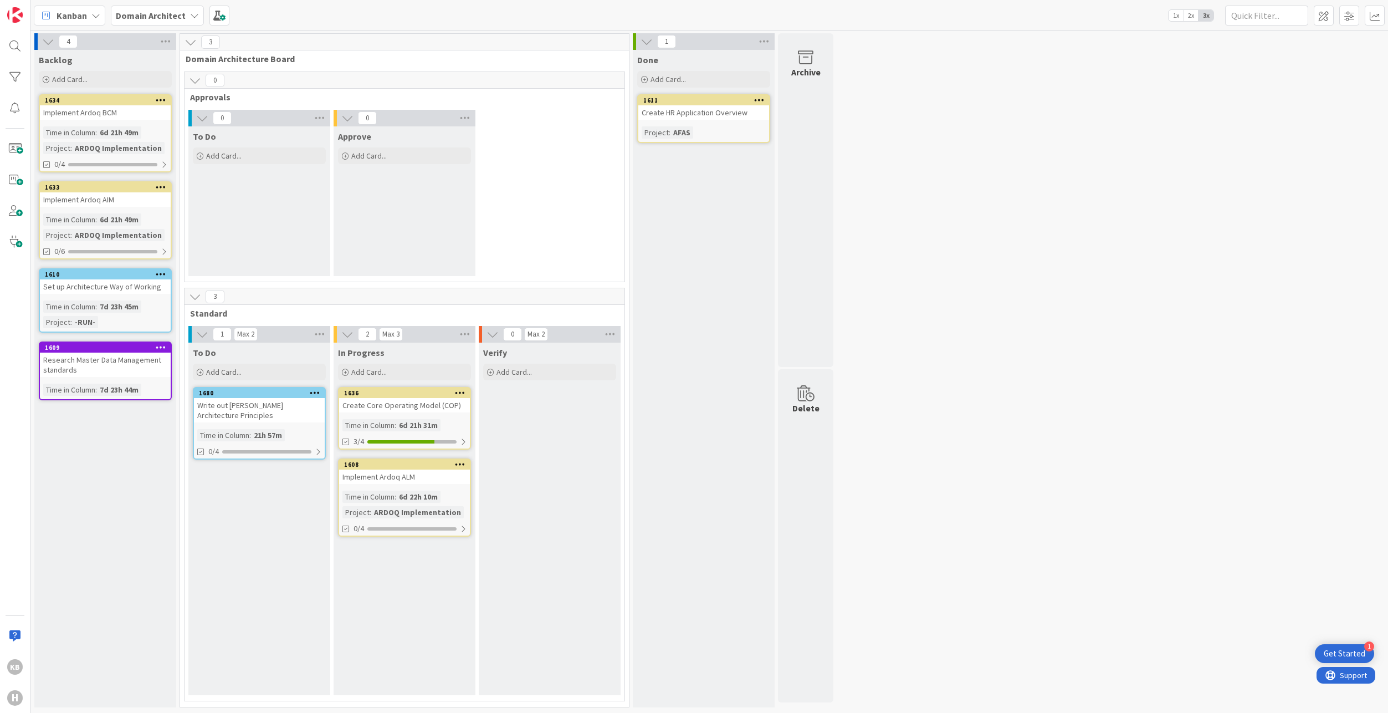
click at [246, 396] on div "1680" at bounding box center [262, 393] width 126 height 8
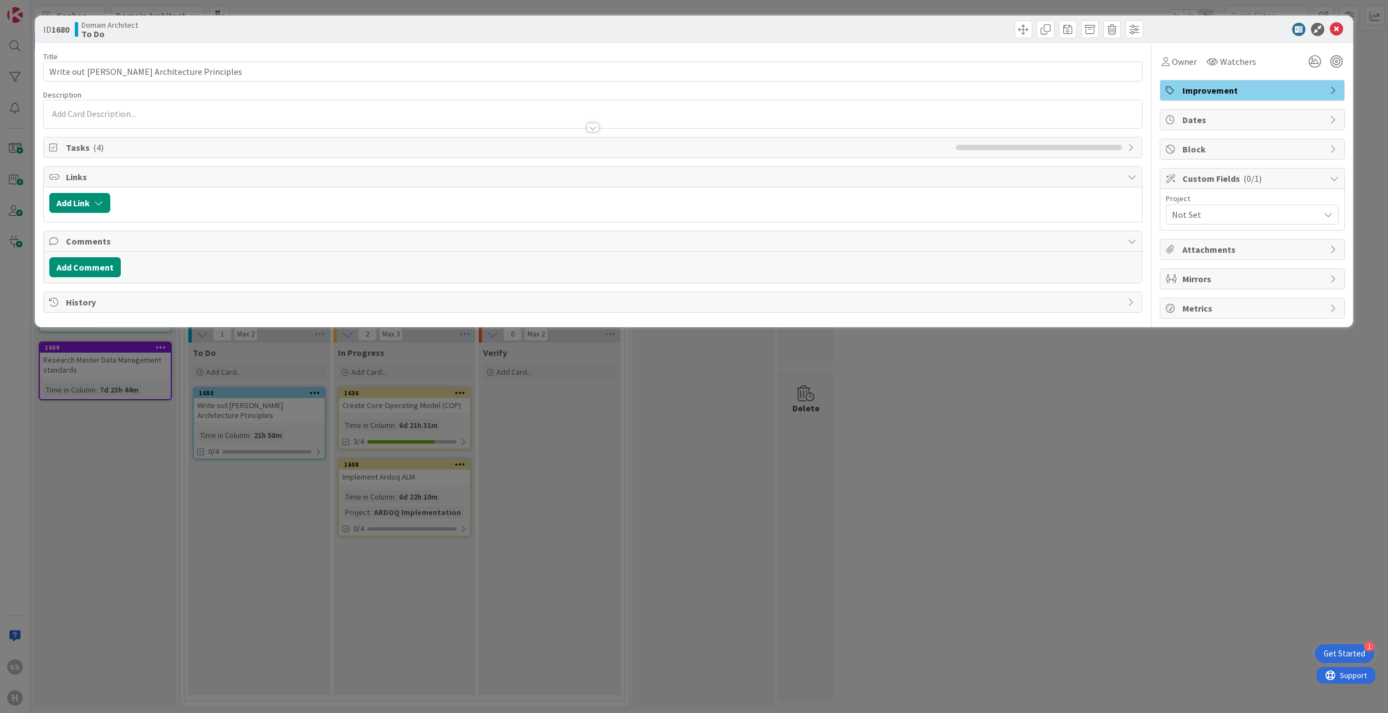
click at [1188, 219] on span "Not Set" at bounding box center [1243, 215] width 142 height 16
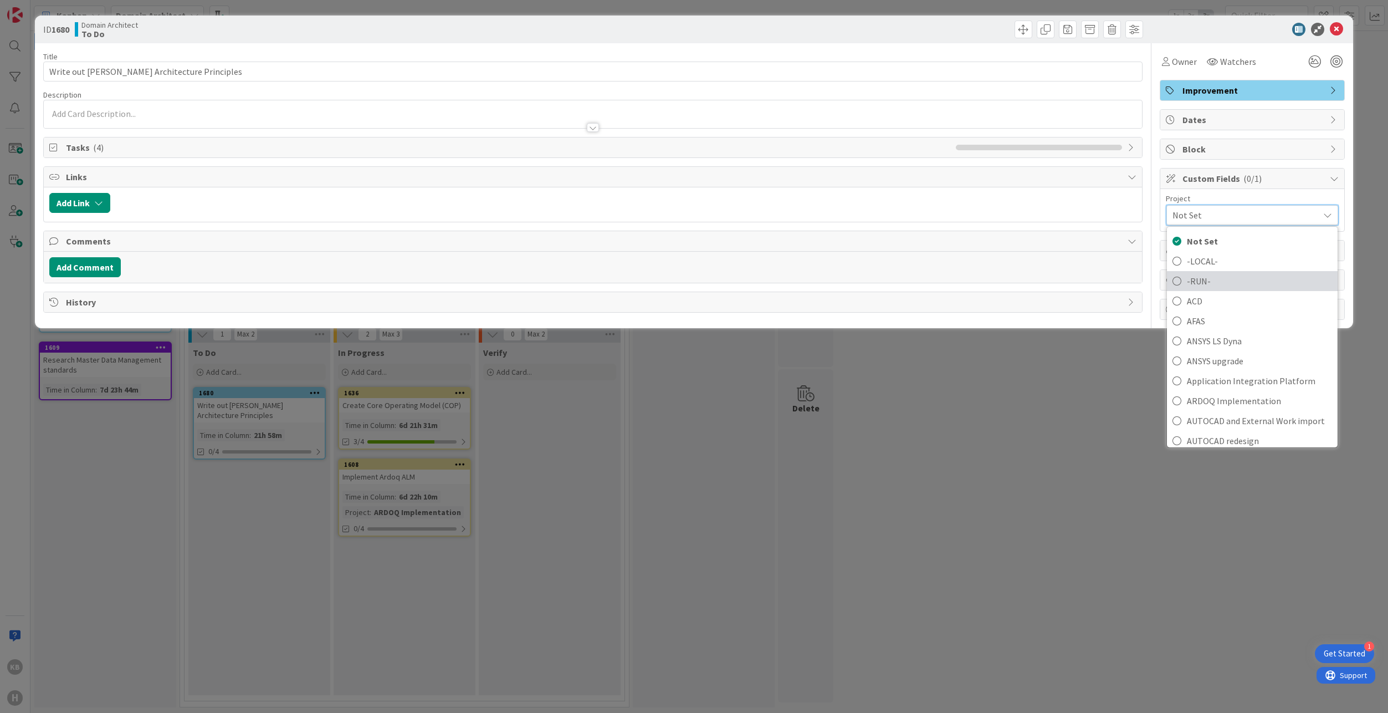
click at [1209, 278] on span "-RUN-" at bounding box center [1259, 281] width 145 height 17
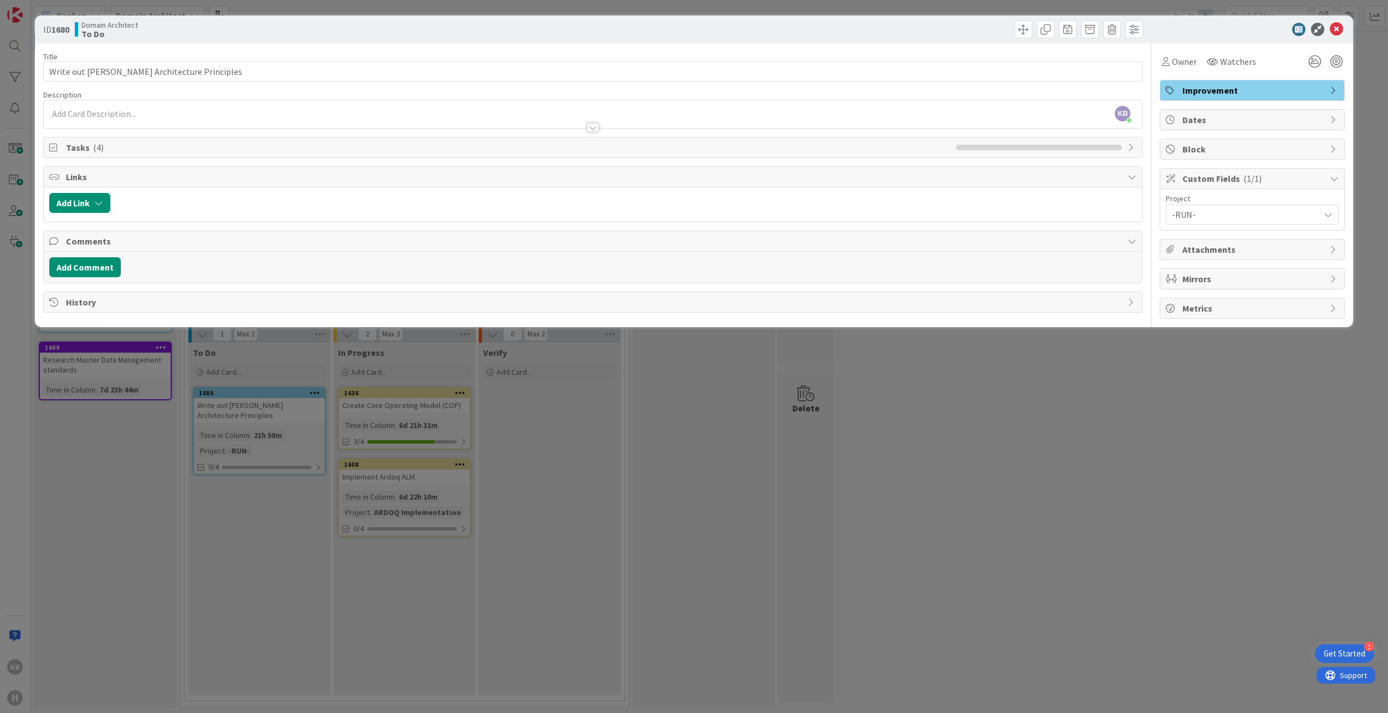
click at [800, 454] on div "ID 1680 Domain Architect To Do Title 41 / 128 Write out [PERSON_NAME] Architect…" at bounding box center [694, 356] width 1388 height 713
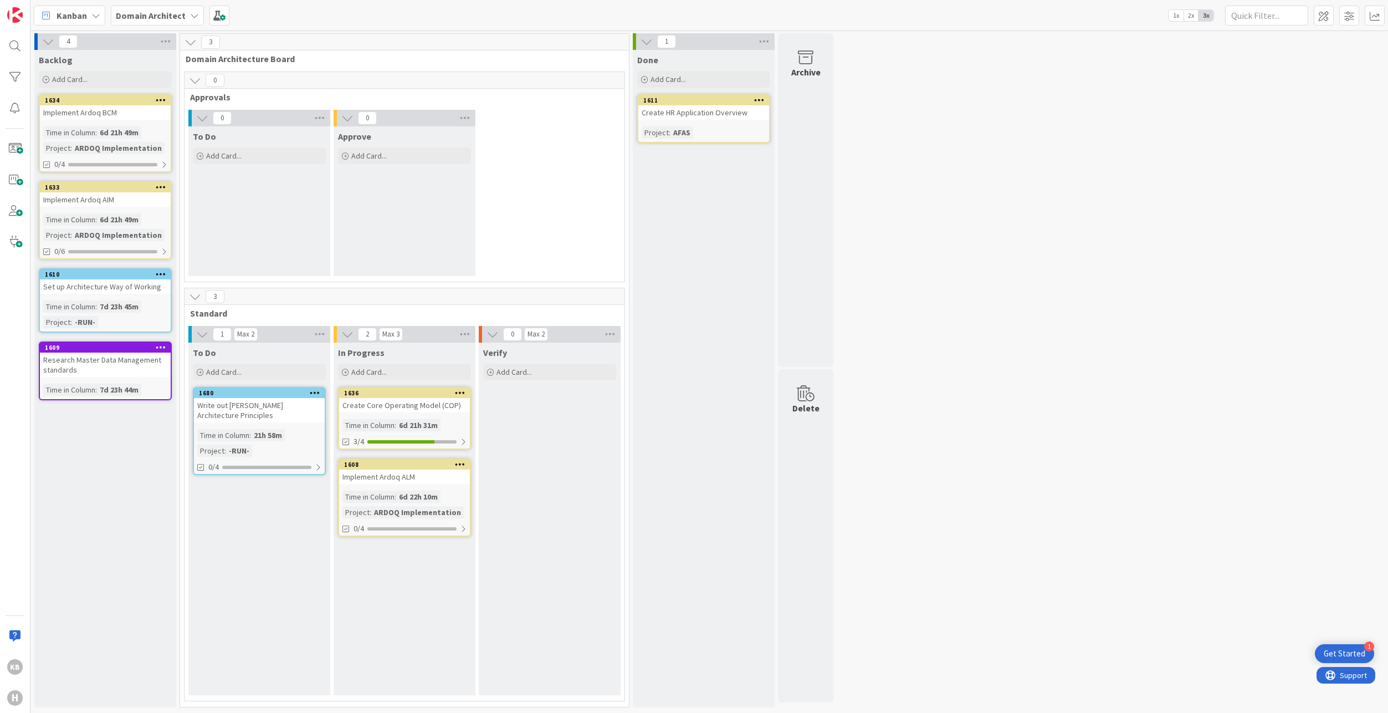
click at [127, 357] on div "Research Master Data Management standards" at bounding box center [105, 364] width 131 height 24
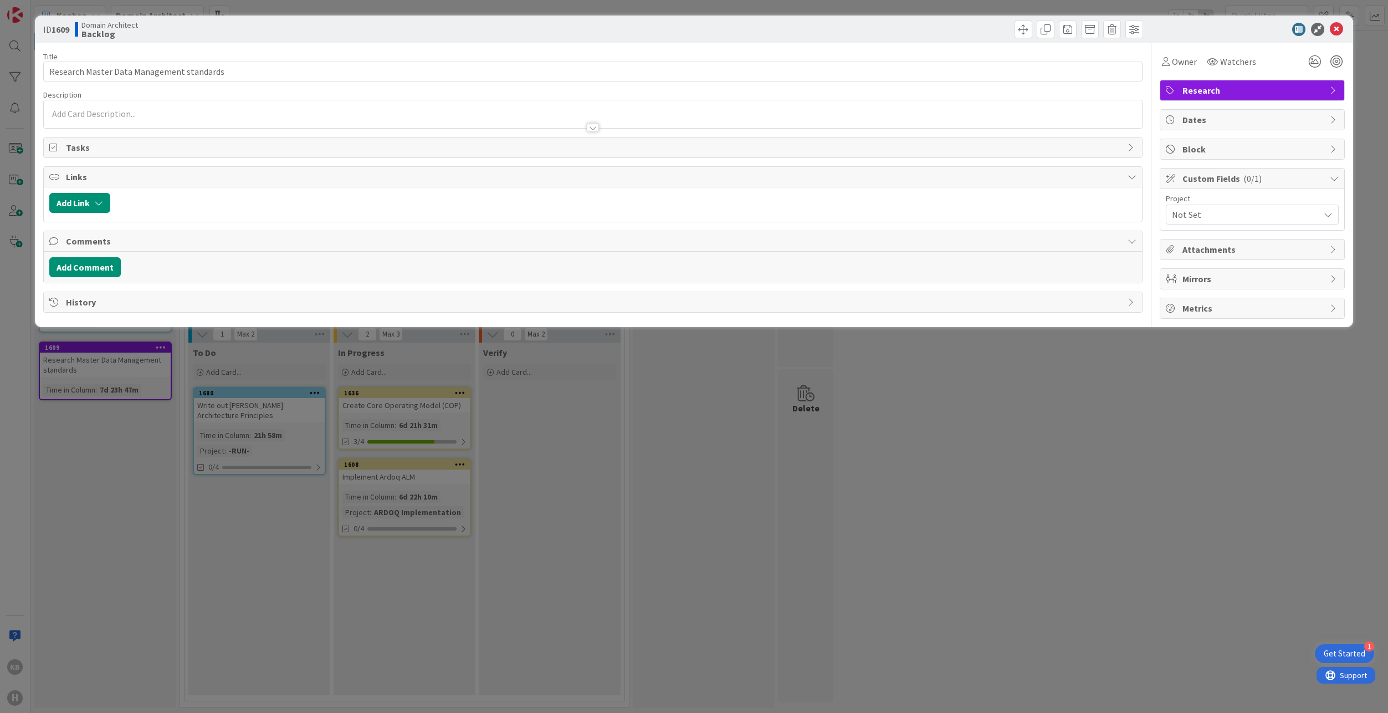
click at [1213, 216] on span "Not Set" at bounding box center [1243, 215] width 142 height 16
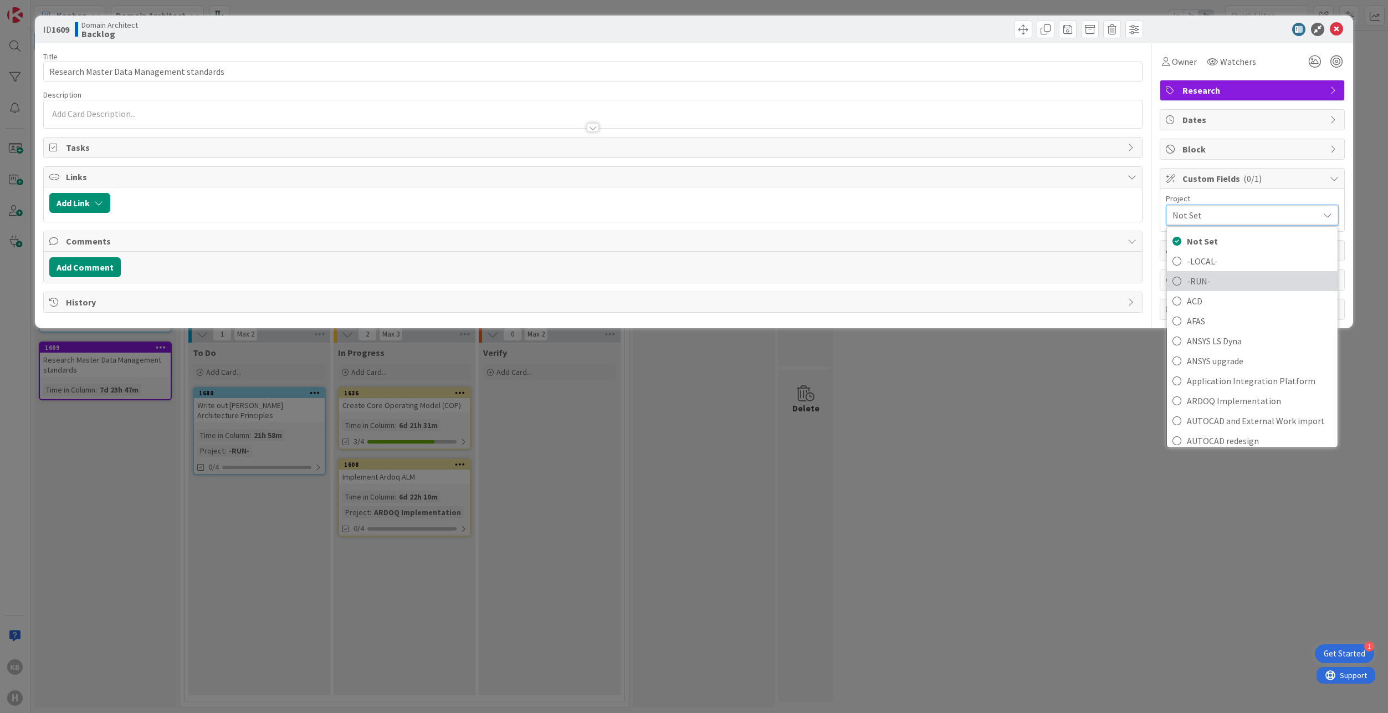
click at [1201, 276] on span "-RUN-" at bounding box center [1259, 281] width 145 height 17
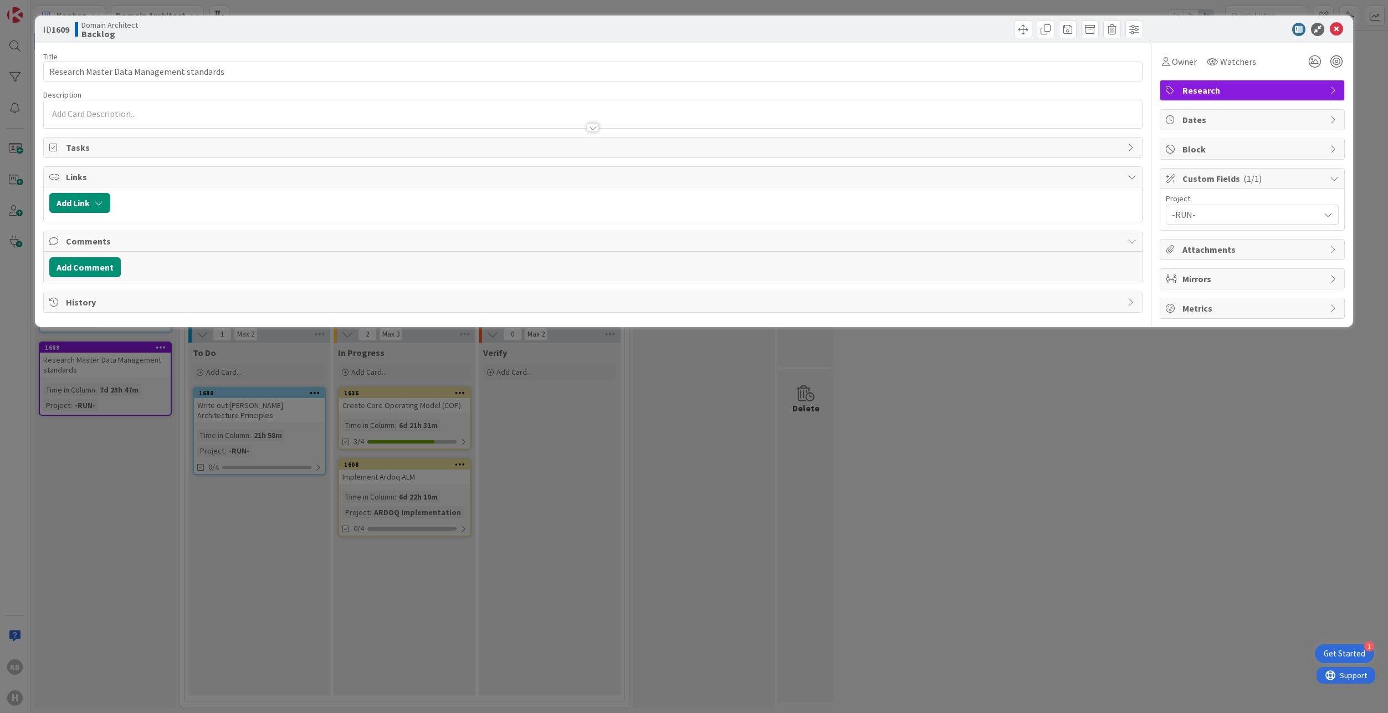
click at [946, 482] on div "ID 1609 Domain Architect Backlog Title 41 / 128 Research Master Data Management…" at bounding box center [694, 356] width 1388 height 713
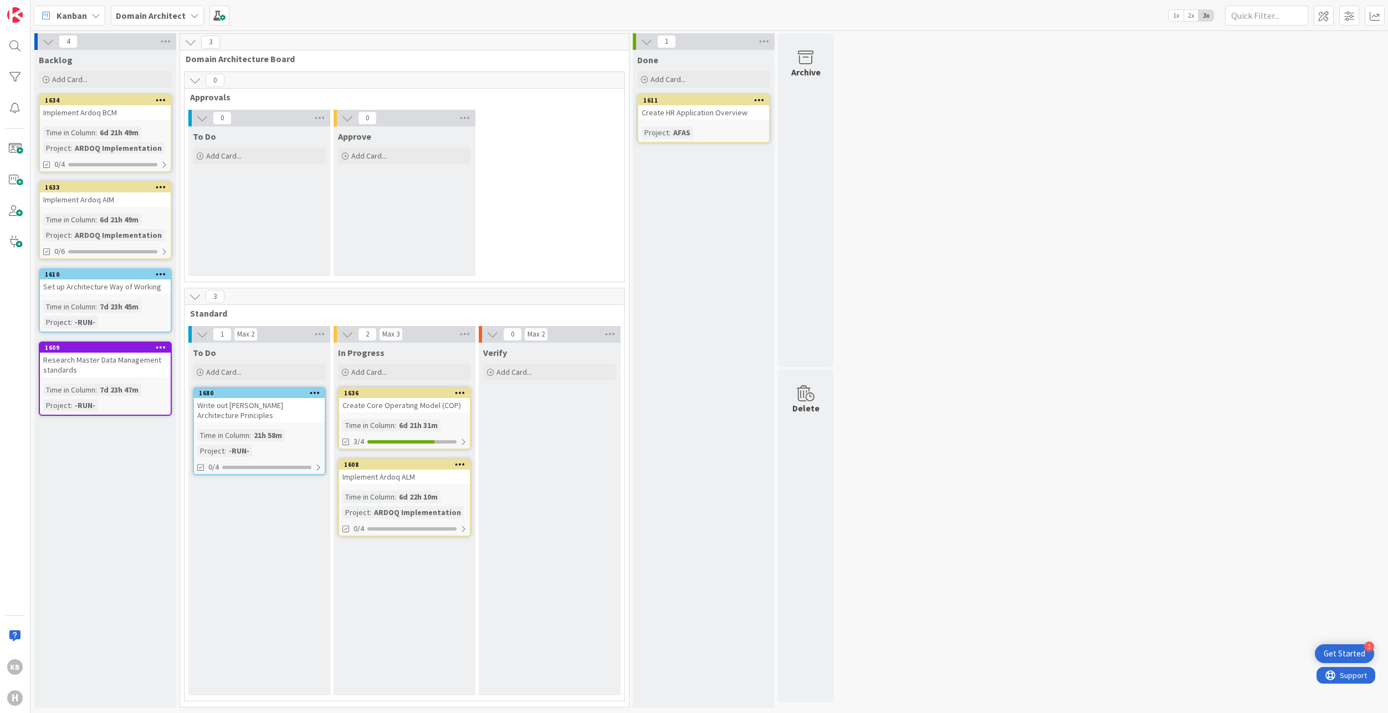
drag, startPoint x: 372, startPoint y: 403, endPoint x: 995, endPoint y: 357, distance: 623.9
click at [372, 403] on div "Create Core Operating Model (COP)" at bounding box center [404, 405] width 131 height 14
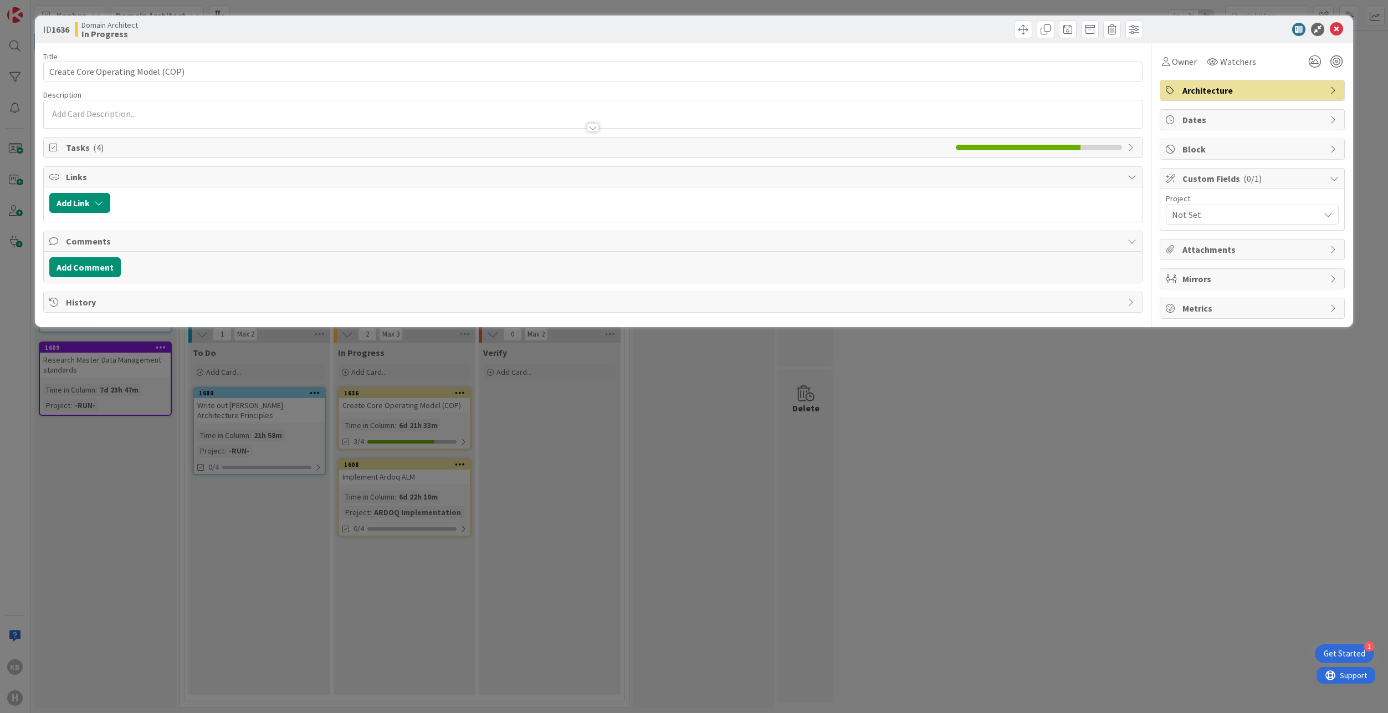
click at [1194, 214] on span "Not Set" at bounding box center [1243, 215] width 142 height 16
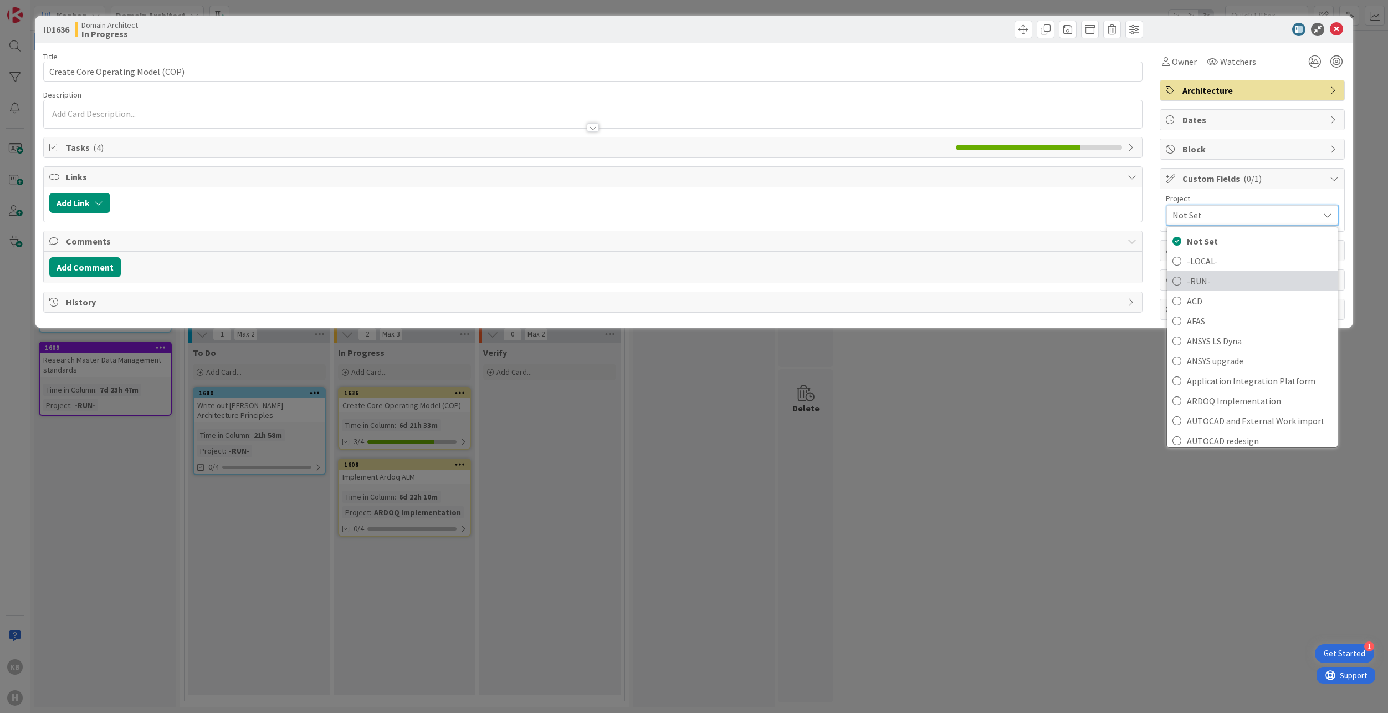
click at [1195, 272] on link "-RUN-" at bounding box center [1252, 281] width 171 height 20
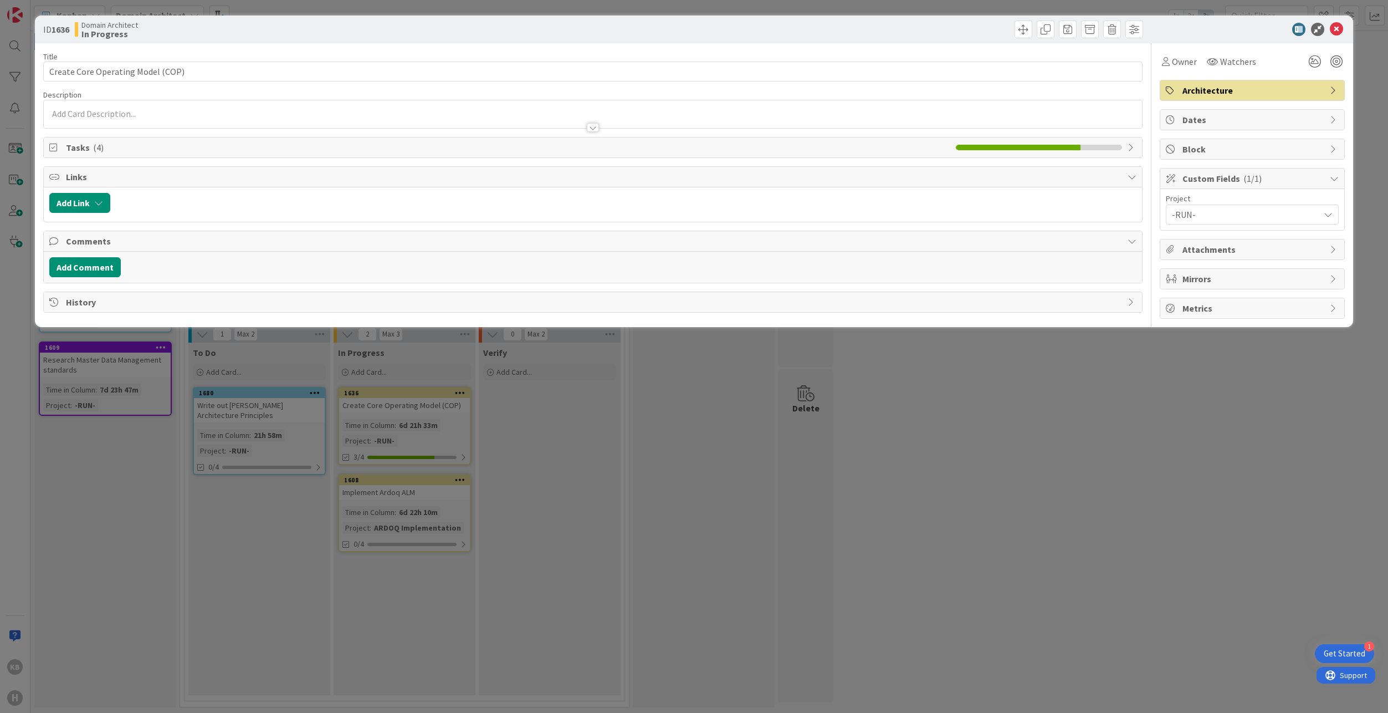
click at [1002, 514] on div "ID 1636 Domain Architect In Progress Title 33 / 128 Create Core Operating Model…" at bounding box center [694, 356] width 1388 height 713
